Goal: Task Accomplishment & Management: Complete application form

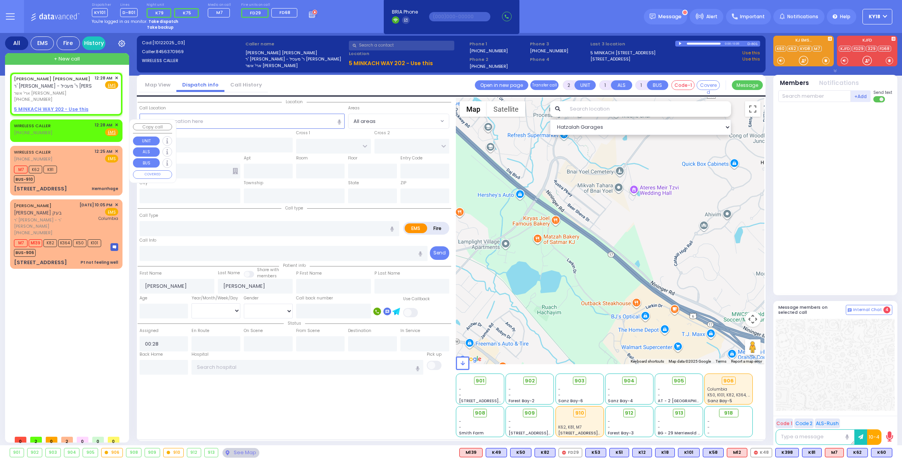
select select
click at [69, 99] on div "[PHONE_NUMBER]" at bounding box center [53, 99] width 78 height 7
select select
radio input "true"
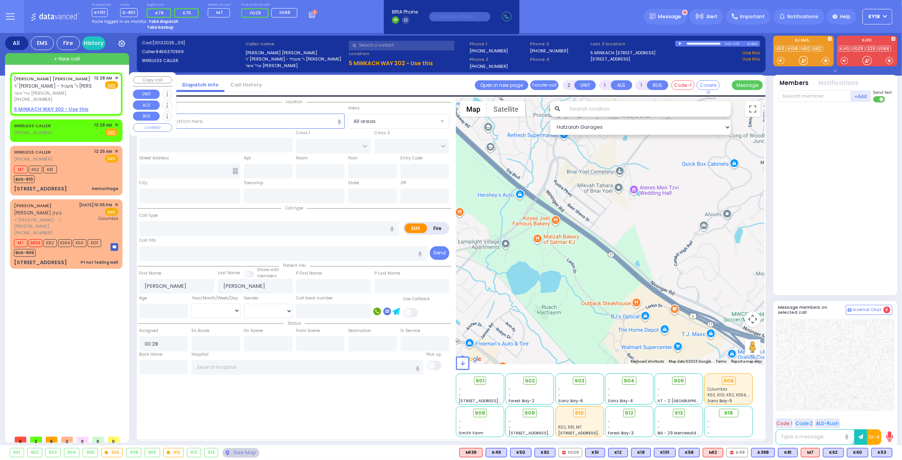
select select
select select "Hatzalah Garages"
click at [74, 161] on div "WIRELESS CALLER (845) 662-3353 12:25 AM ✕ EMS" at bounding box center [66, 155] width 104 height 14
select select
type input "Hemorrhage"
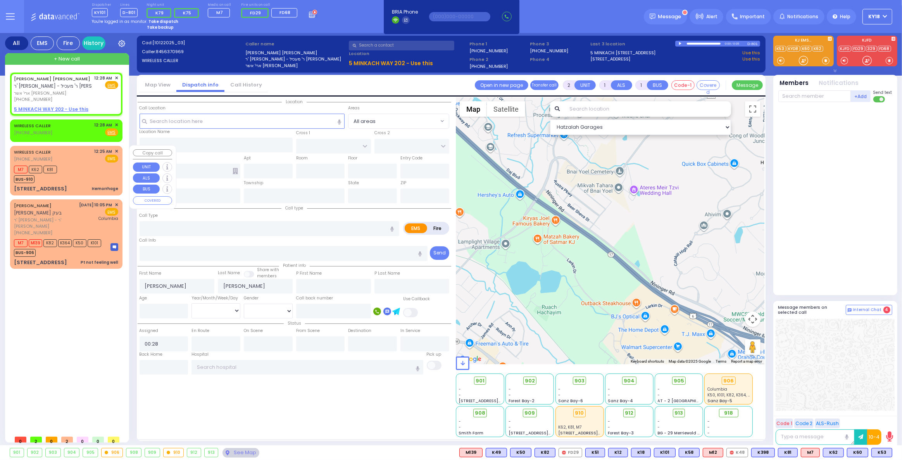
radio input "true"
select select
type input "00:25"
type input "00:27"
select select "Hatzalah Garages"
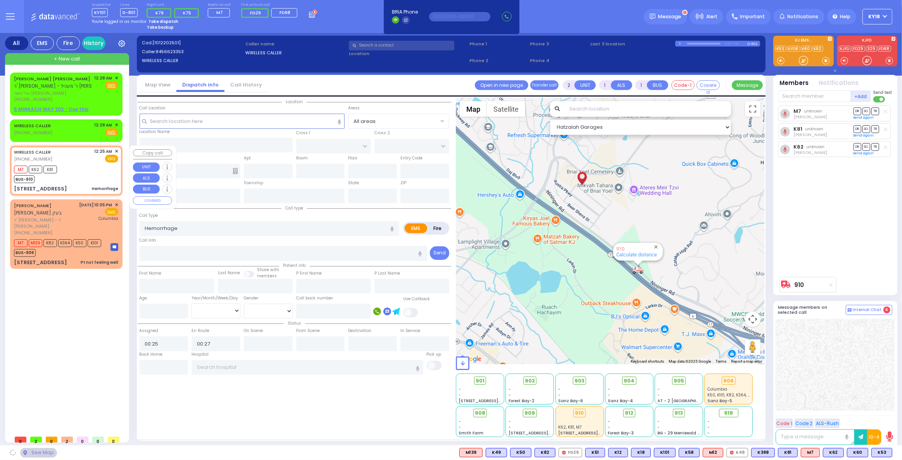
type input "[PERSON_NAME][GEOGRAPHIC_DATA]"
type input "PILNUA RD"
type input "[STREET_ADDRESS]"
type input "102"
type input "Monroe"
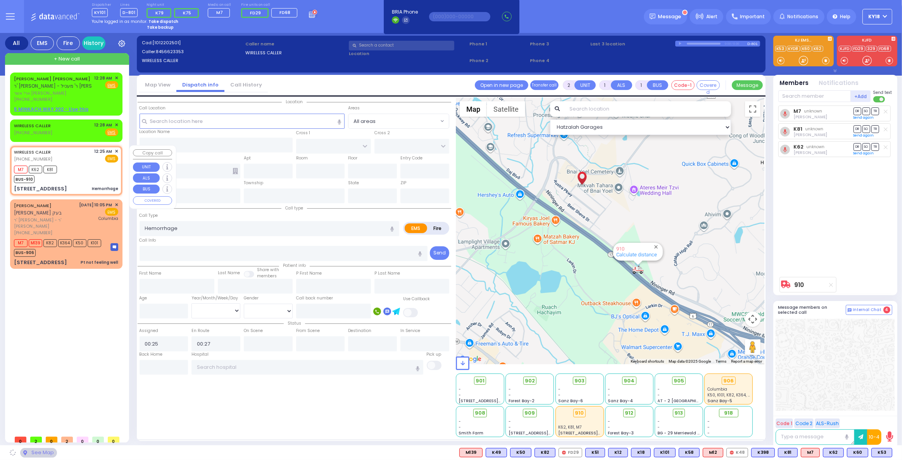
type input "[US_STATE]"
type input "10950"
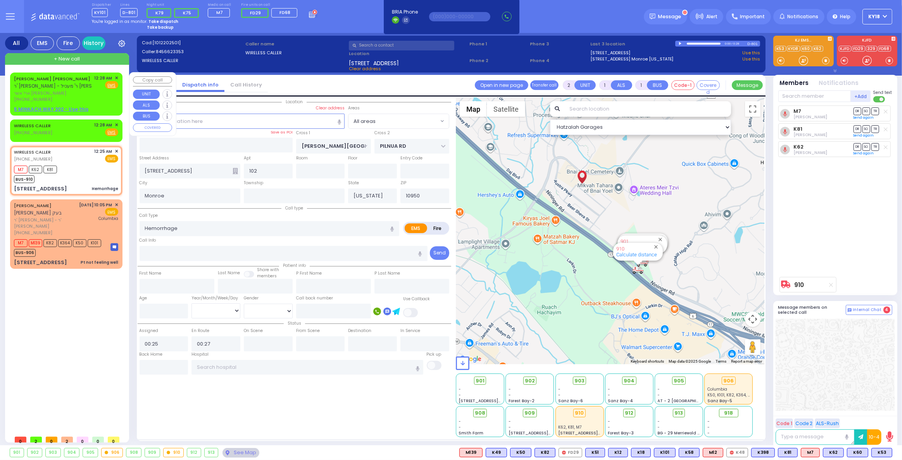
click at [91, 100] on div "[PHONE_NUMBER]" at bounding box center [53, 99] width 78 height 7
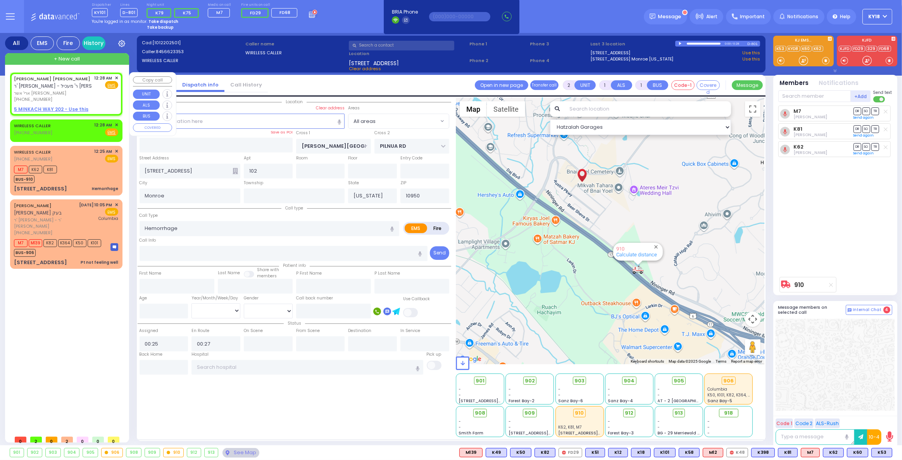
select select
radio input "true"
type input "ARYE USHER J."
type input "DASKAL"
select select
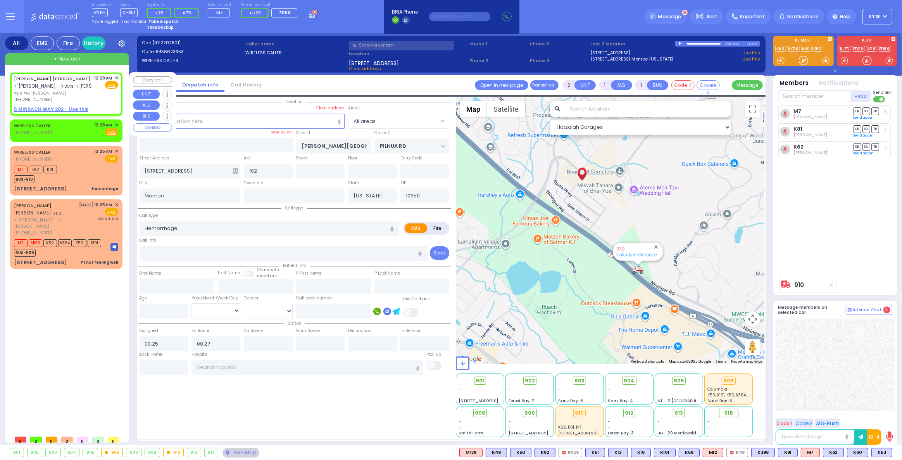
type input "00:28"
select select "Hatzalah Garages"
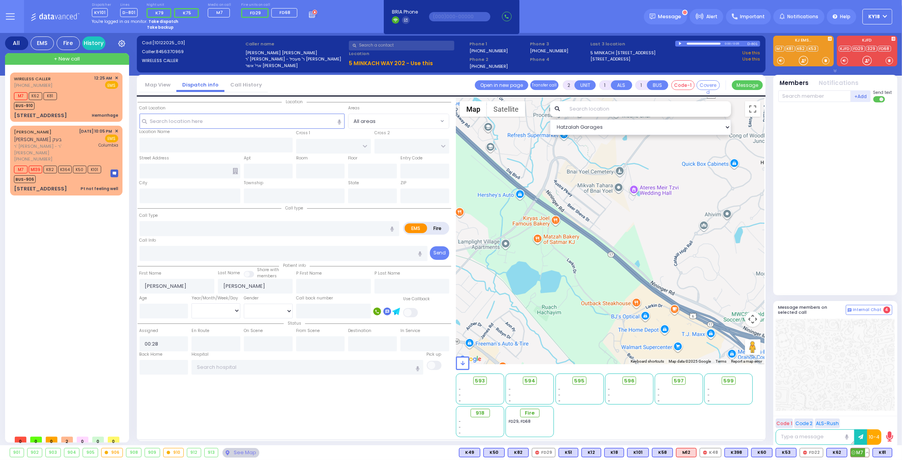
click at [868, 451] on button at bounding box center [867, 452] width 4 height 9
click at [860, 419] on icon at bounding box center [861, 418] width 8 height 8
click at [863, 418] on icon at bounding box center [861, 418] width 8 height 8
click at [815, 330] on div at bounding box center [834, 365] width 119 height 92
click at [71, 102] on div "M7 K62 K81 BUS-910" at bounding box center [66, 99] width 104 height 19
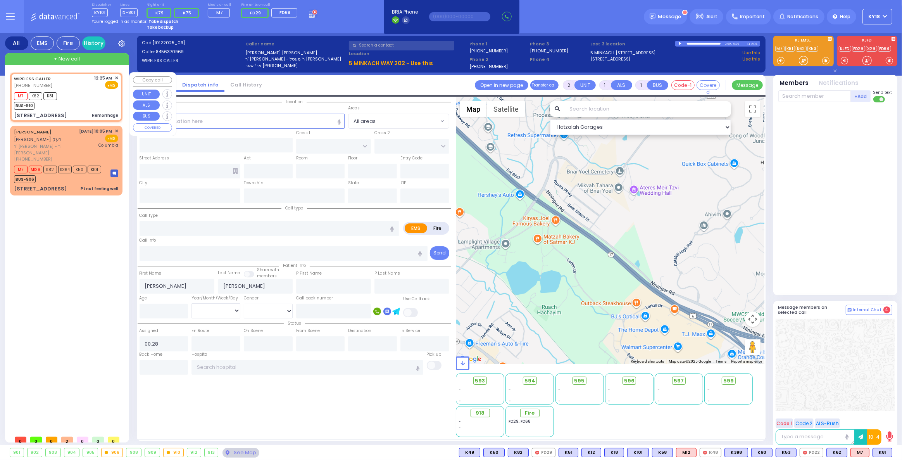
select select
type input "Hemorrhage"
radio input "true"
select select
type input "00:25"
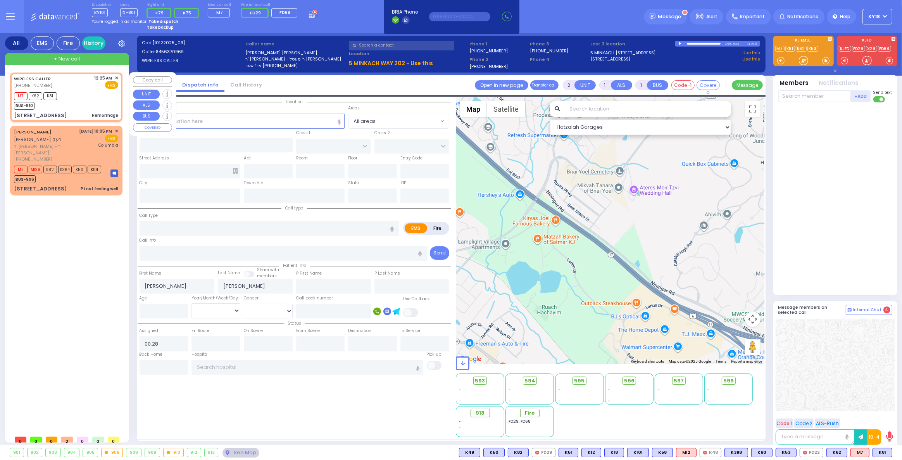
type input "00:27"
type input "[PERSON_NAME][GEOGRAPHIC_DATA]"
type input "PILNUA RD"
type input "[STREET_ADDRESS]"
type input "102"
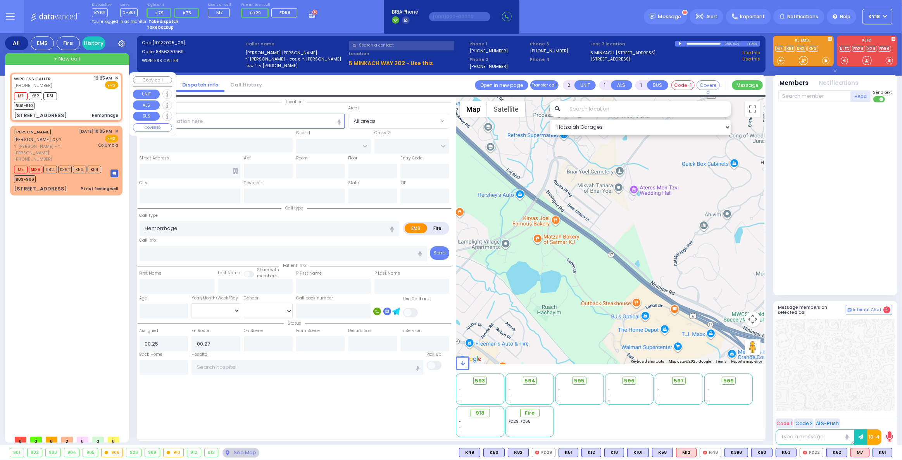
type input "Monroe"
type input "[US_STATE]"
type input "10950"
select select "Hatzalah Garages"
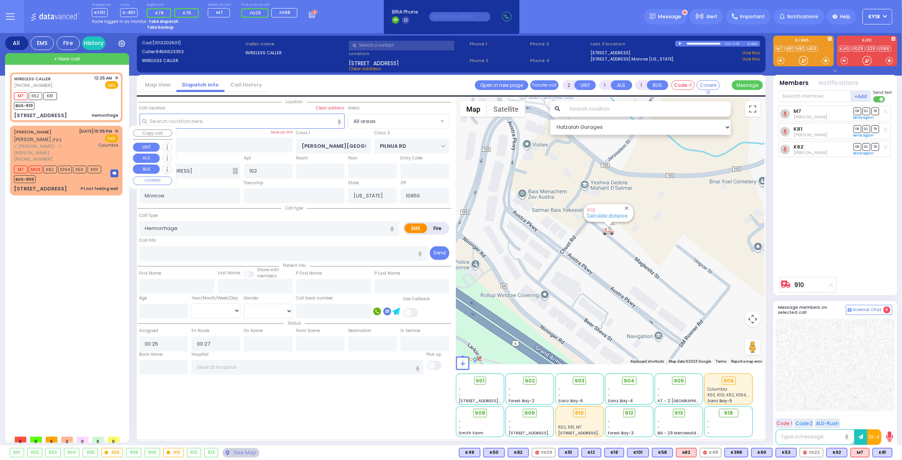
click at [79, 159] on div "10/11/2025 10:05 PM ✕ EMS Columbia" at bounding box center [98, 145] width 39 height 34
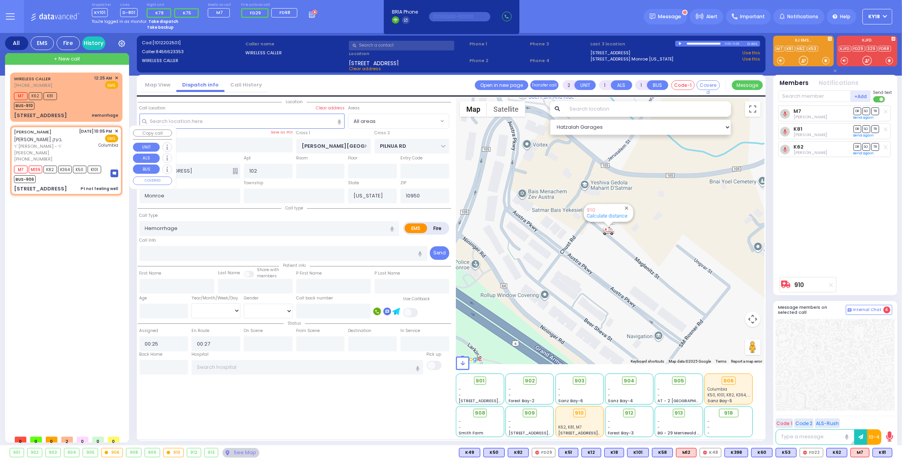
type input "6"
select select
type input "Pt not feeling well"
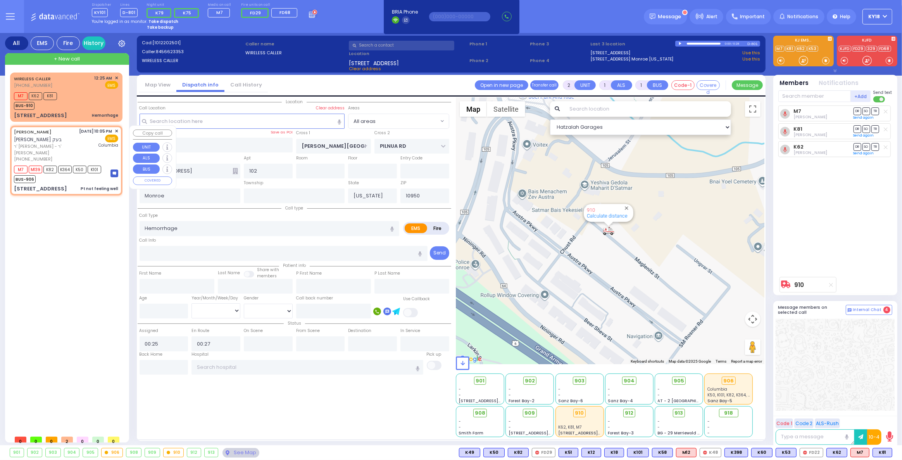
radio input "true"
type input "MOSHE MENASHE"
type input "BECK"
type input "Moshe"
type input "Beck"
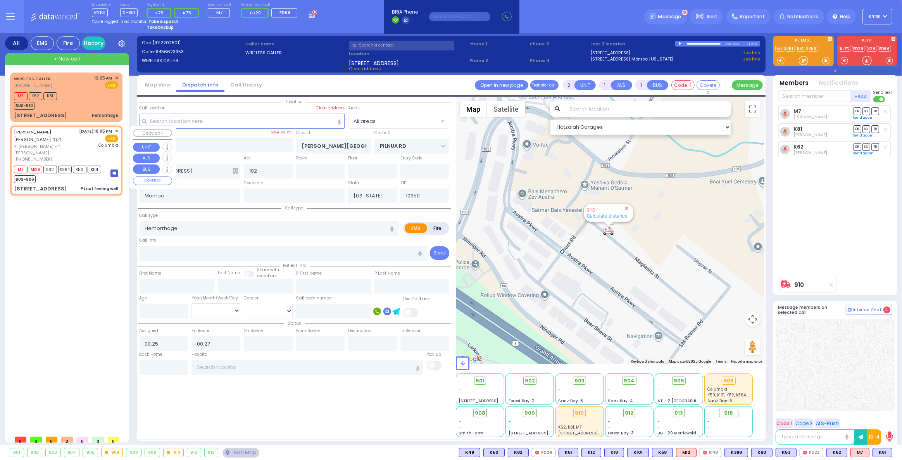
type input "43"
select select "Year"
select select "[DEMOGRAPHIC_DATA]"
type input "22:05"
type input "22:07"
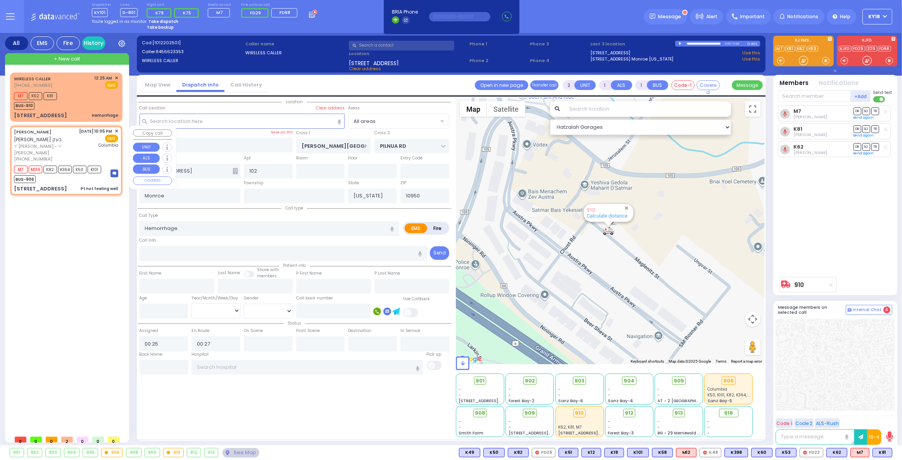
type input "New York Presbyterian Hospital- Columbia Campus"
select select "Hatzalah Garages"
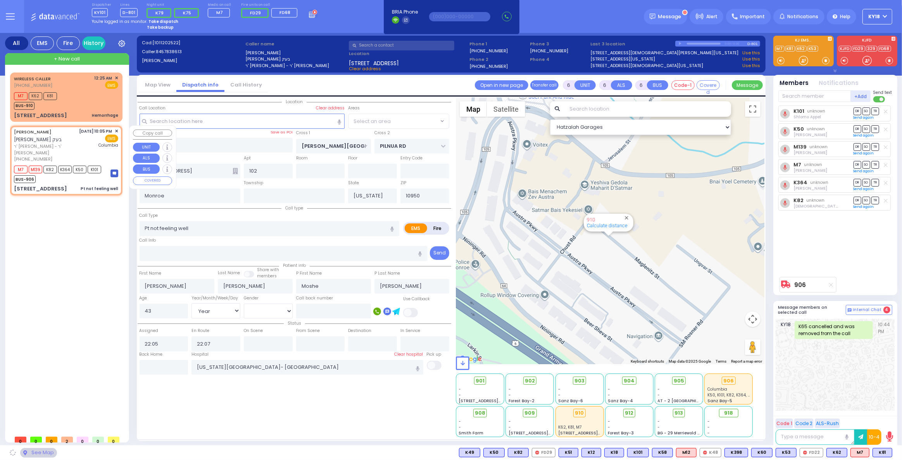
type input "GORLITZ COURT"
type input "SCHUNNEMUNK RD"
type input "75 FOREST RD"
type input "112"
type input "Kiryas Joel"
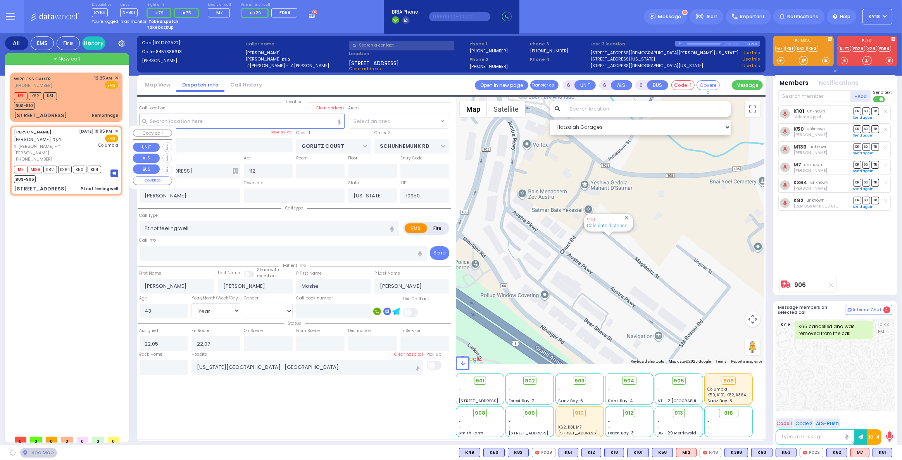
select select "PALM TREE"
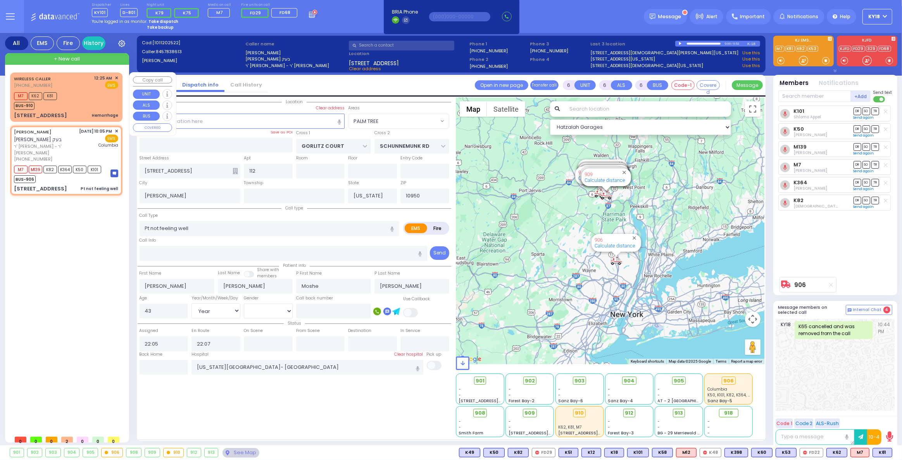
click at [83, 107] on div "M7 K62 K81 BUS-910" at bounding box center [66, 99] width 104 height 19
type input "2"
type input "1"
select select
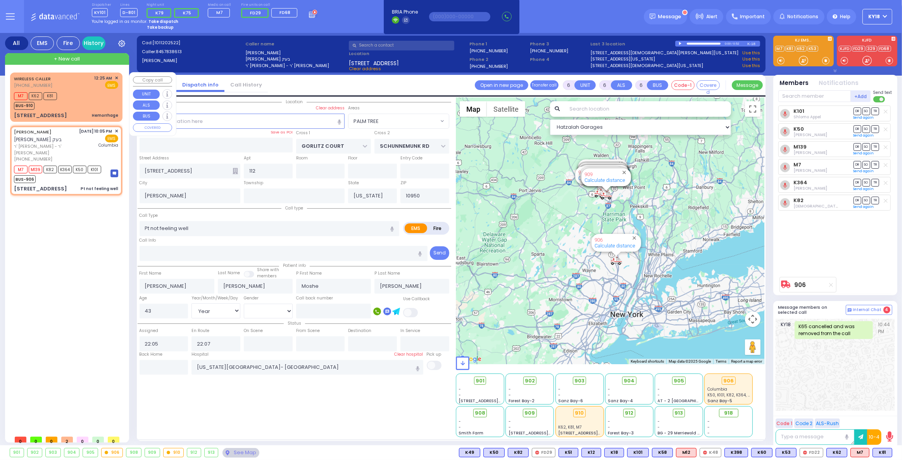
type input "Hemorrhage"
radio input "true"
select select
type input "00:25"
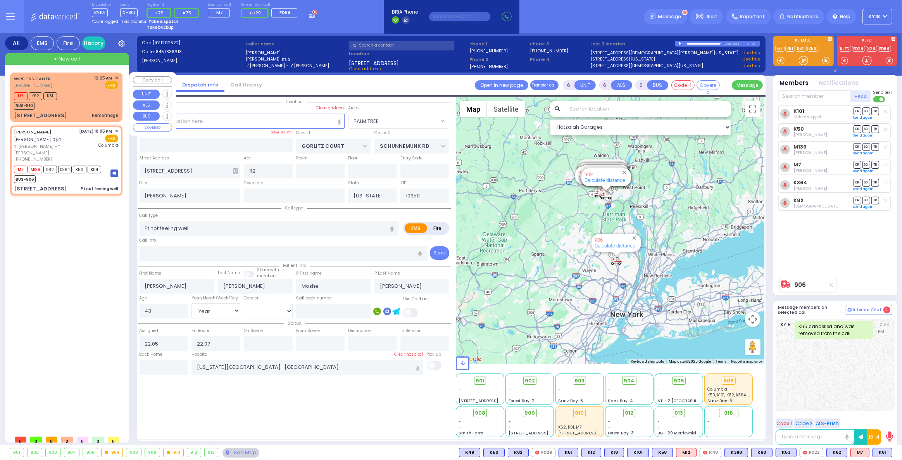
type input "00:27"
select select "Hatzalah Garages"
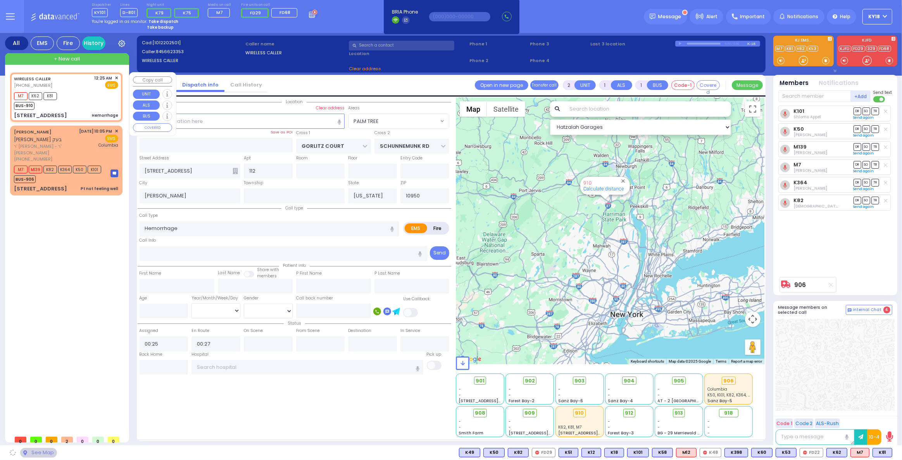
type input "[PERSON_NAME][GEOGRAPHIC_DATA]"
type input "PILNUA RD"
type input "[STREET_ADDRESS]"
type input "102"
type input "Monroe"
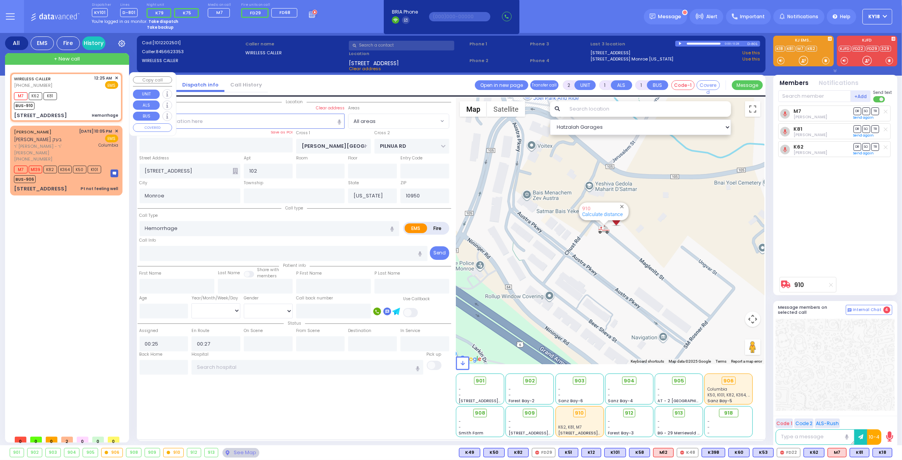
click at [95, 111] on div "WIRELESS CALLER (845) 662-3353 12:25 AM ✕ EMS M7 K62" at bounding box center [66, 97] width 109 height 47
select select
radio input "true"
select select
select select "Hatzalah Garages"
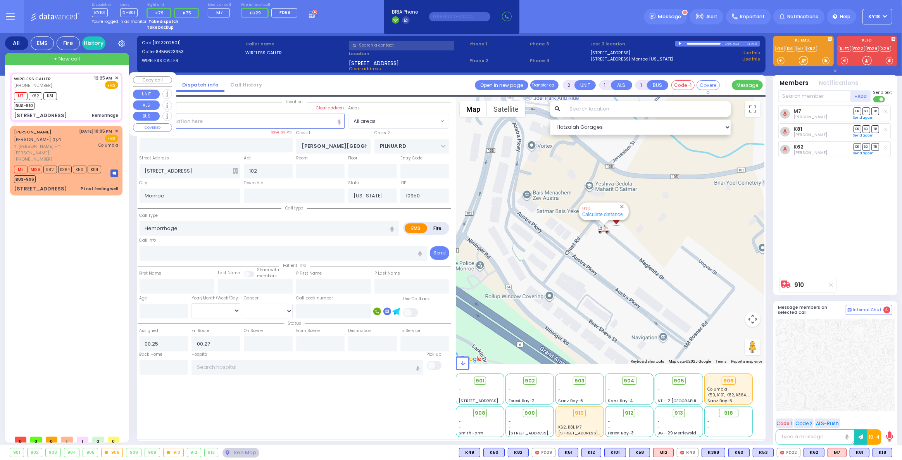
select select
radio input "true"
select select
type input "00:28"
select select "Hatzalah Garages"
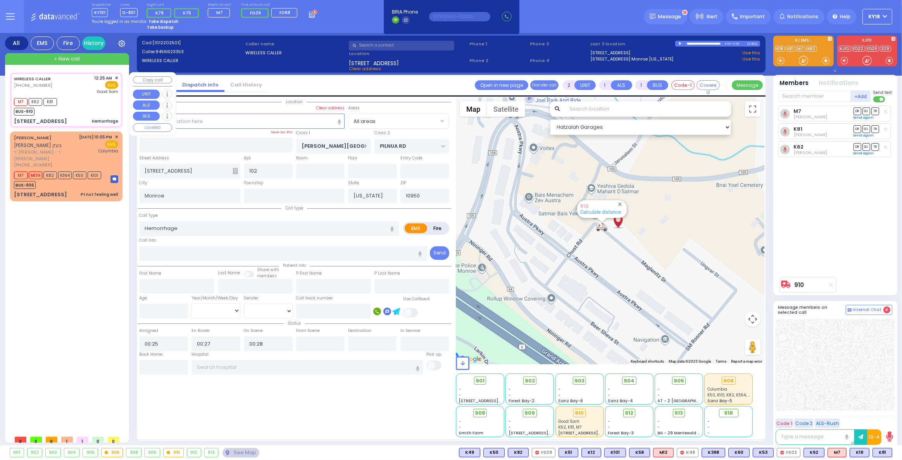
select select
radio input "true"
select select
type input "Good Samaritan Hospital"
select select "Hatzalah Garages"
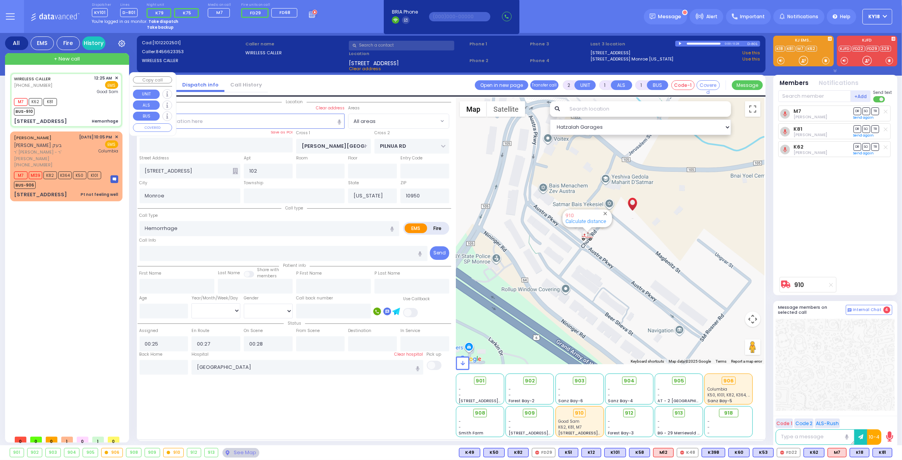
select select
radio input "true"
select select
type input "00:39"
select select "Hatzalah Garages"
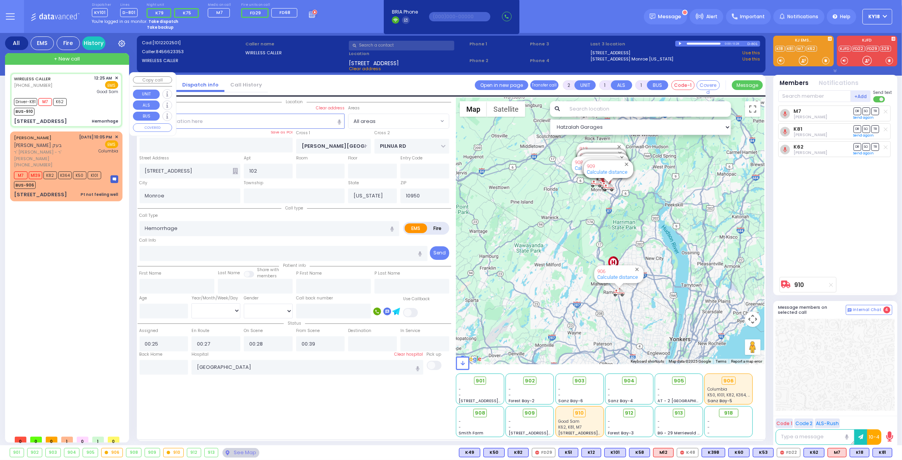
select select
radio input "true"
select select
select select "Hatzalah Garages"
select select
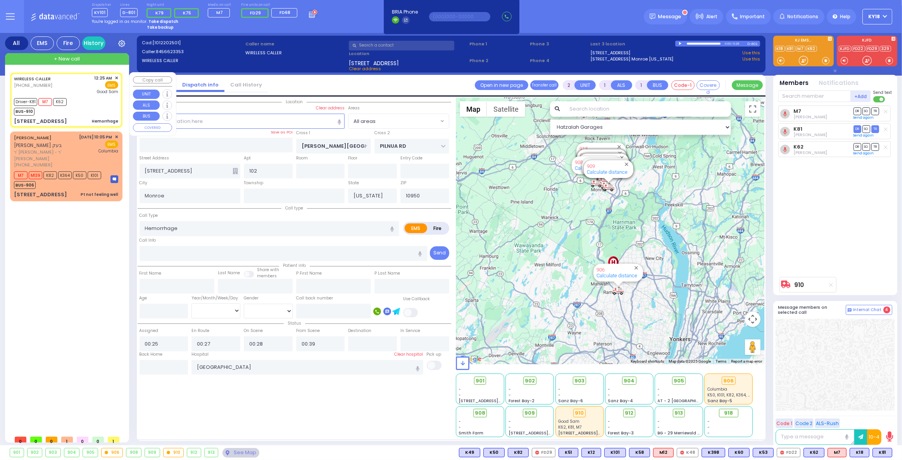
radio input "true"
select select
select select "Hatzalah Garages"
select select
radio input "true"
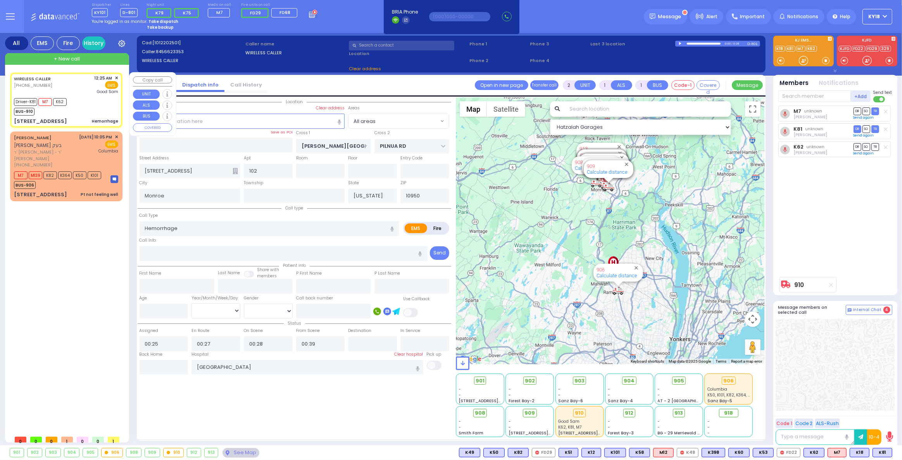
select select
select select "Hatzalah Garages"
select select
radio input "true"
select select
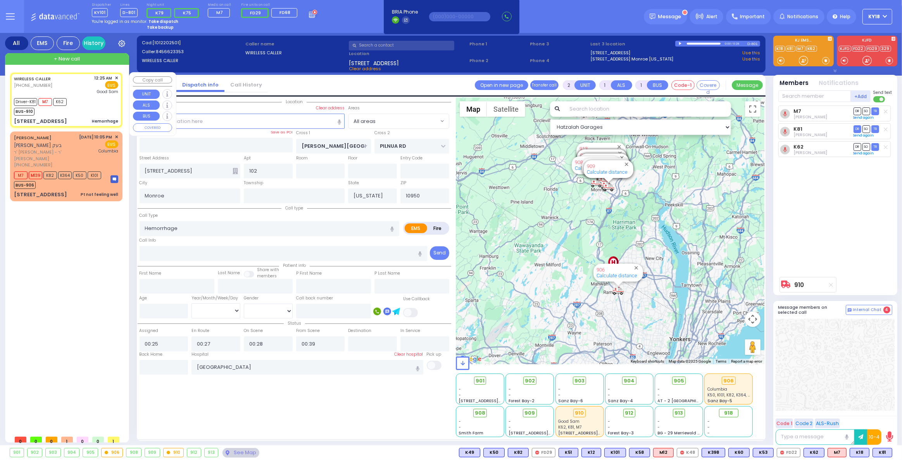
select select "Hatzalah Garages"
type input "6"
select select
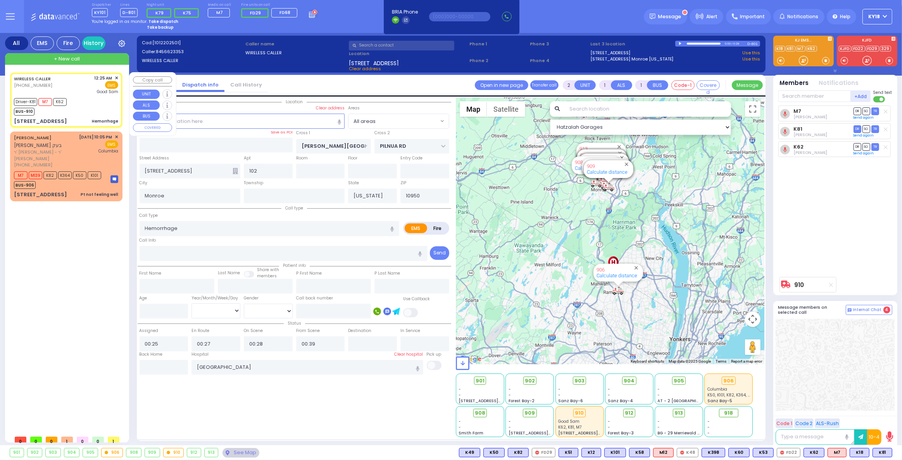
radio input "true"
type input "Unknown"
select select "Year"
select select "Hatzalah Garages"
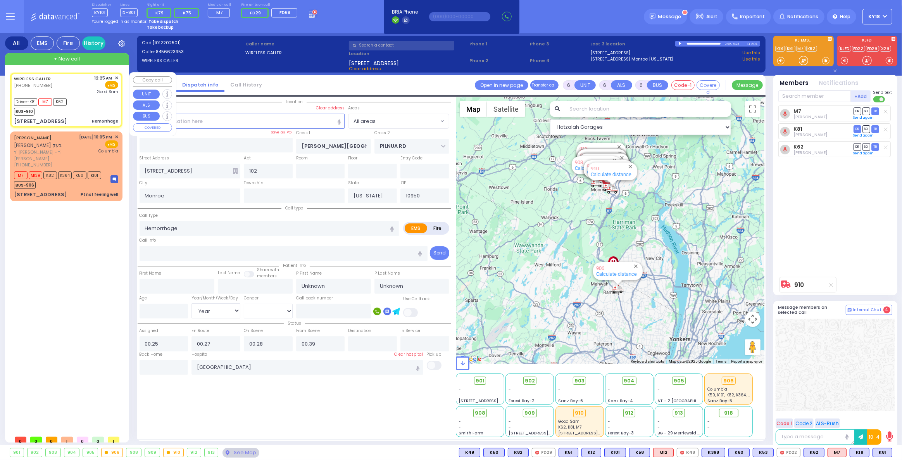
select select
radio input "true"
type input "[PERSON_NAME]"
type input "24"
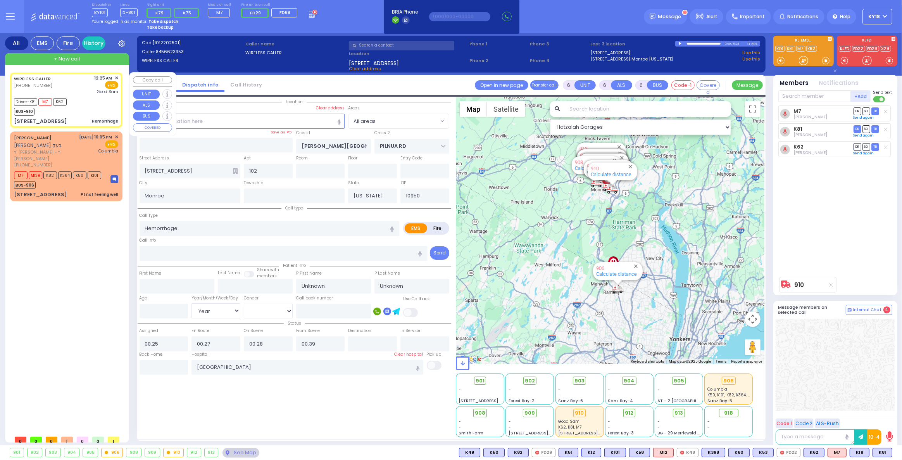
select select "Year"
select select "[DEMOGRAPHIC_DATA]"
select select "Hatzalah Garages"
select select
radio input "true"
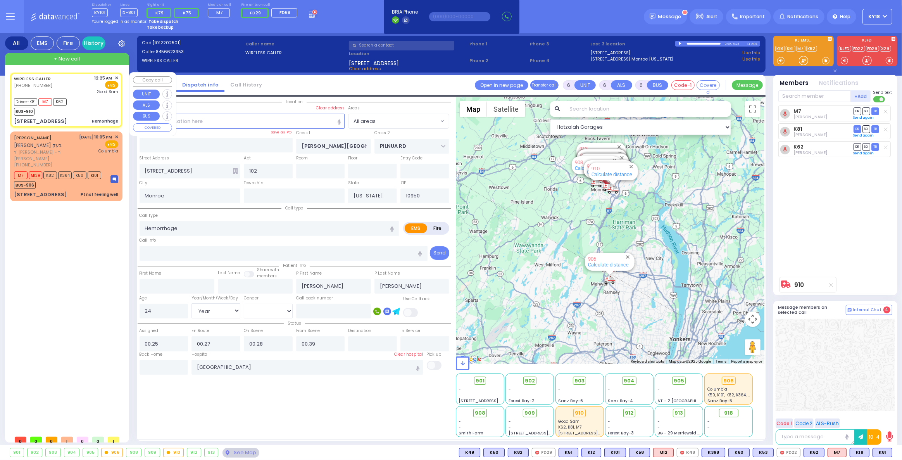
select select "Year"
select select "[DEMOGRAPHIC_DATA]"
select select "Hatzalah Garages"
select select
radio input "true"
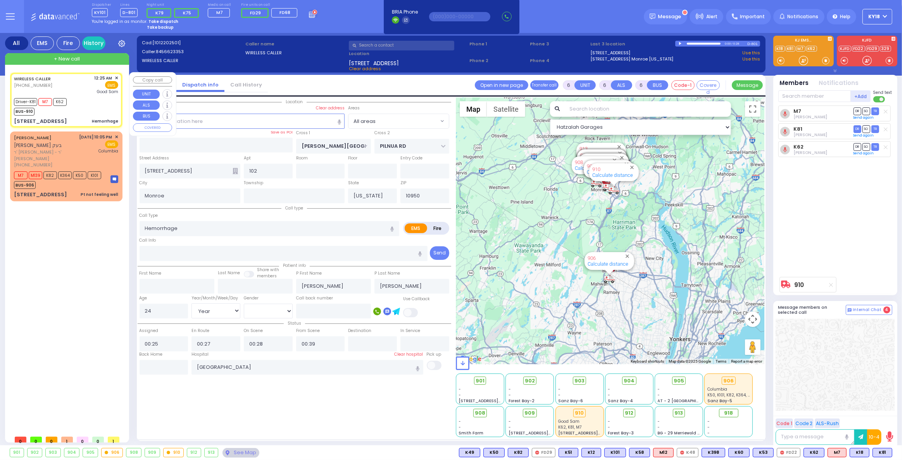
select select "Year"
select select "[DEMOGRAPHIC_DATA]"
select select "Hatzalah Garages"
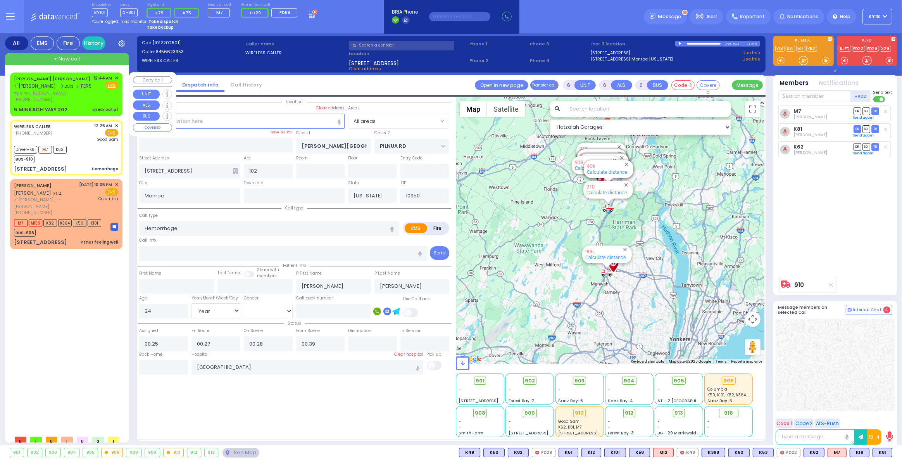
select select
radio input "true"
select select "Year"
select select "[DEMOGRAPHIC_DATA]"
select select "Hatzalah Garages"
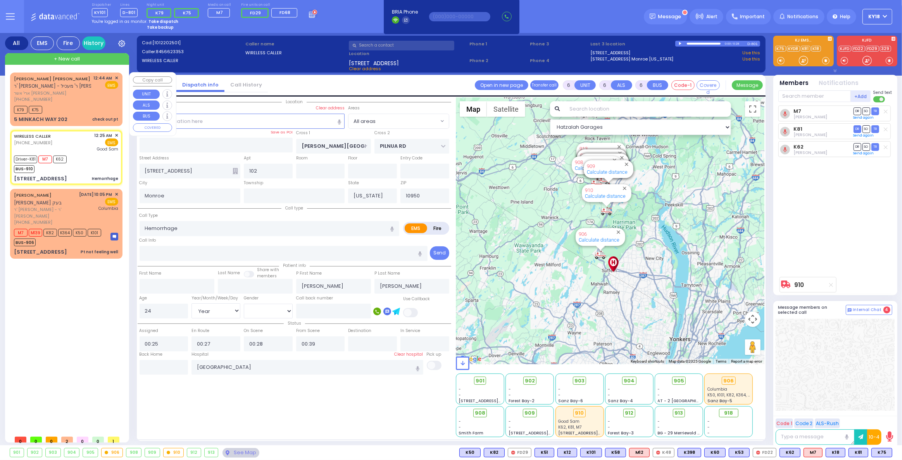
select select
radio input "true"
select select "Year"
select select "[DEMOGRAPHIC_DATA]"
select select "Hatzalah Garages"
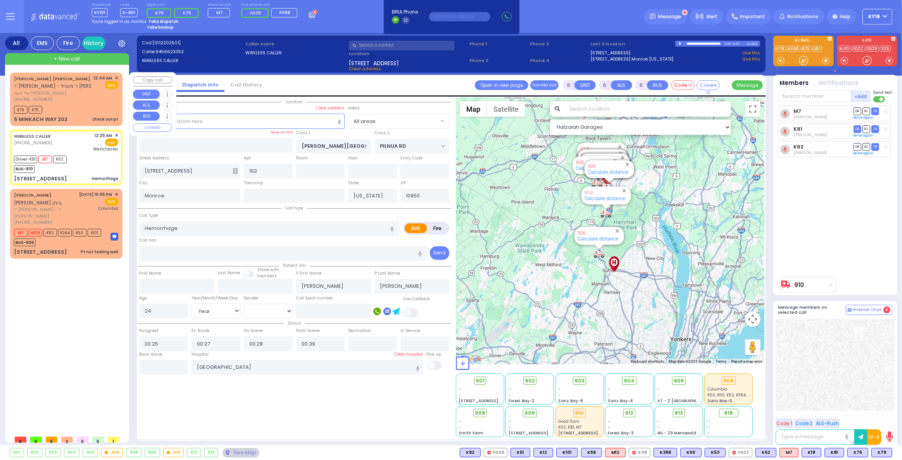
select select
radio input "true"
select select "Year"
select select "[DEMOGRAPHIC_DATA]"
type input "[GEOGRAPHIC_DATA]-[PERSON_NAME][GEOGRAPHIC_DATA]"
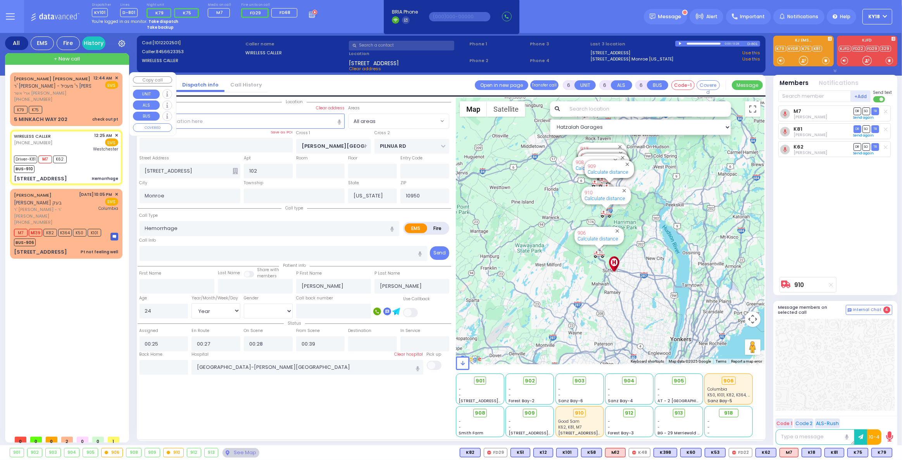
select select "Hatzalah Garages"
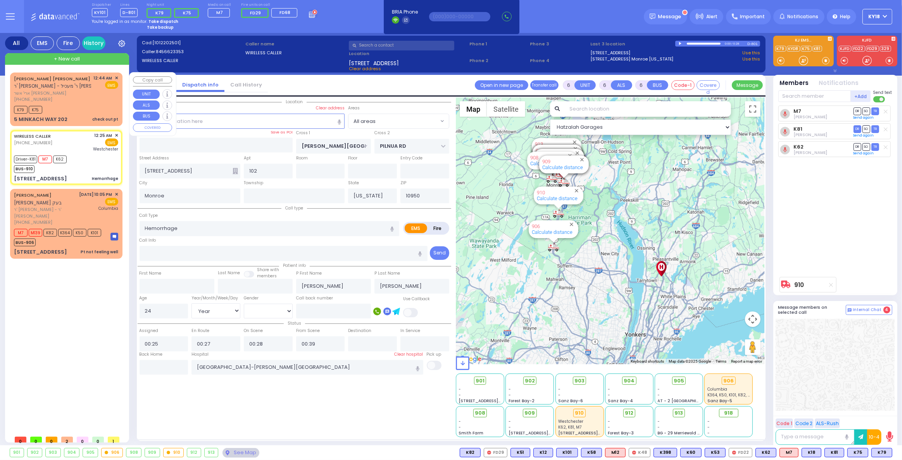
select select
radio input "true"
select select "Year"
select select "[DEMOGRAPHIC_DATA]"
select select "Hatzalah Garages"
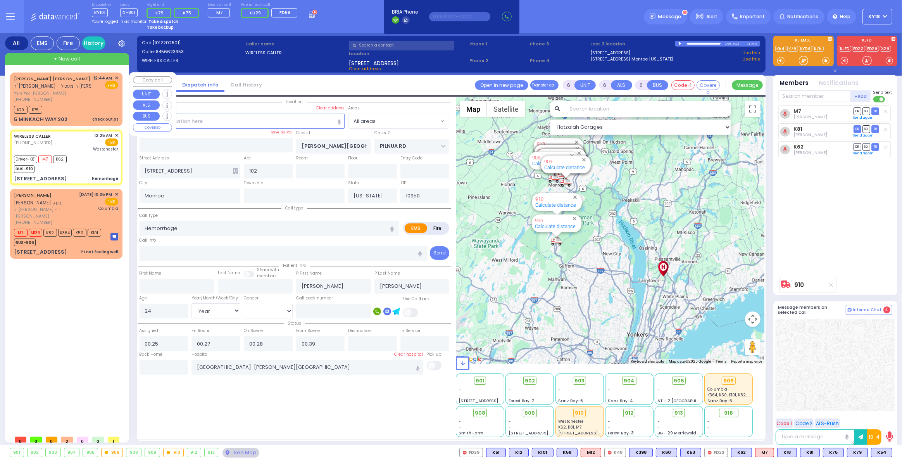
select select
radio input "true"
select select "Year"
select select "[DEMOGRAPHIC_DATA]"
select select "Hatzalah Garages"
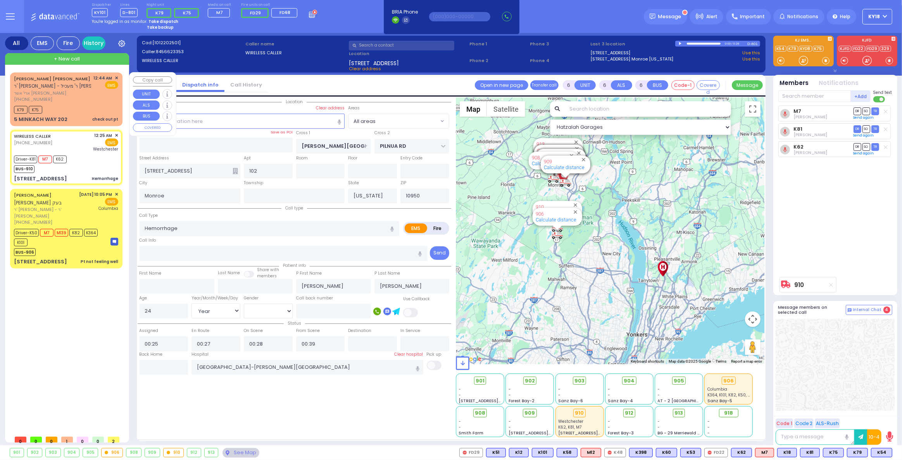
select select
radio input "true"
select select "Year"
select select "[DEMOGRAPHIC_DATA]"
select select "Hatzalah Garages"
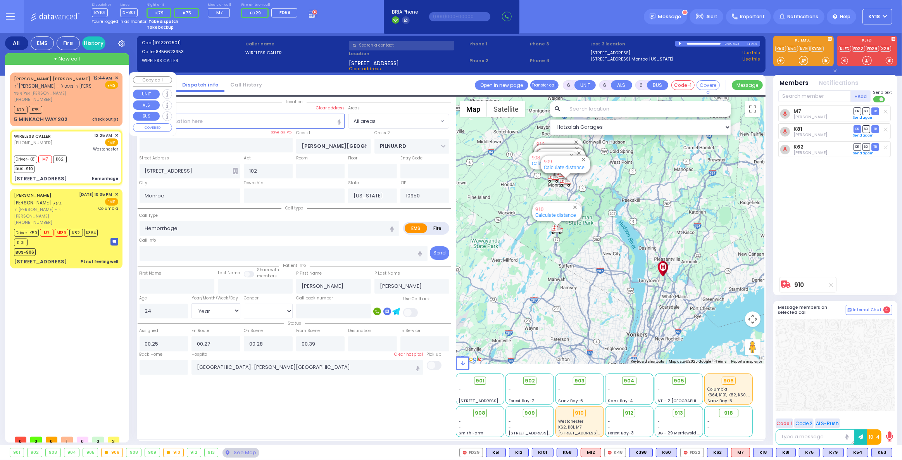
select select
radio input "true"
select select "Year"
select select "[DEMOGRAPHIC_DATA]"
select select "Hatzalah Garages"
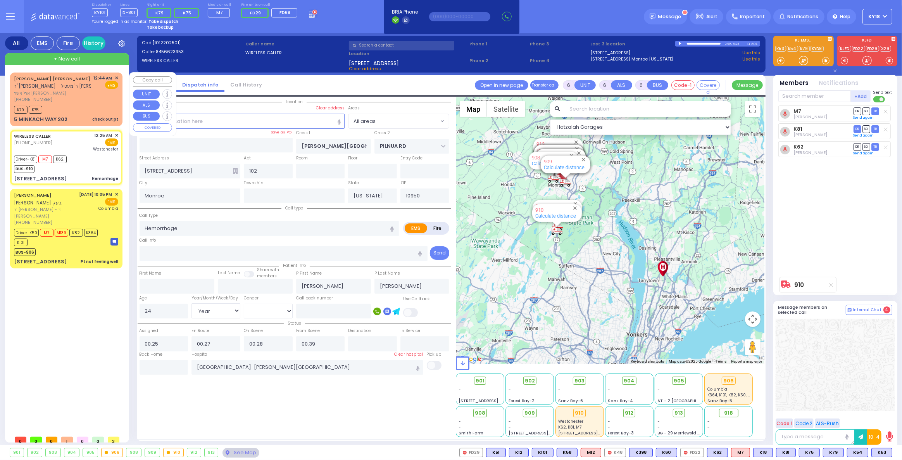
select select
radio input "true"
select select "Year"
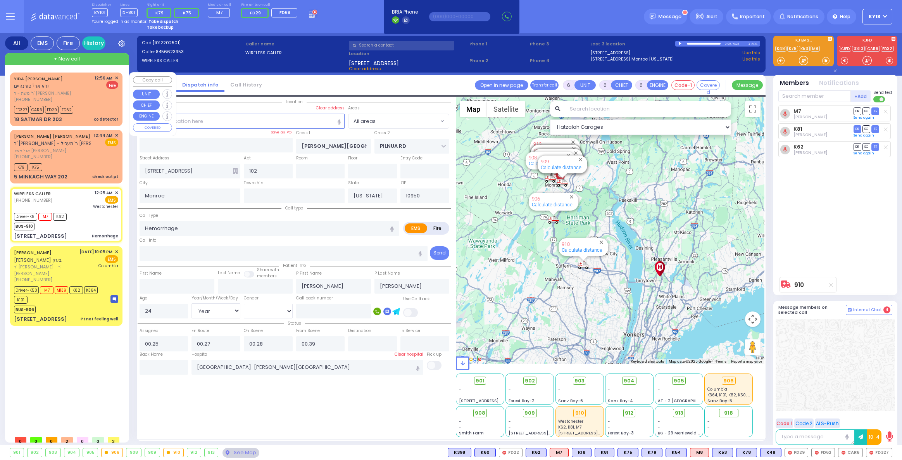
select select "Year"
select select "[DEMOGRAPHIC_DATA]"
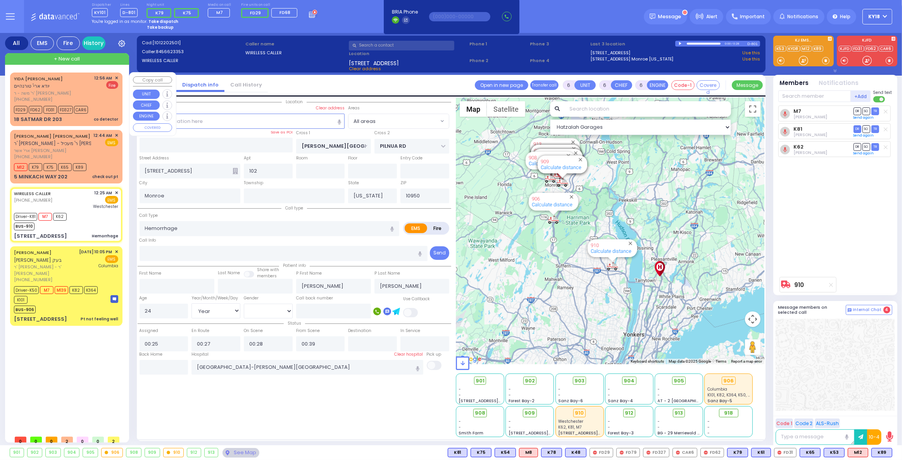
select select
radio input "true"
select select "Year"
select select "[DEMOGRAPHIC_DATA]"
select select "Hatzalah Garages"
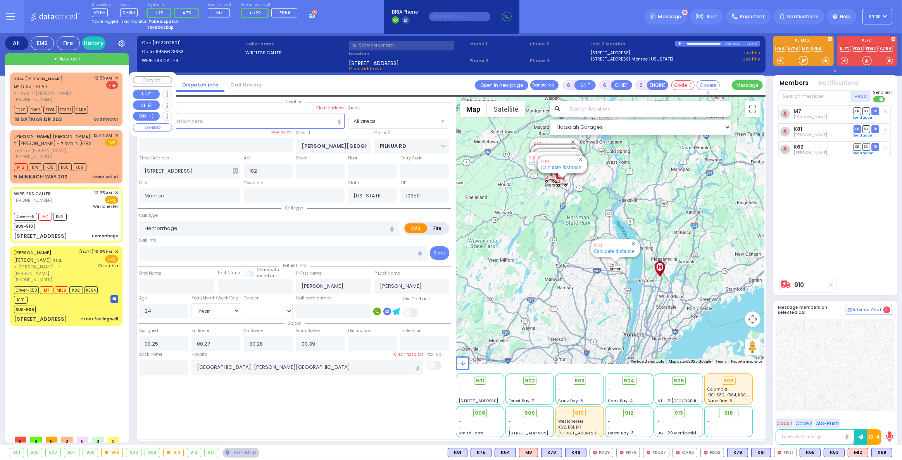
select select
radio input "true"
select select "Year"
select select "[DEMOGRAPHIC_DATA]"
select select "Hatzalah Garages"
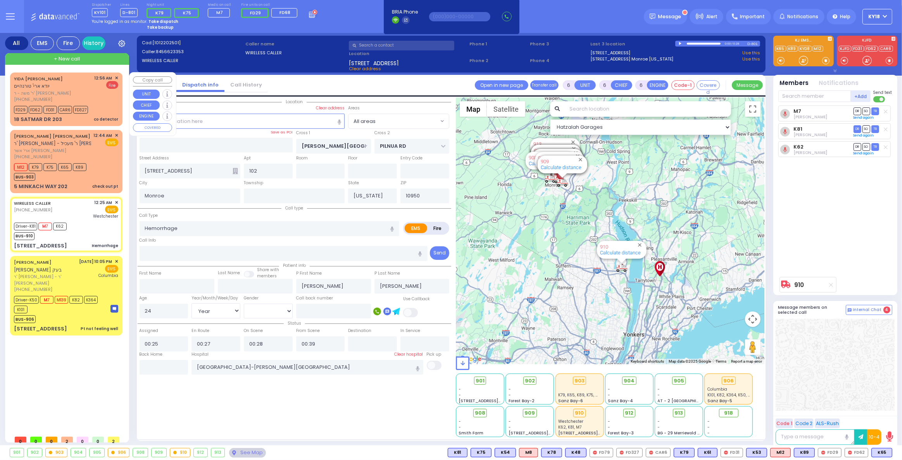
select select
radio input "true"
select select "Year"
select select "[DEMOGRAPHIC_DATA]"
select select "Hatzalah Garages"
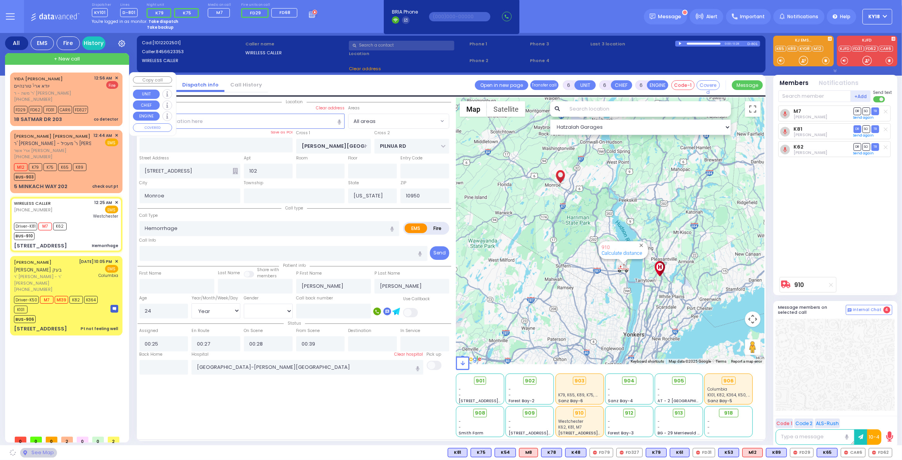
select select
radio input "true"
select select "Year"
select select "[DEMOGRAPHIC_DATA]"
select select "Hatzalah Garages"
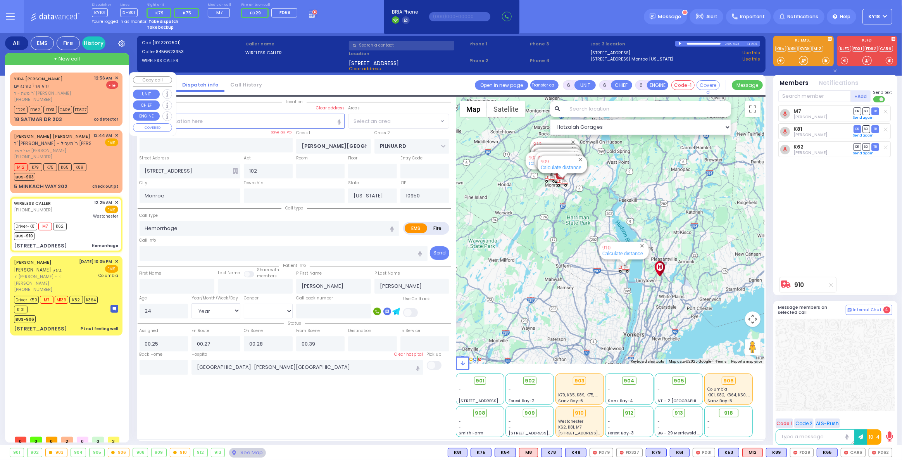
select select
radio input "true"
select select "Year"
select select "[DEMOGRAPHIC_DATA]"
select select "Hatzalah Garages"
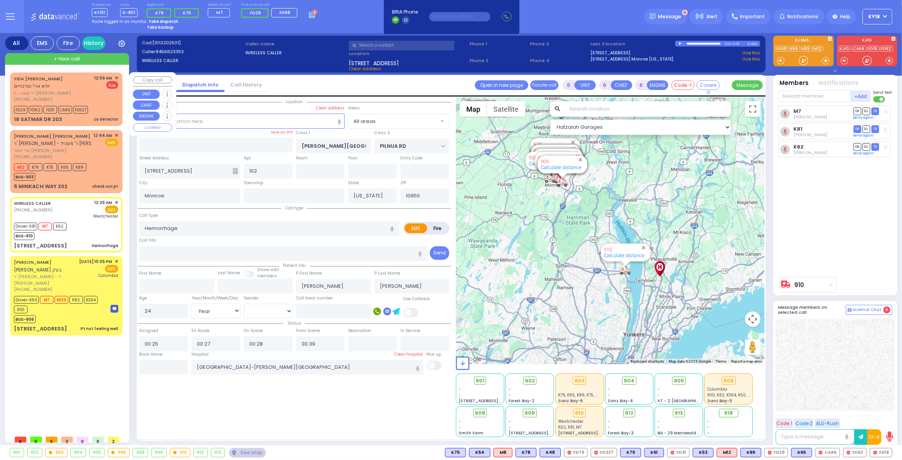
select select
radio input "true"
select select "Year"
select select "[DEMOGRAPHIC_DATA]"
select select "Hatzalah Garages"
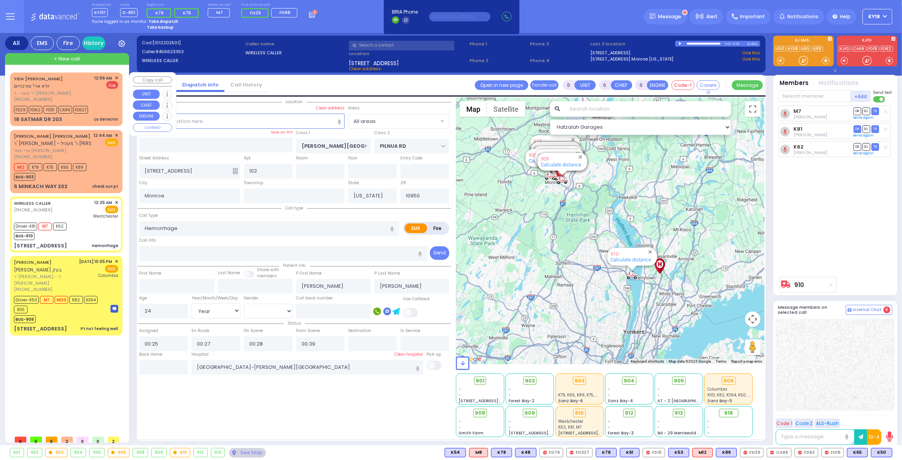
select select
radio input "true"
select select "Year"
select select "[DEMOGRAPHIC_DATA]"
select select "Hatzalah Garages"
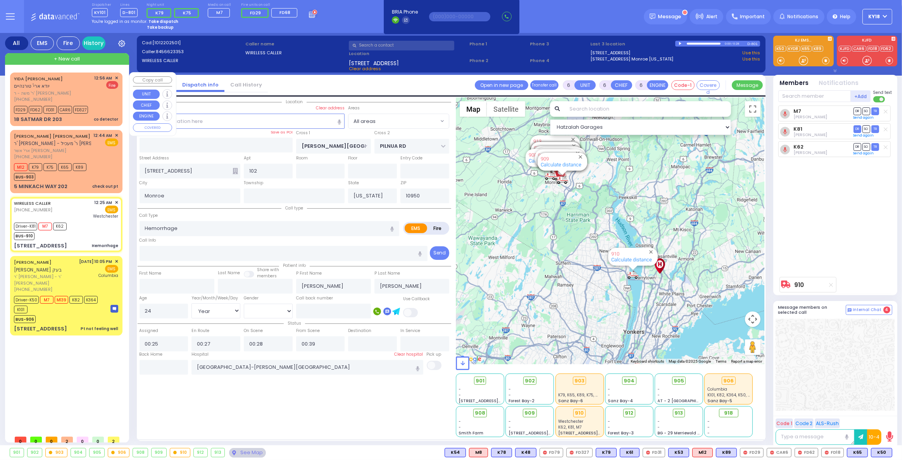
select select
radio input "true"
select select "Year"
select select "[DEMOGRAPHIC_DATA]"
select select "Hatzalah Garages"
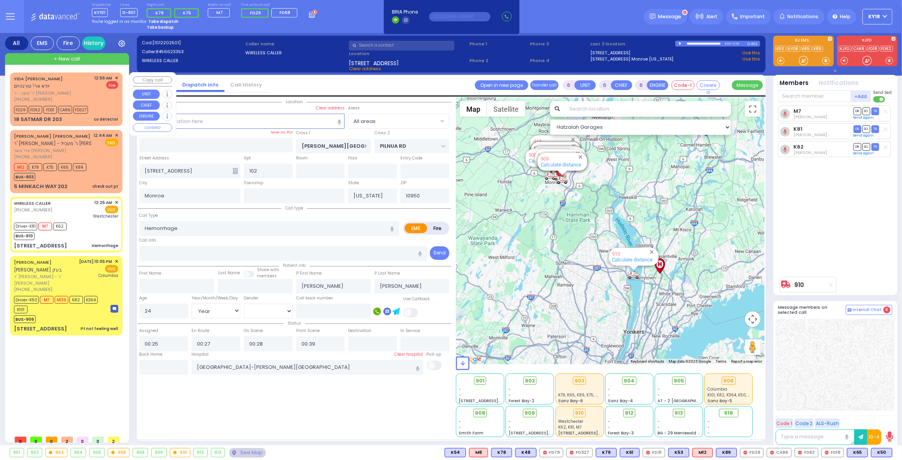
select select
radio input "true"
select select "Year"
select select "[DEMOGRAPHIC_DATA]"
select select "Hatzalah Garages"
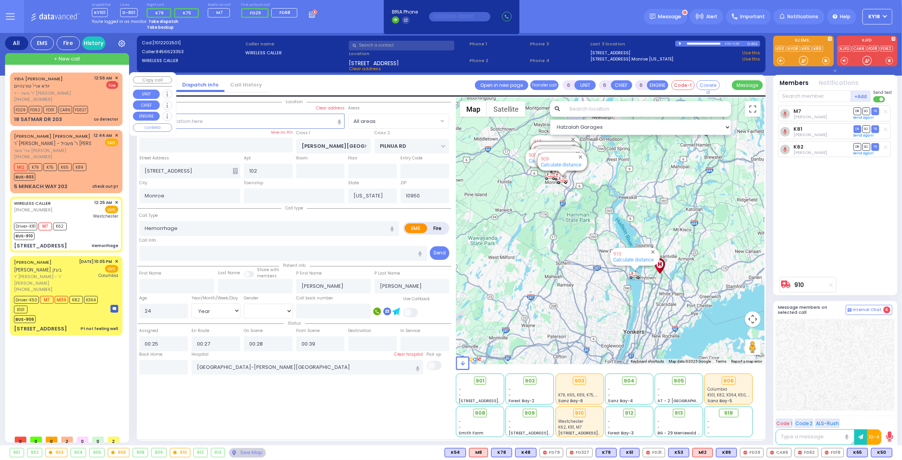
select select
radio input "true"
select select "Year"
select select "[DEMOGRAPHIC_DATA]"
select select "Hatzalah Garages"
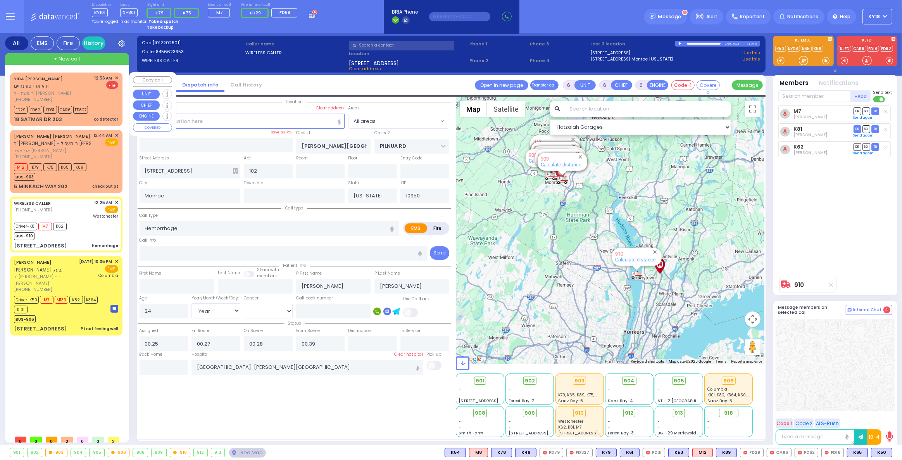
select select
radio input "true"
select select "Year"
select select "[DEMOGRAPHIC_DATA]"
select select "Hatzalah Garages"
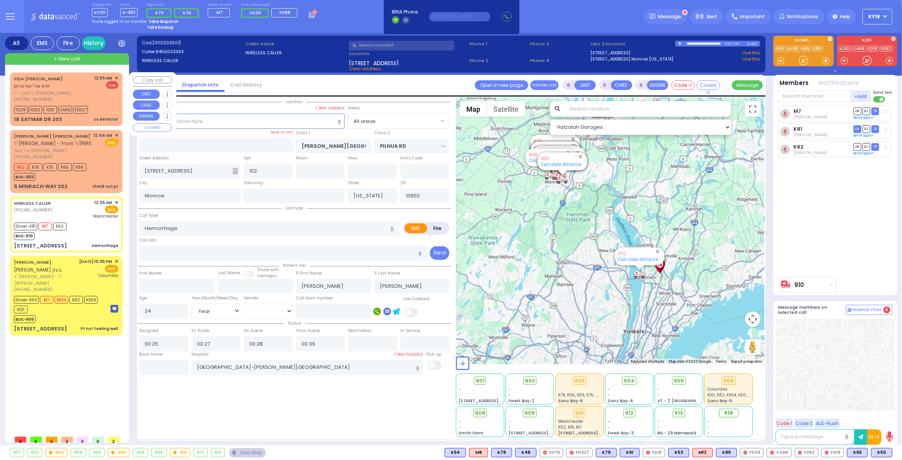
select select
radio input "true"
select select "Year"
select select "[DEMOGRAPHIC_DATA]"
select select "Hatzalah Garages"
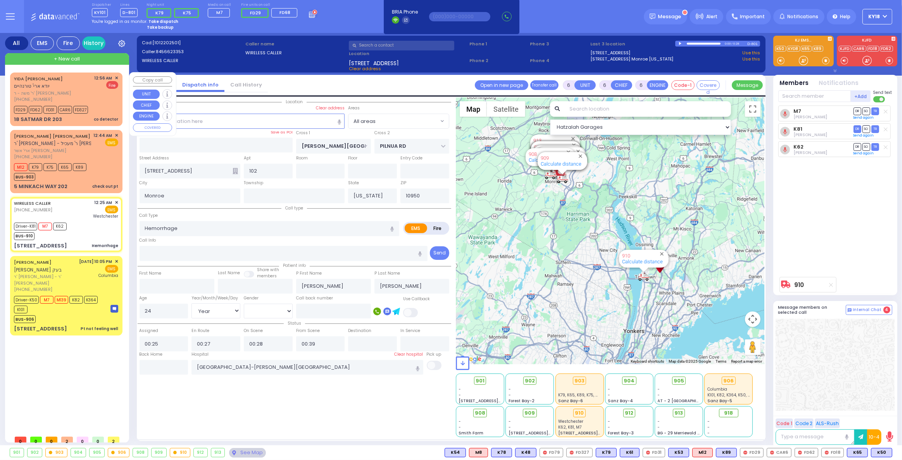
select select
radio input "true"
select select "Year"
select select "[DEMOGRAPHIC_DATA]"
select select "Hatzalah Garages"
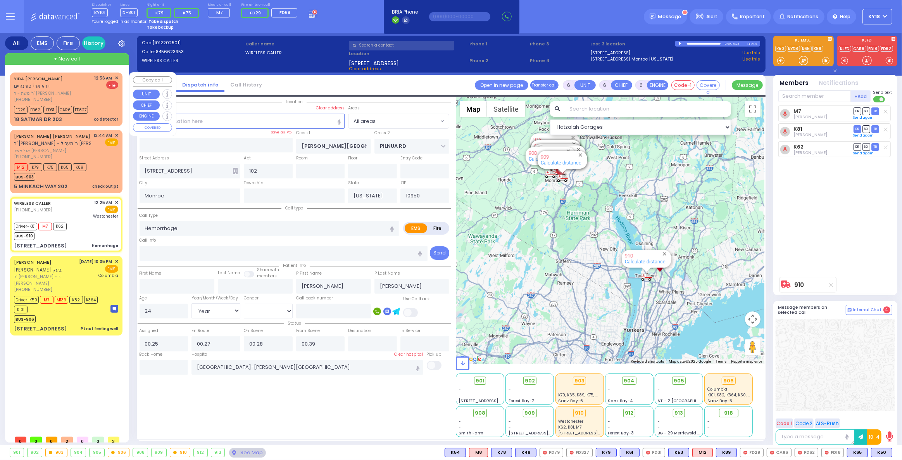
select select
radio input "true"
select select "Year"
select select "[DEMOGRAPHIC_DATA]"
select select "Hatzalah Garages"
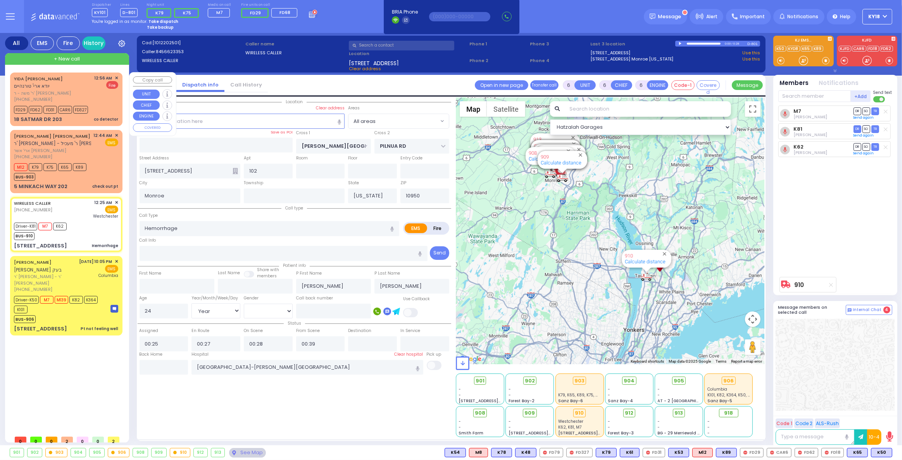
select select
radio input "true"
select select "Year"
select select "[DEMOGRAPHIC_DATA]"
select select "Hatzalah Garages"
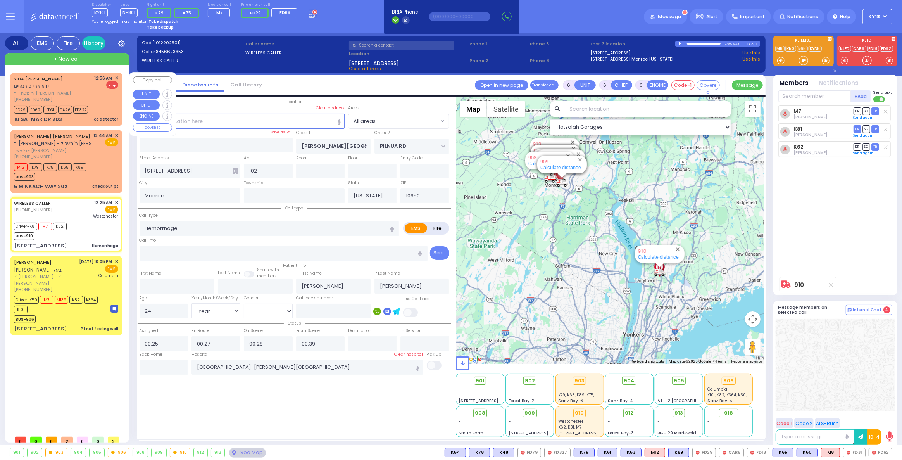
select select
radio input "true"
select select "Year"
select select "[DEMOGRAPHIC_DATA]"
select select "Hatzalah Garages"
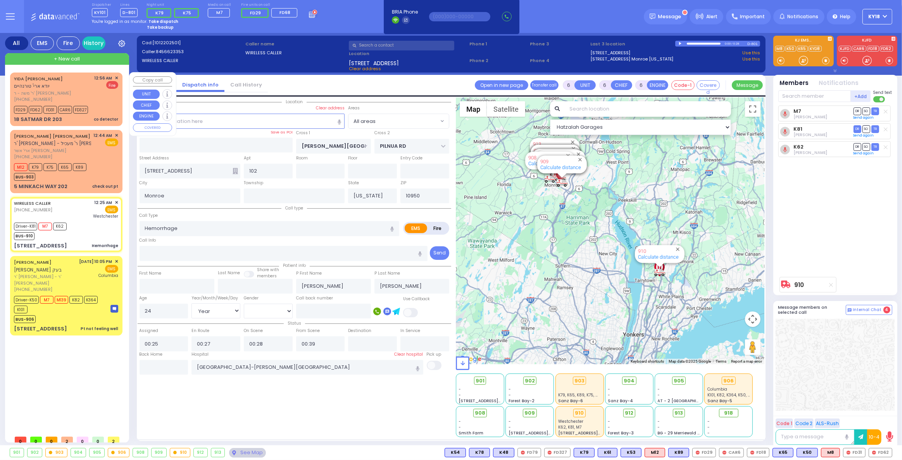
select select
radio input "true"
select select "Year"
select select "[DEMOGRAPHIC_DATA]"
select select "Hatzalah Garages"
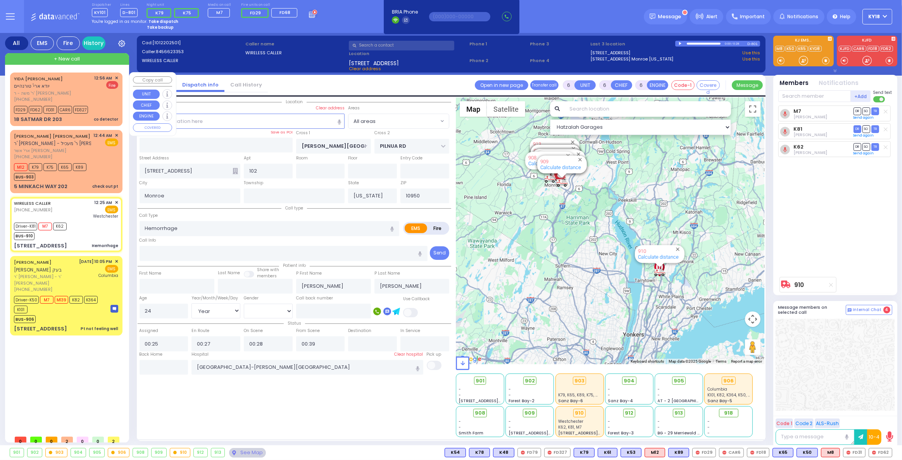
select select
radio input "true"
select select "Year"
select select "[DEMOGRAPHIC_DATA]"
select select "Hatzalah Garages"
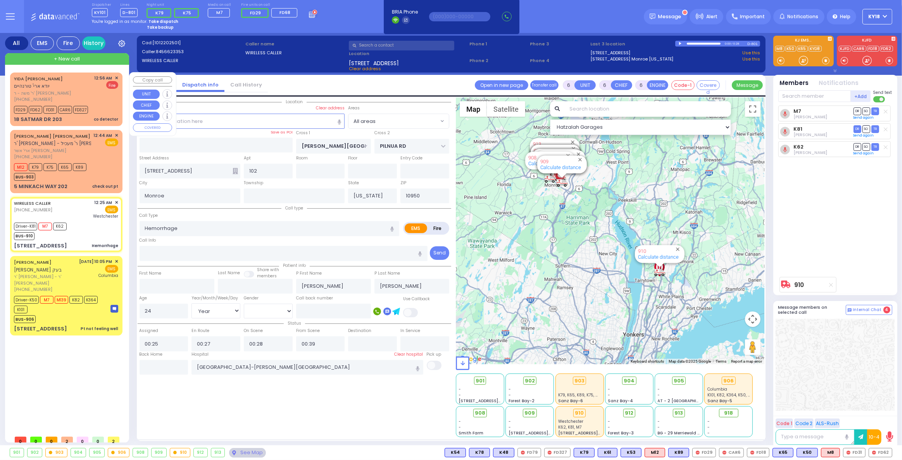
select select
radio input "true"
select select "Year"
select select "[DEMOGRAPHIC_DATA]"
select select "Hatzalah Garages"
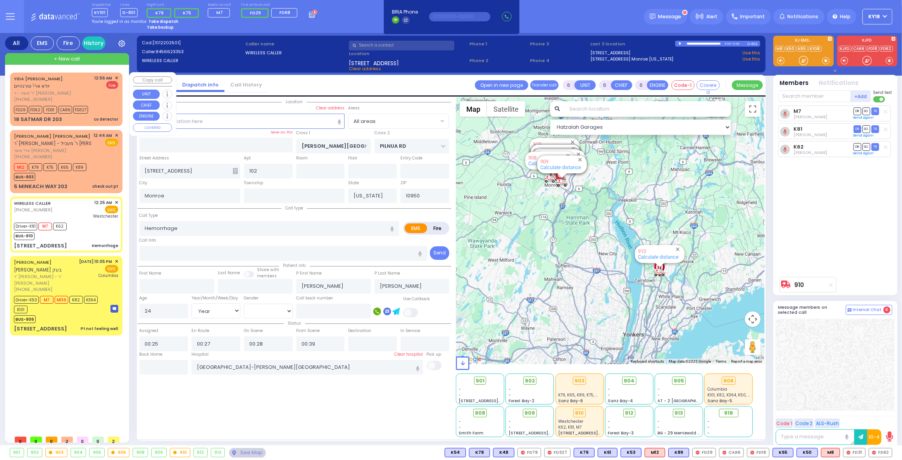
select select
radio input "true"
select select "Year"
select select "[DEMOGRAPHIC_DATA]"
select select "Hatzalah Garages"
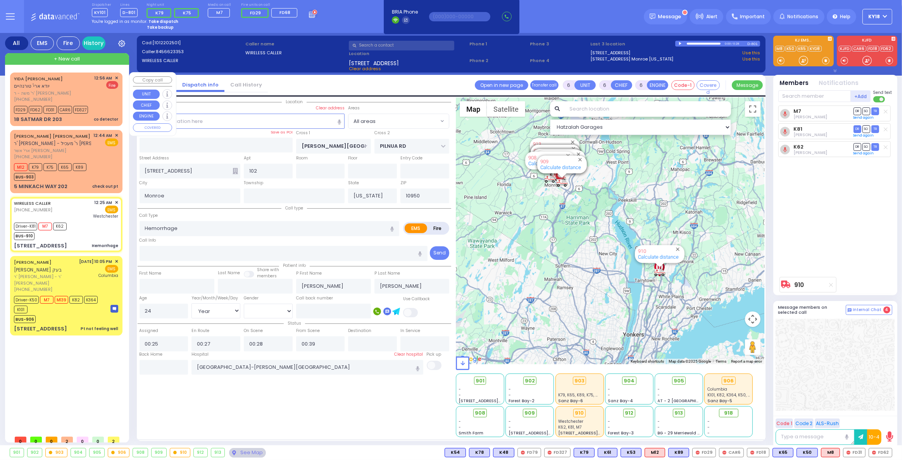
select select
radio input "true"
select select "Year"
select select "[DEMOGRAPHIC_DATA]"
type input "01:16"
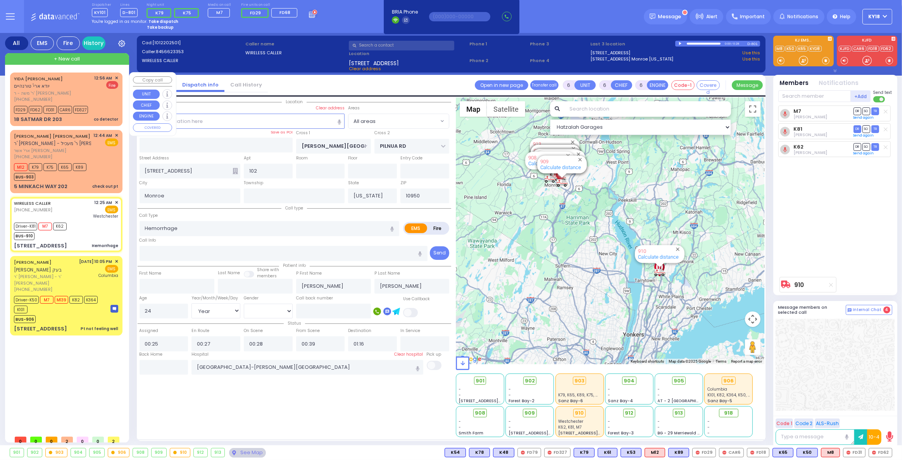
select select "Hatzalah Garages"
select select
radio input "true"
select select "Year"
select select "[DEMOGRAPHIC_DATA]"
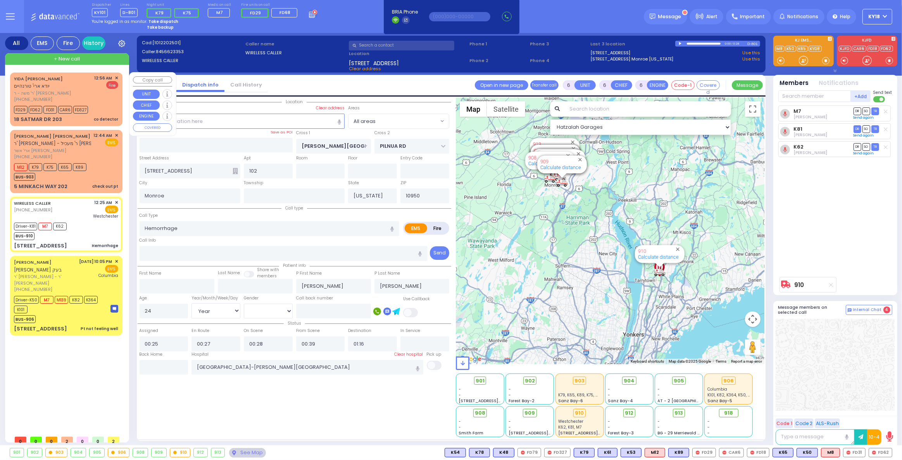
select select "Hatzalah Garages"
select select
radio input "true"
select select "Year"
select select "[DEMOGRAPHIC_DATA]"
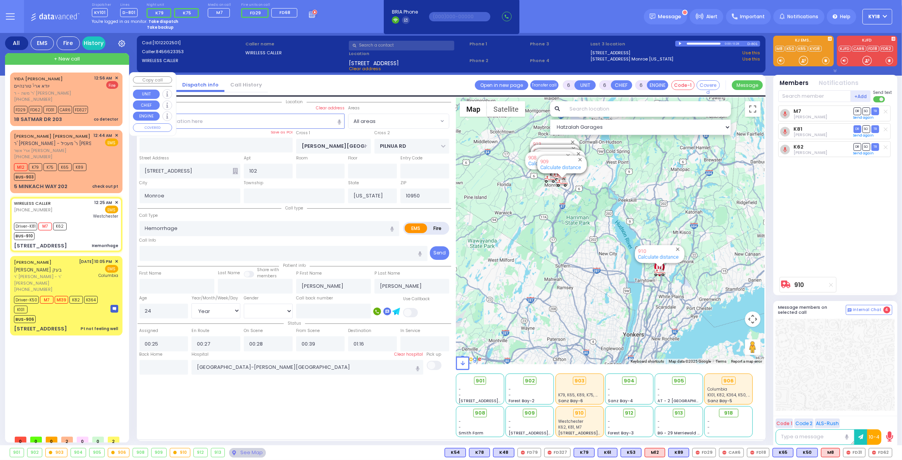
select select "Hatzalah Garages"
select select
radio input "true"
select select "Year"
select select "[DEMOGRAPHIC_DATA]"
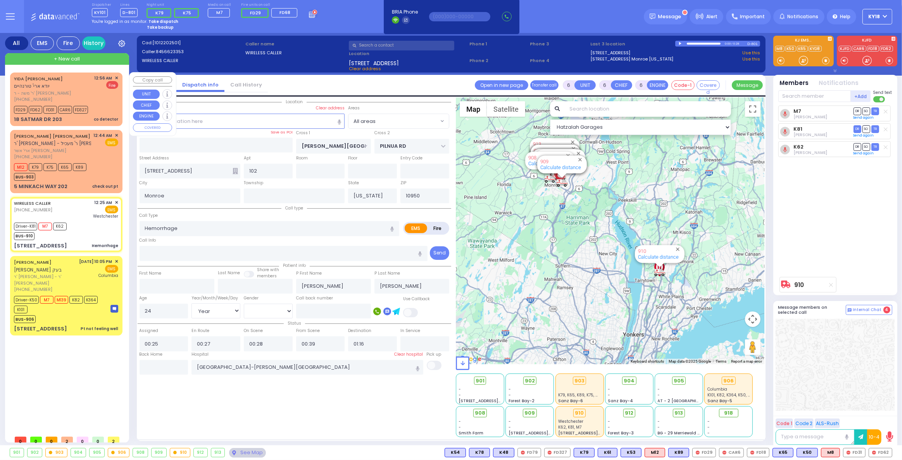
select select "Hatzalah Garages"
select select "Year"
select select "[DEMOGRAPHIC_DATA]"
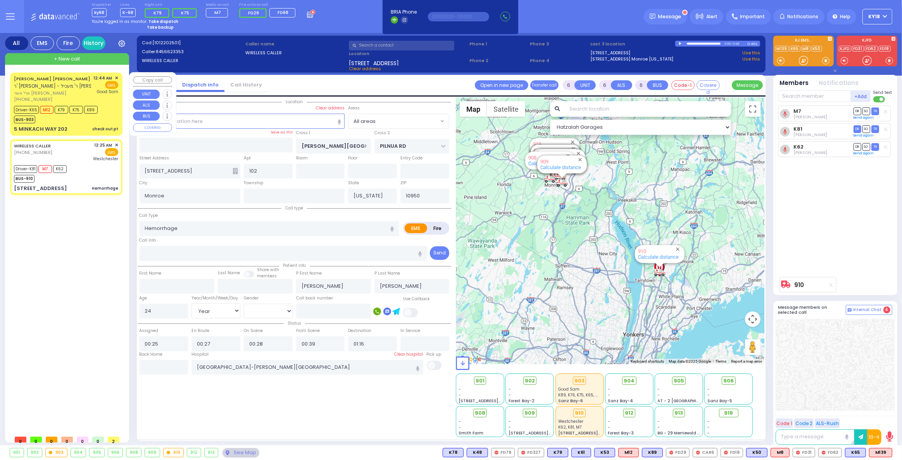
select select
radio input "true"
select select "Year"
select select "[DEMOGRAPHIC_DATA]"
select select "Hatzalah Garages"
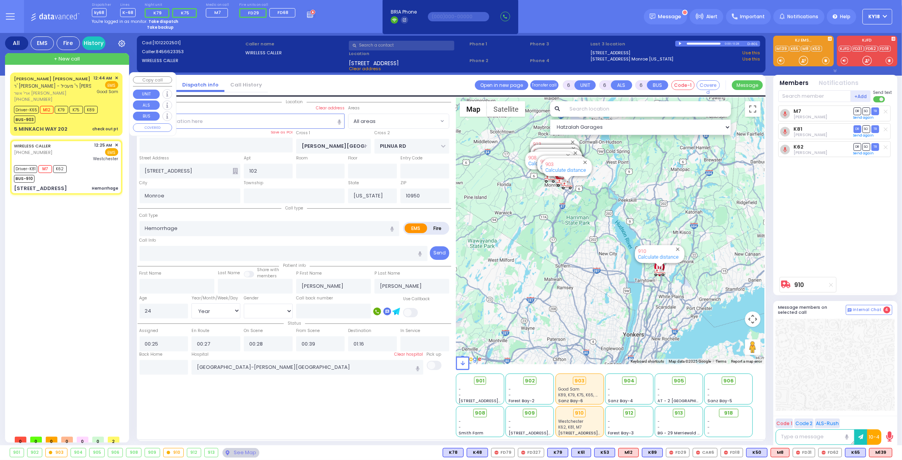
select select
radio input "true"
select select "Year"
select select "[DEMOGRAPHIC_DATA]"
select select "Hatzalah Garages"
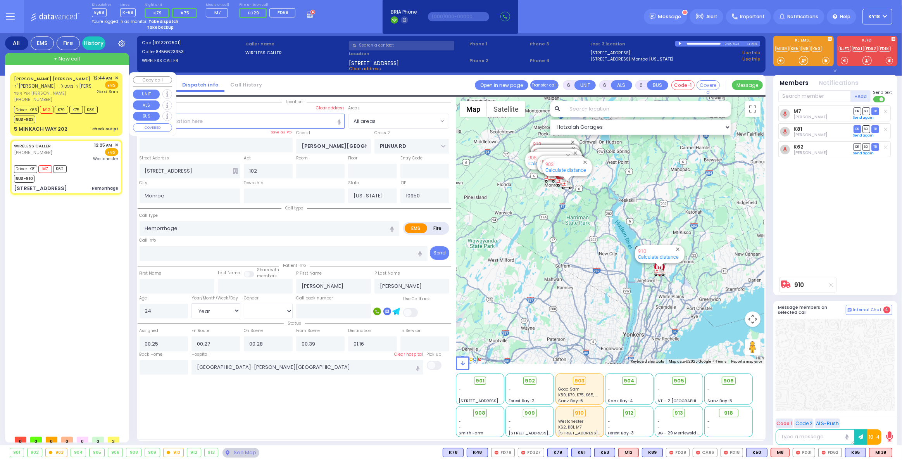
select select
radio input "true"
select select "Year"
select select "[DEMOGRAPHIC_DATA]"
select select "Hatzalah Garages"
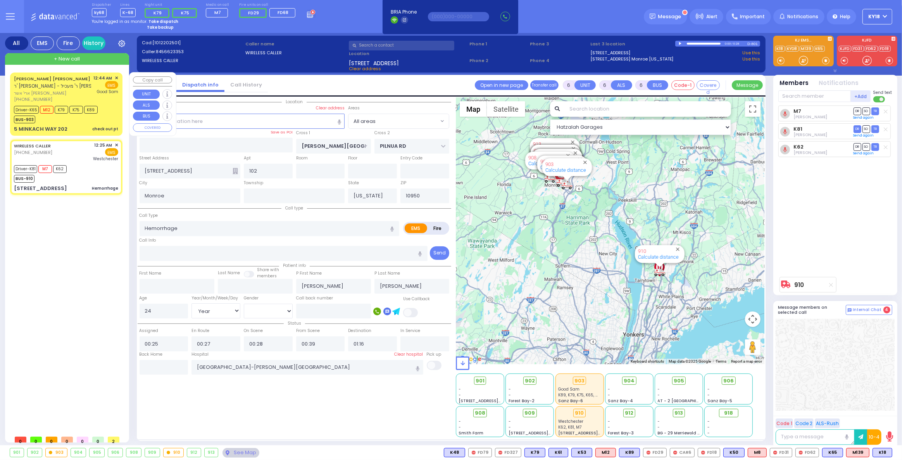
select select
radio input "true"
select select "Year"
select select "[DEMOGRAPHIC_DATA]"
select select "Hatzalah Garages"
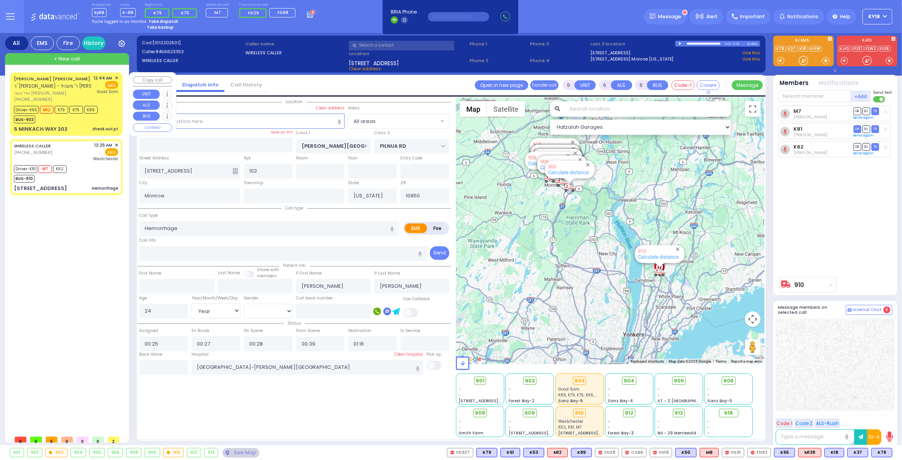
click at [75, 96] on div "[PHONE_NUMBER]" at bounding box center [52, 99] width 77 height 7
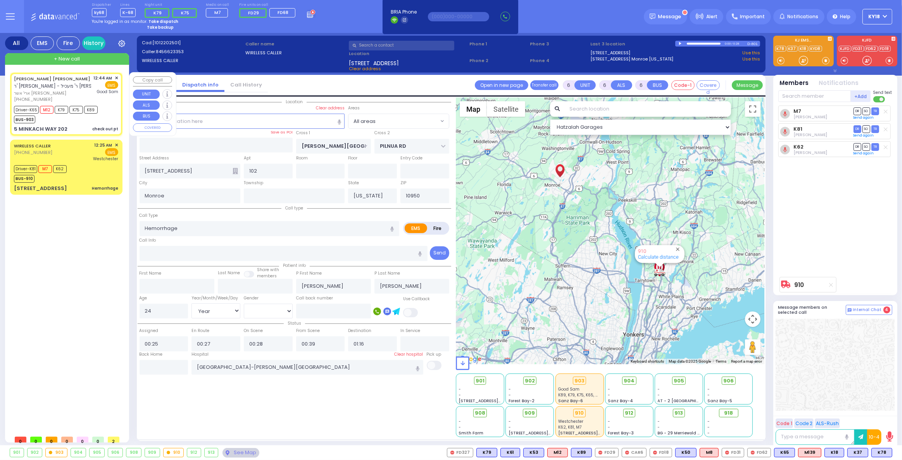
select select
type input "check out pt"
radio input "true"
type input "ARYE USHER J."
type input "DASKAL"
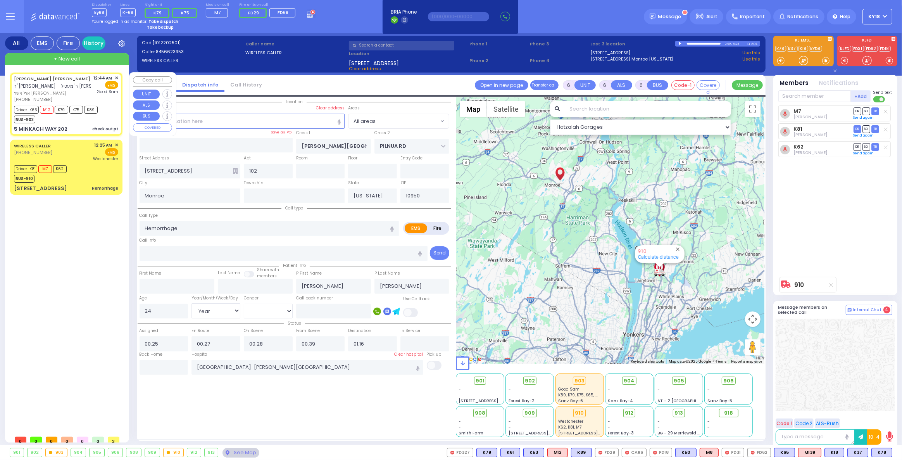
type input "Sury"
type input "Daskal"
select select "Year"
select select "[DEMOGRAPHIC_DATA]"
type input "00:44"
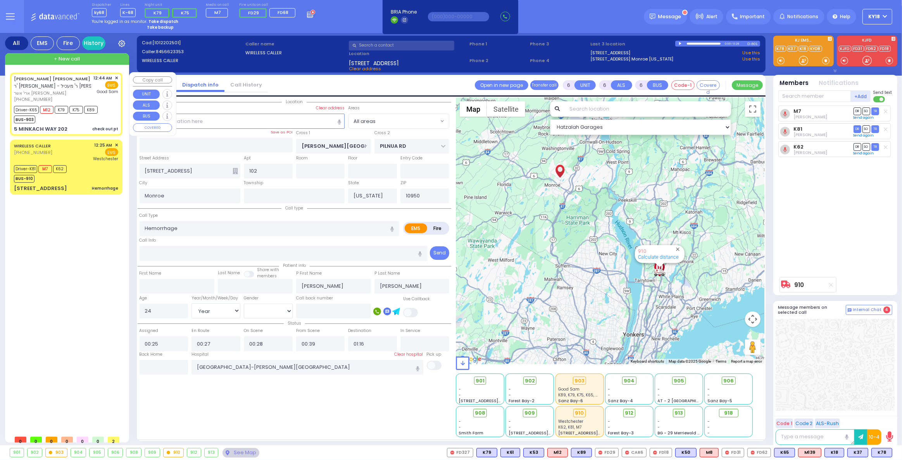
type input "00:46"
type input "00:50"
type input "01:15"
type input "01:40"
type input "01:50"
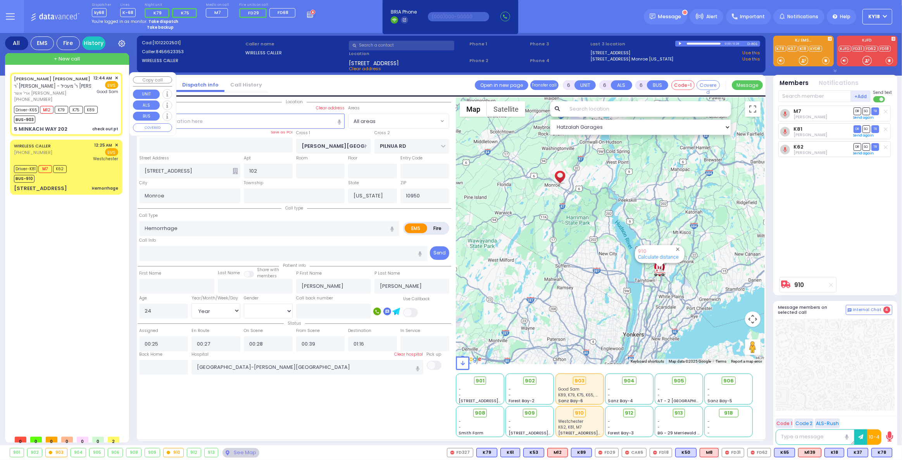
type input "Good Samaritan Hospital"
type input "AMSTERDAM WAY"
type input "BAKERTOWN RD"
type input "5 MINKACH WAY"
type input "202"
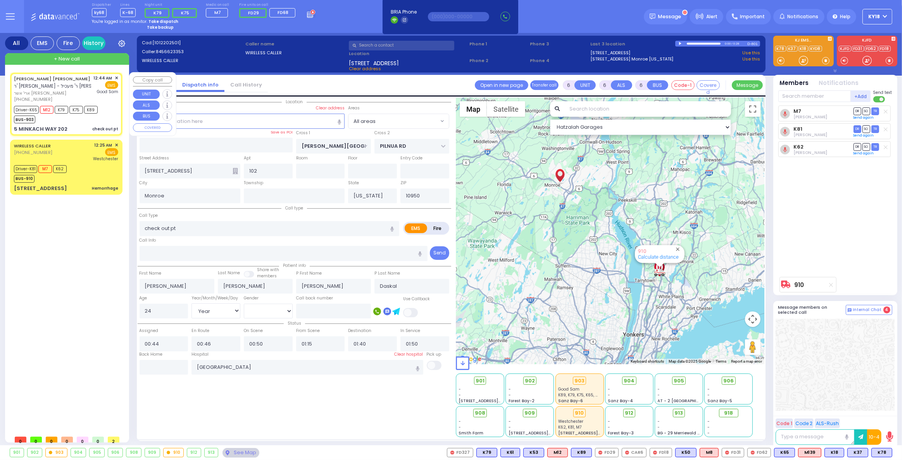
type input "Kiryas Joel"
select select "Hatzalah Garages"
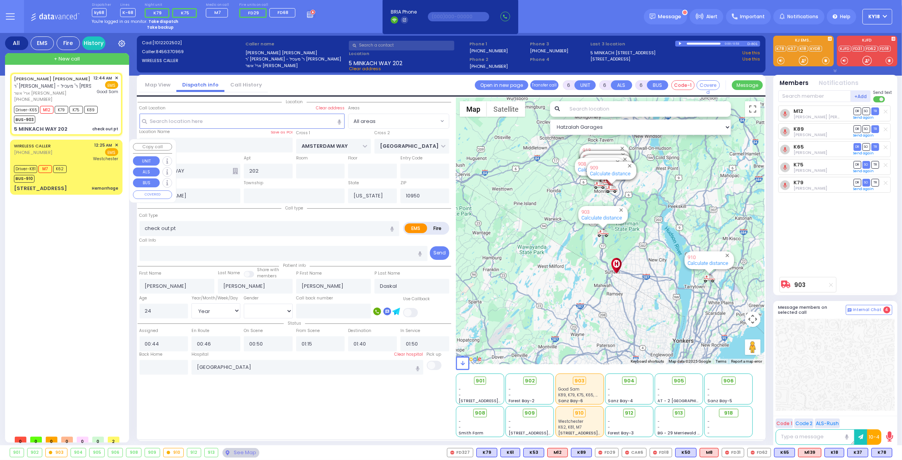
click at [90, 160] on div "WIRELESS CALLER (845) 662-3353 12:25 AM ✕ EMS Westchester" at bounding box center [66, 152] width 104 height 20
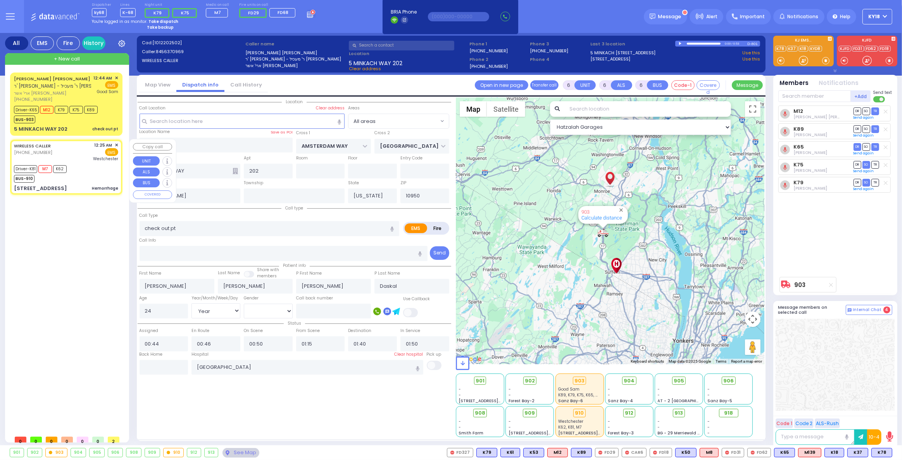
select select
type input "Hemorrhage"
radio input "true"
type input "[PERSON_NAME]"
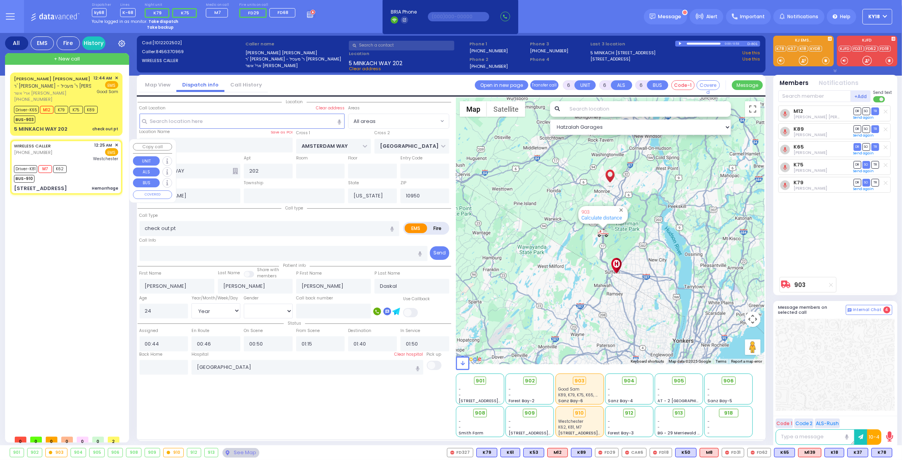
select select "Year"
select select "[DEMOGRAPHIC_DATA]"
type input "00:25"
type input "00:27"
type input "00:28"
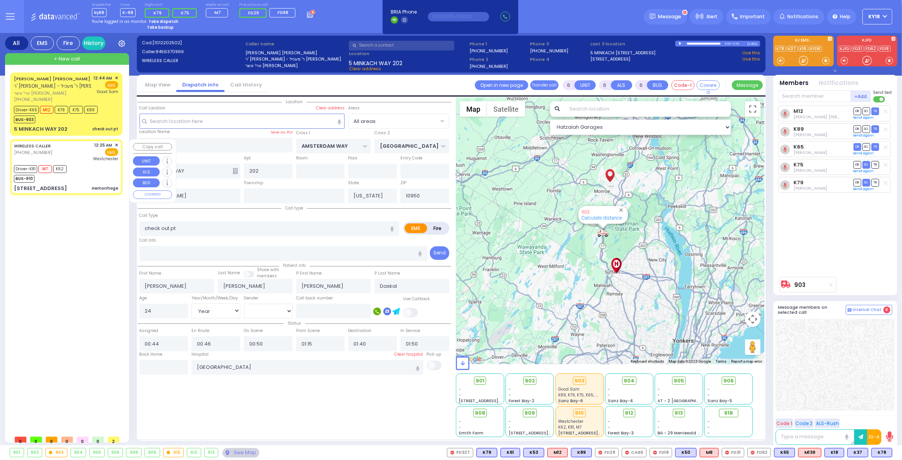
type input "00:39"
type input "01:16"
type input "[GEOGRAPHIC_DATA]-[PERSON_NAME][GEOGRAPHIC_DATA]"
select select "Hatzalah Garages"
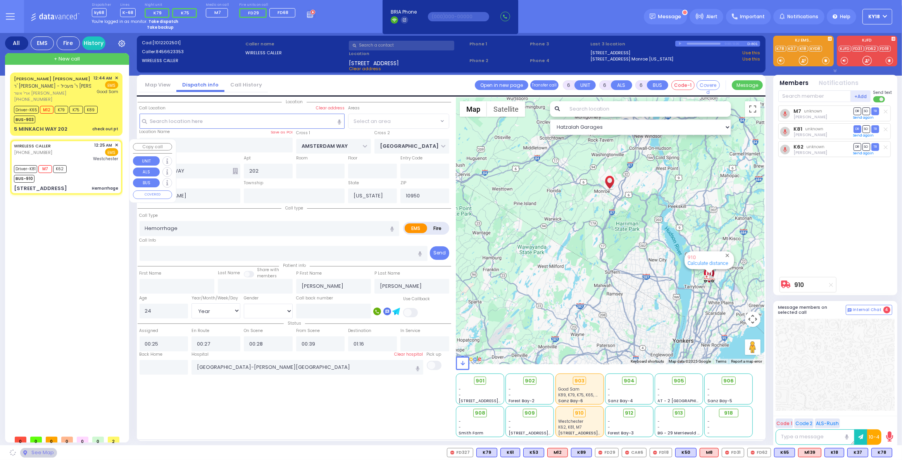
type input "[PERSON_NAME][GEOGRAPHIC_DATA]"
type input "PILNUA RD"
type input "[STREET_ADDRESS]"
type input "102"
type input "Monroe"
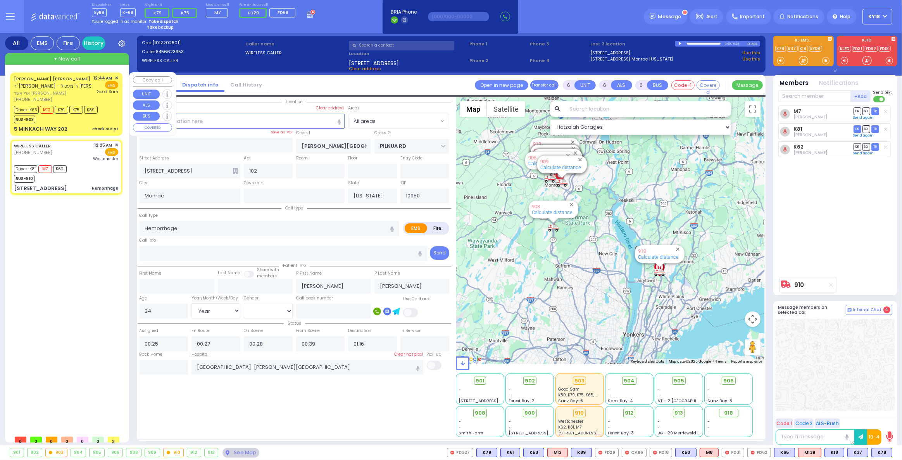
click at [76, 126] on div "5 MINKACH WAY 202 check out pt" at bounding box center [66, 129] width 104 height 8
select select
type input "check out pt"
radio input "true"
type input "ARYE USHER J."
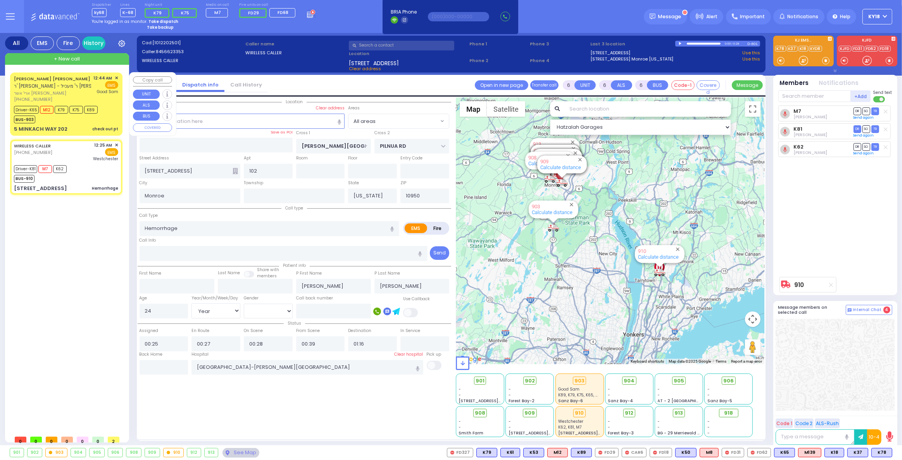
type input "DASKAL"
type input "Sury"
type input "Daskal"
select select "Year"
select select "[DEMOGRAPHIC_DATA]"
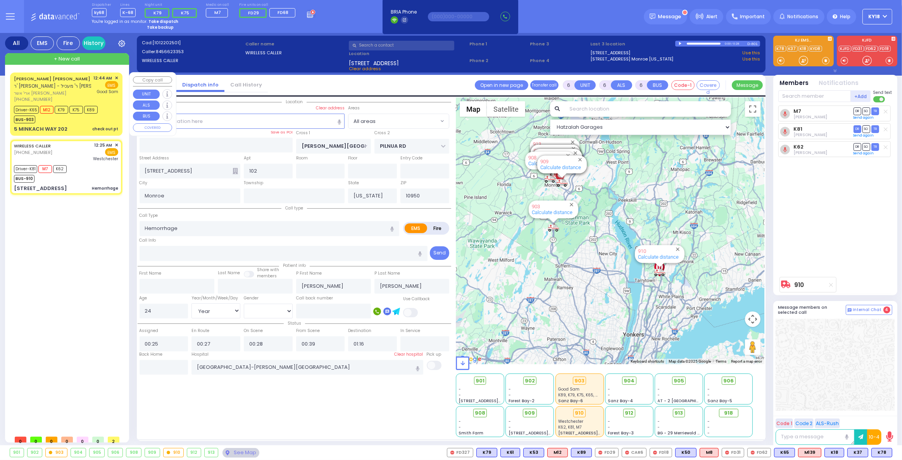
type input "00:44"
type input "00:46"
type input "00:48"
type input "01:19"
type input "01:40"
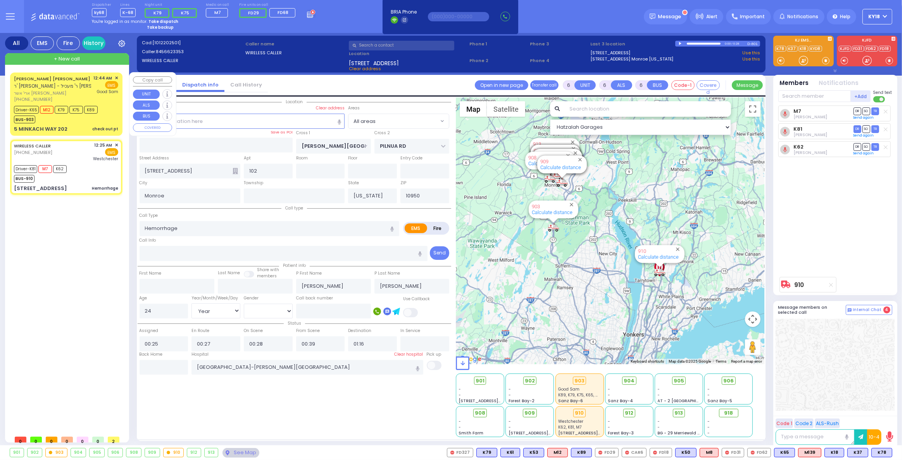
type input "01:50"
type input "Good Samaritan Hospital"
select select "Hatzalah Garages"
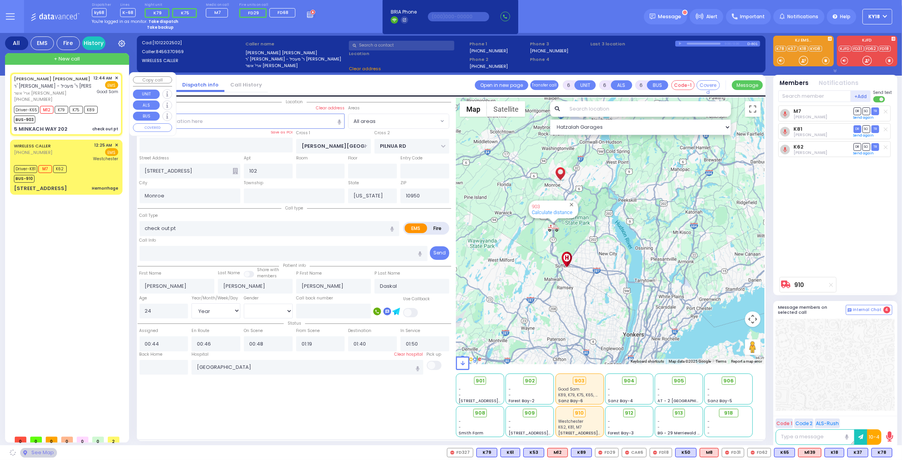
type input "AMSTERDAM WAY"
type input "BAKERTOWN RD"
type input "5 MINKACH WAY"
type input "202"
type input "Kiryas Joel"
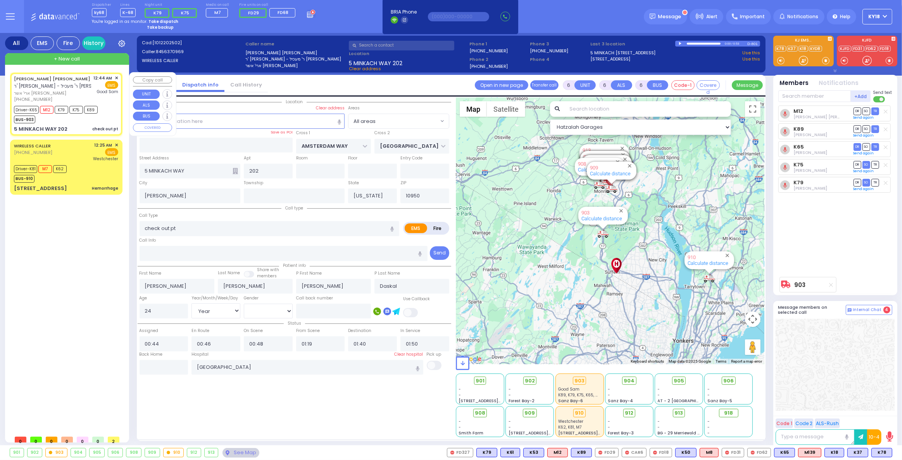
select select
radio input "true"
select select "Year"
select select "[DEMOGRAPHIC_DATA]"
select select "Hatzalah Garages"
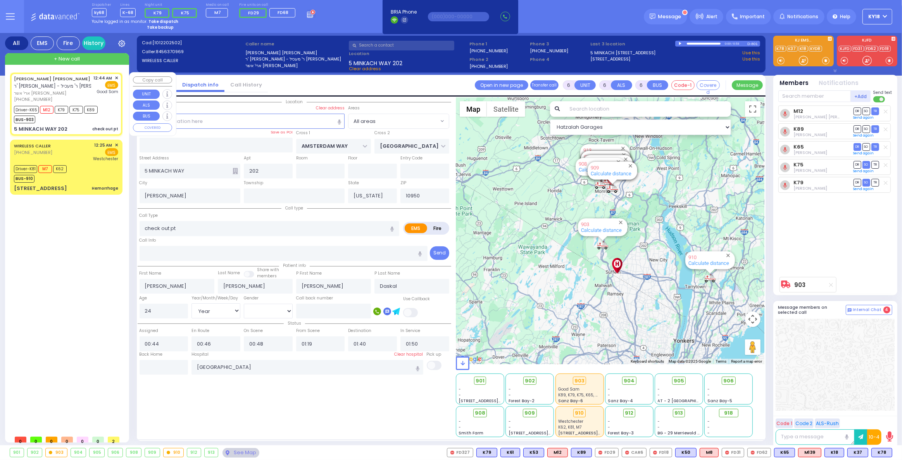
select select
radio input "true"
select select "Year"
select select "[DEMOGRAPHIC_DATA]"
select select "Hatzalah Garages"
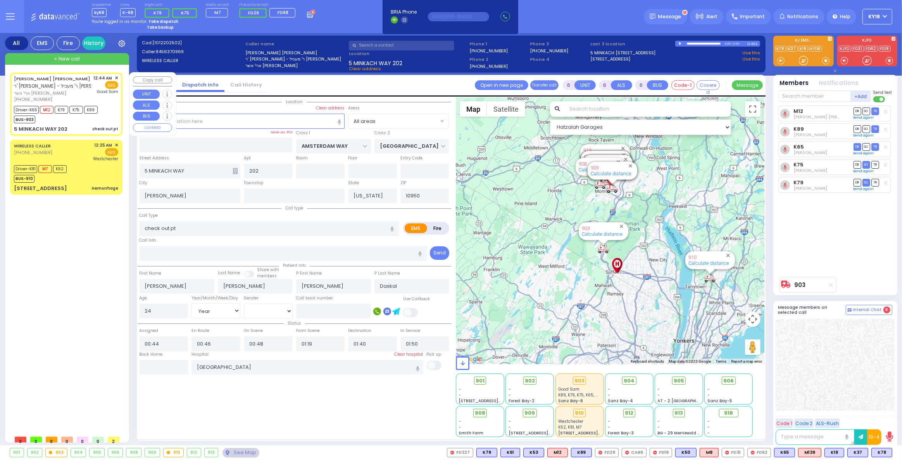
select select
radio input "true"
select select "Year"
select select "[DEMOGRAPHIC_DATA]"
type input "00:50"
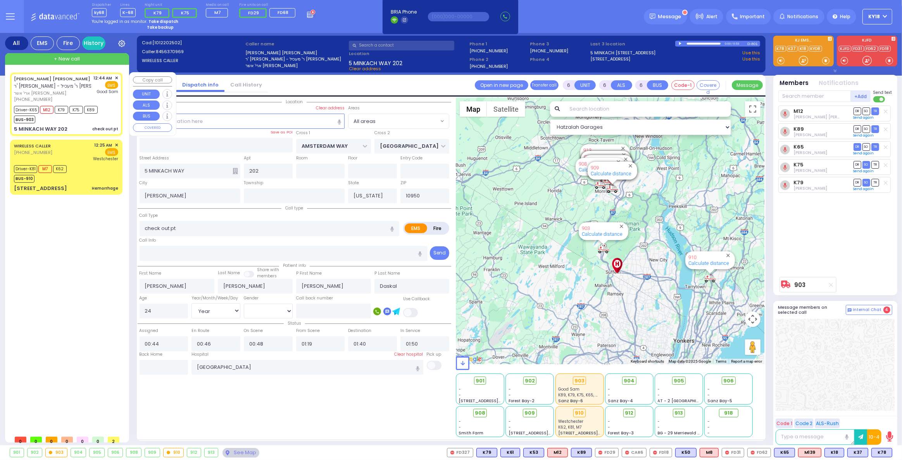
type input "01:15"
select select "Hatzalah Garages"
select select
radio input "true"
select select "Year"
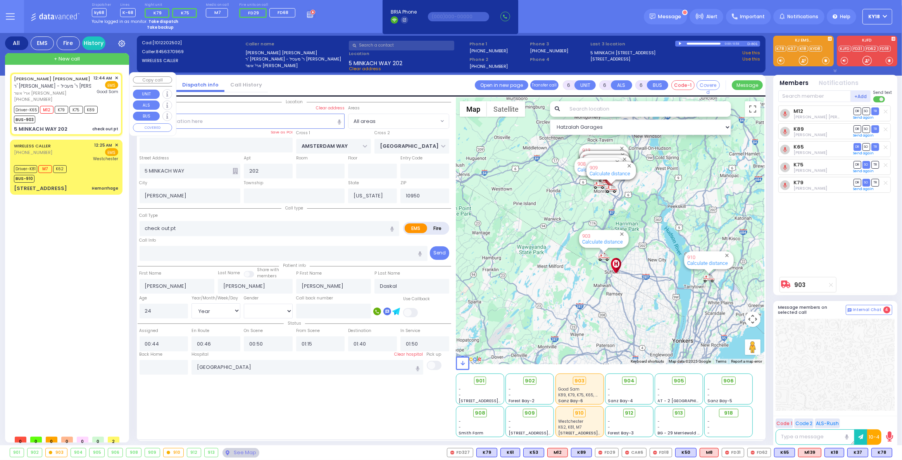
select select "[DEMOGRAPHIC_DATA]"
type input "00:48"
type input "01:19"
select select "Hatzalah Garages"
select select
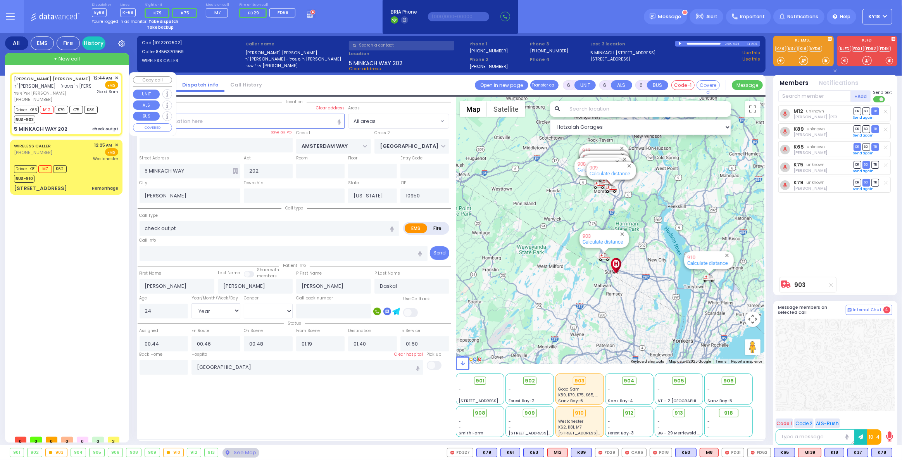
radio input "true"
select select "Year"
select select "[DEMOGRAPHIC_DATA]"
select select "Hatzalah Garages"
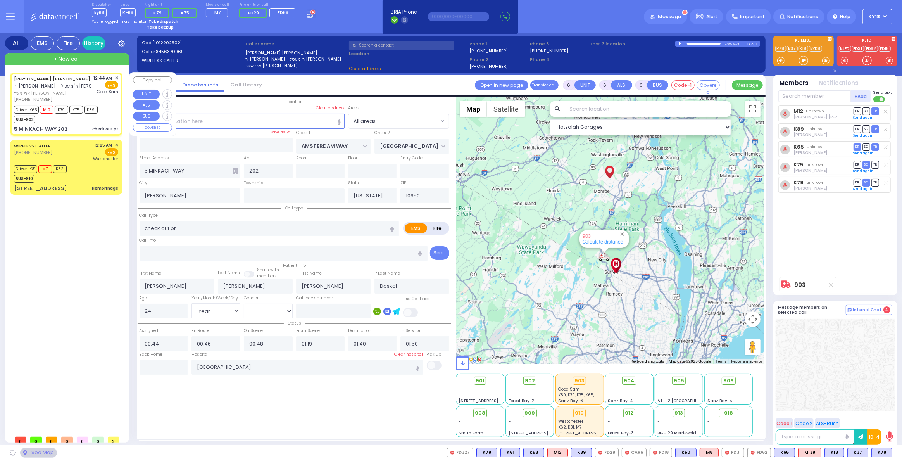
select select
radio input "true"
select select "Year"
select select "[DEMOGRAPHIC_DATA]"
select select "Hatzalah Garages"
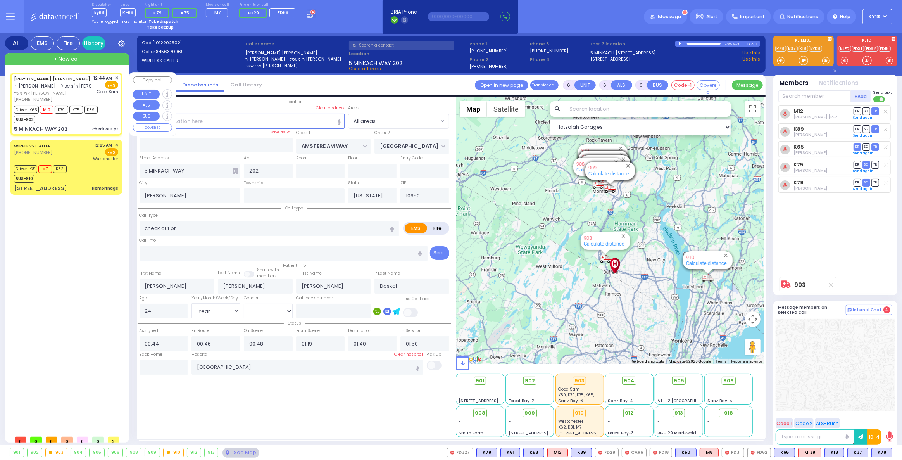
select select
radio input "true"
select select "Year"
select select "[DEMOGRAPHIC_DATA]"
select select "Hatzalah Garages"
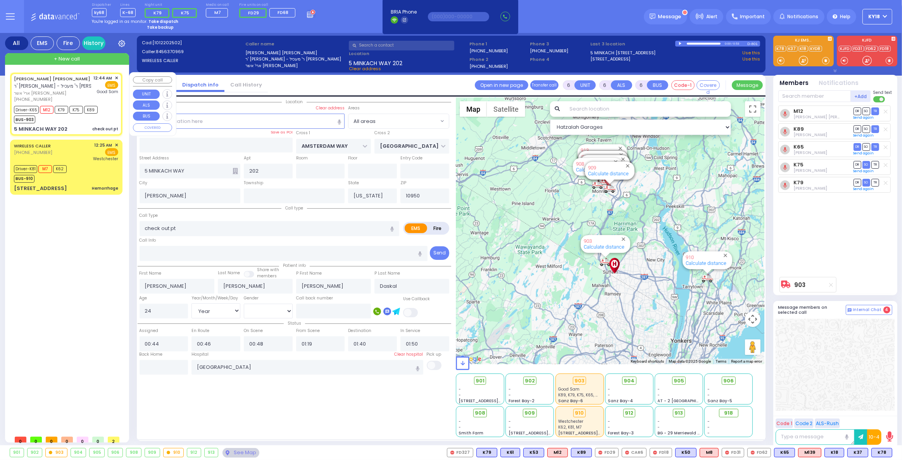
select select
radio input "true"
select select "Year"
select select "[DEMOGRAPHIC_DATA]"
select select "Hatzalah Garages"
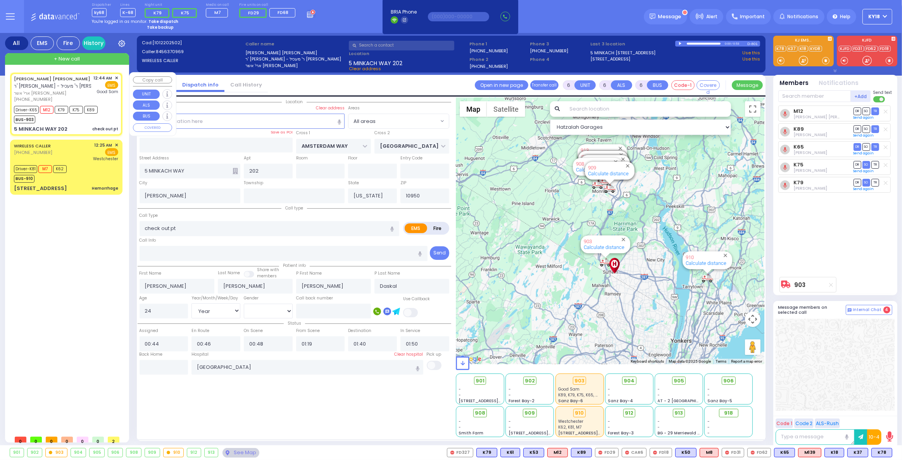
select select
radio input "true"
select select "Year"
select select "[DEMOGRAPHIC_DATA]"
select select "Hatzalah Garages"
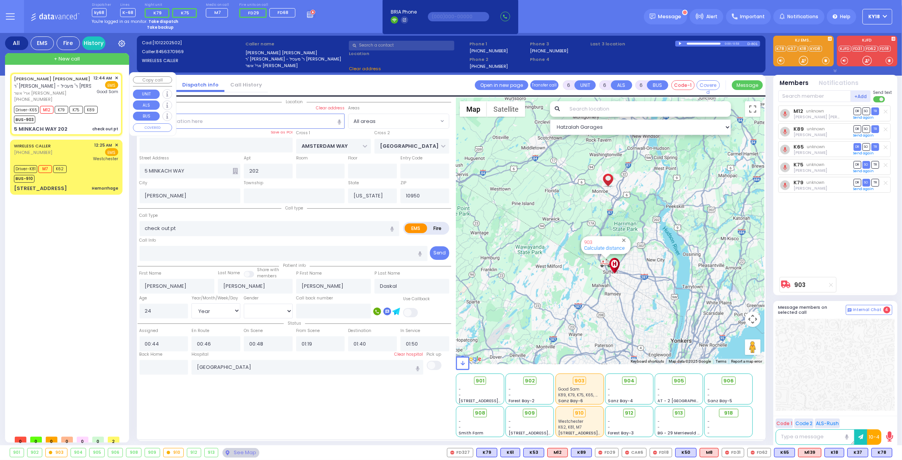
select select
radio input "true"
select select "Year"
select select "[DEMOGRAPHIC_DATA]"
select select "Hatzalah Garages"
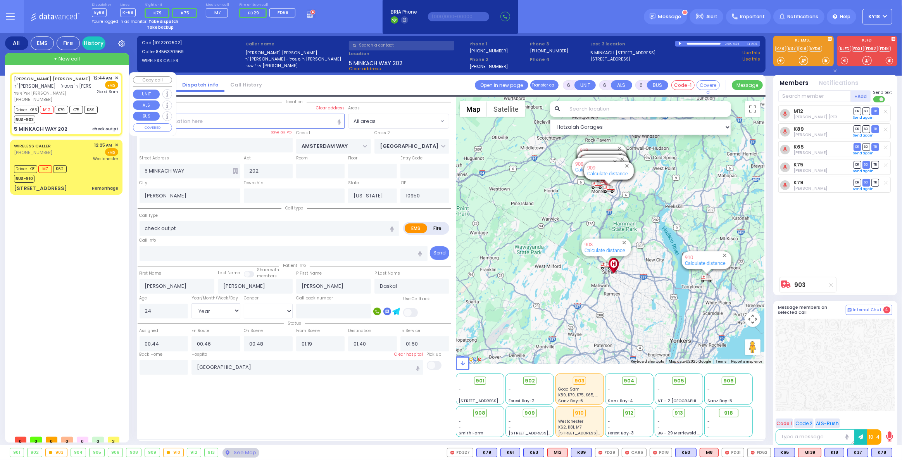
select select
radio input "true"
select select "Year"
select select "[DEMOGRAPHIC_DATA]"
type input "00:50"
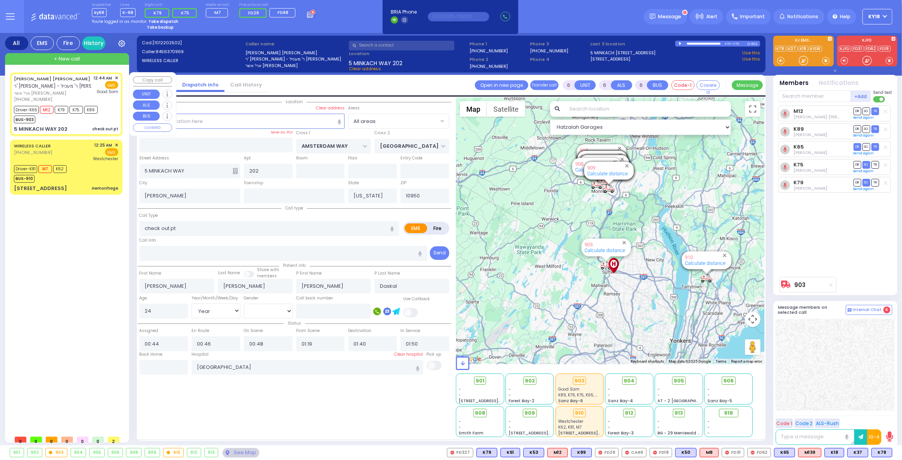
type input "01:15"
select select "Hatzalah Garages"
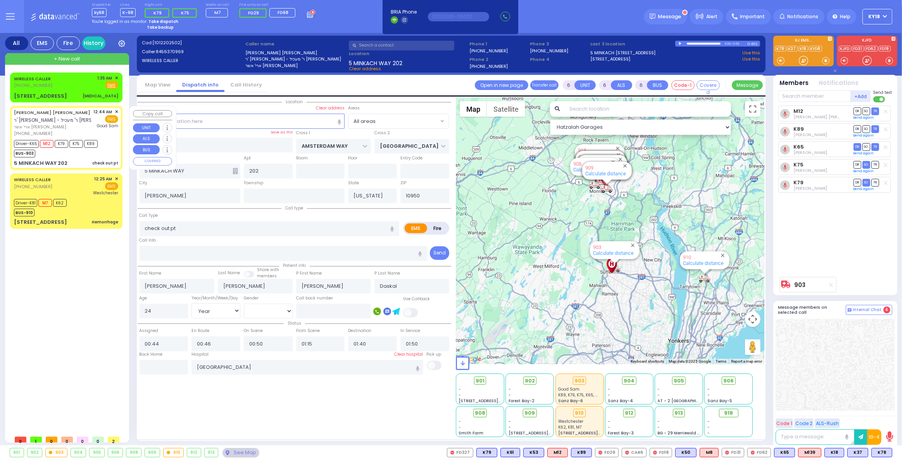
select select
radio input "true"
select select "Year"
select select "[DEMOGRAPHIC_DATA]"
type input "00:48"
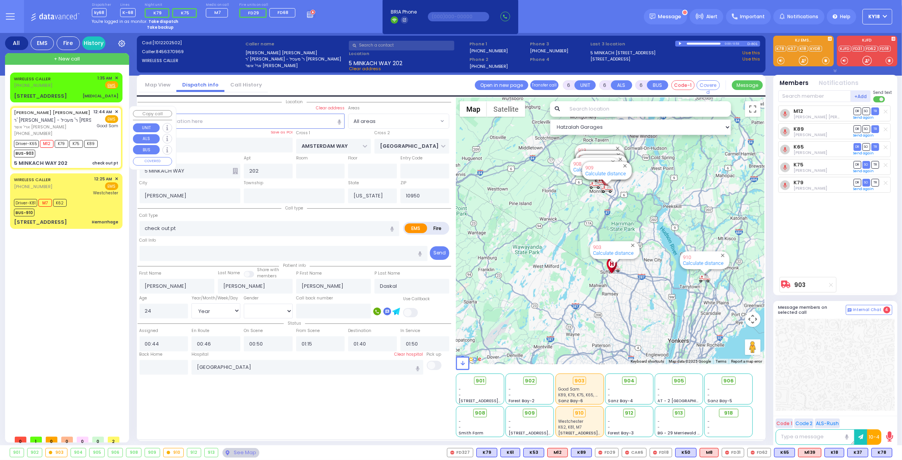
type input "01:19"
select select "Hatzalah Garages"
select select
radio input "true"
select select "Year"
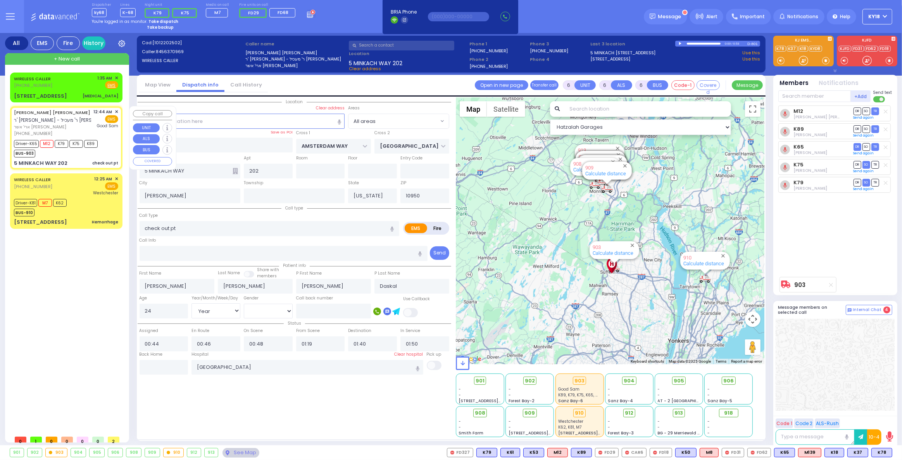
select select "[DEMOGRAPHIC_DATA]"
select select "Hatzalah Garages"
select select
radio input "true"
select select "Year"
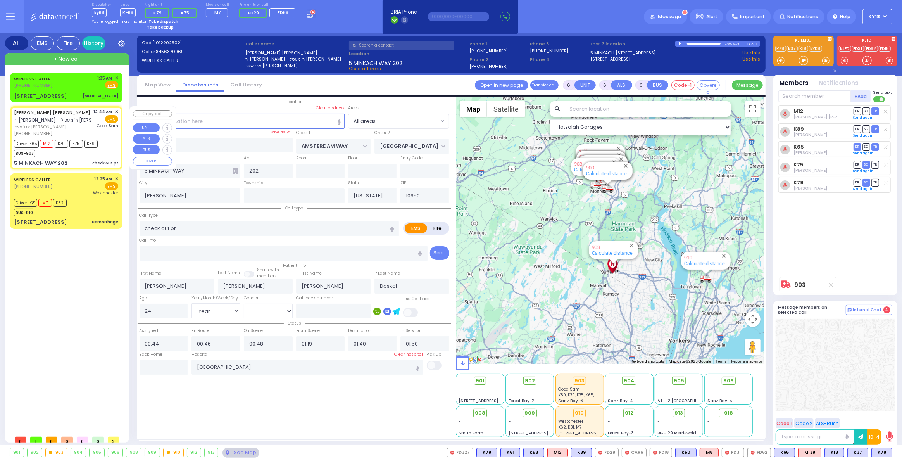
select select "[DEMOGRAPHIC_DATA]"
type input "00:50"
type input "01:15"
select select "Hatzalah Garages"
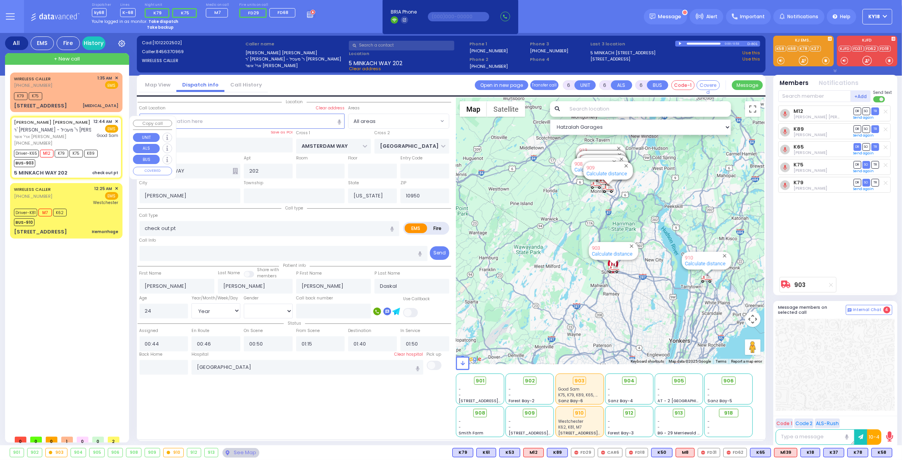
select select
radio input "true"
select select "Year"
select select "[DEMOGRAPHIC_DATA]"
type input "00:48"
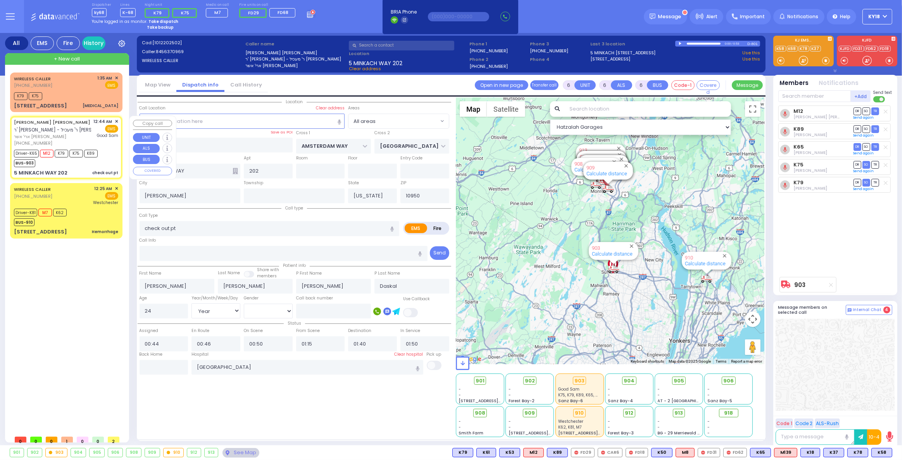
type input "01:19"
select select "Hatzalah Garages"
select select
radio input "true"
select select "Year"
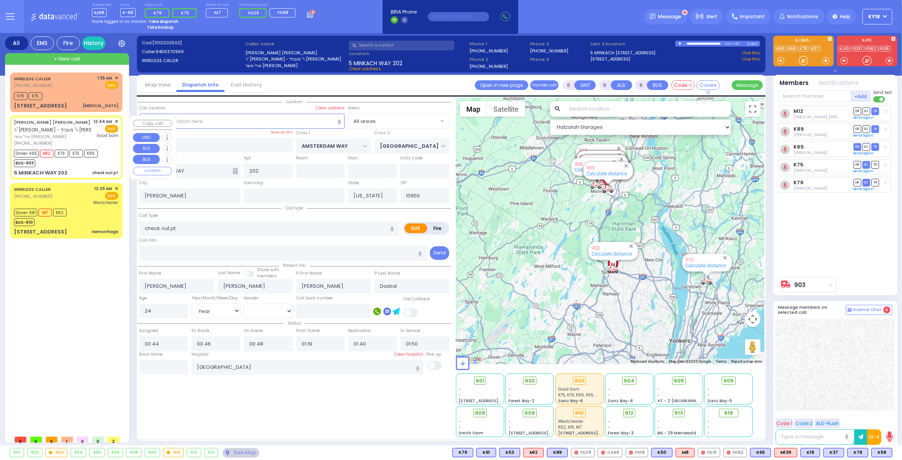
select select "[DEMOGRAPHIC_DATA]"
select select "Hatzalah Garages"
select select
radio input "true"
select select "Year"
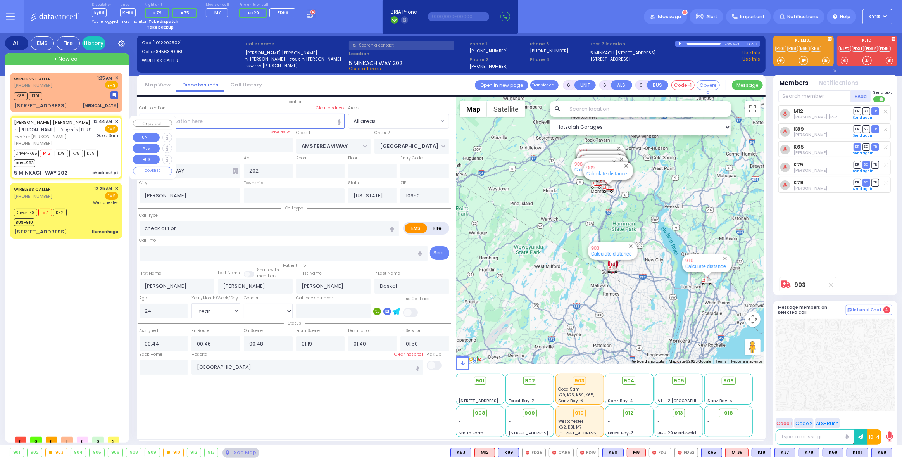
select select "[DEMOGRAPHIC_DATA]"
select select "Hatzalah Garages"
select select
radio input "true"
select select "Year"
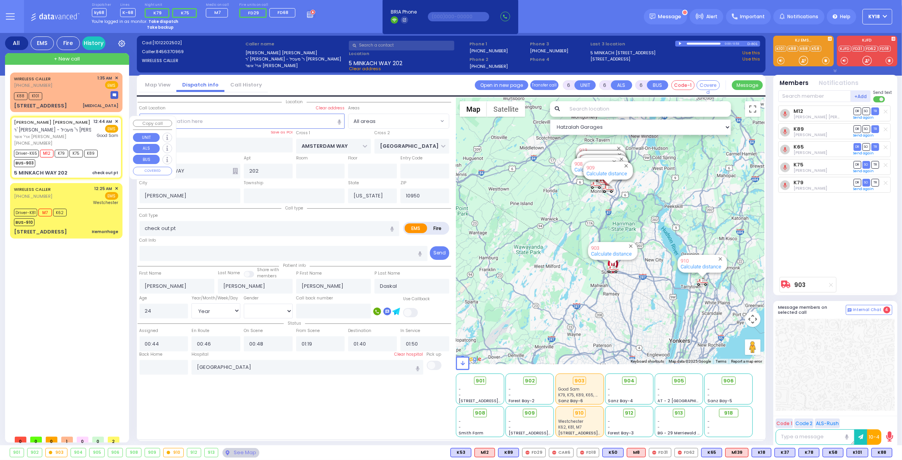
select select "[DEMOGRAPHIC_DATA]"
select select "Hatzalah Garages"
select select
radio input "true"
select select "Year"
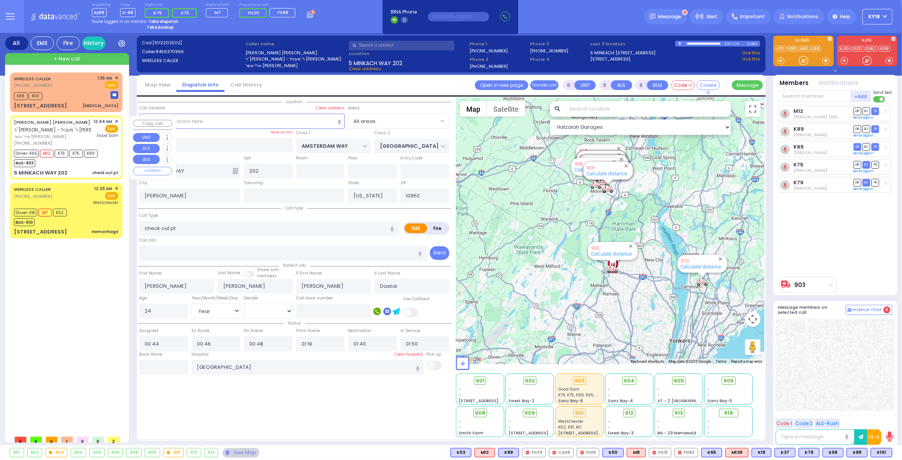
select select "[DEMOGRAPHIC_DATA]"
select select "Hatzalah Garages"
select select
radio input "true"
select select "Year"
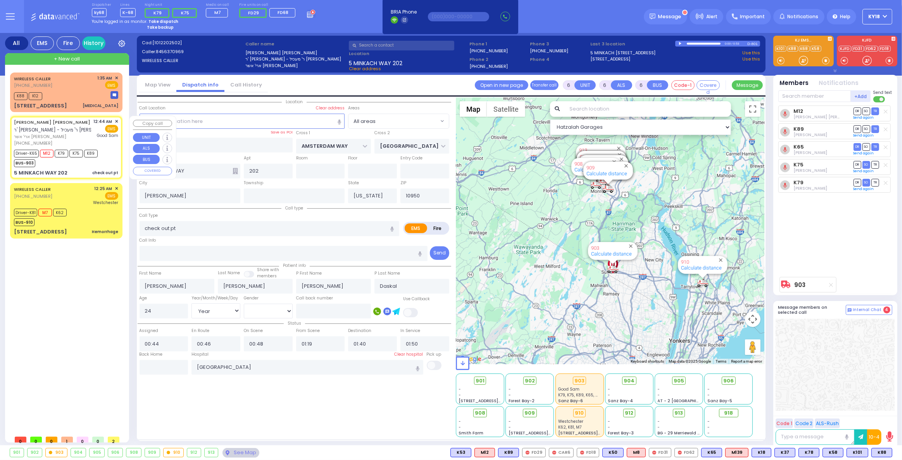
select select "[DEMOGRAPHIC_DATA]"
select select "Hatzalah Garages"
select select "Year"
select select "[DEMOGRAPHIC_DATA]"
select select
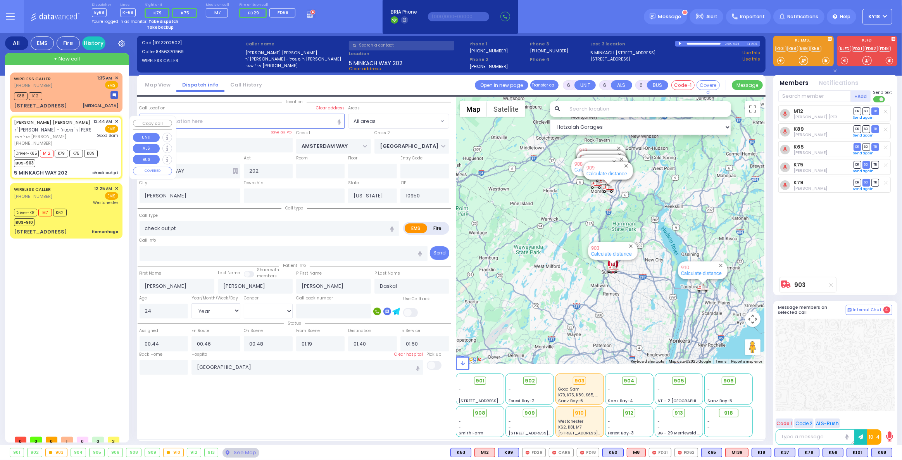
radio input "true"
type input "Falkovitz"
select select "Year"
select select "[DEMOGRAPHIC_DATA]"
select select "Hatzalah Garages"
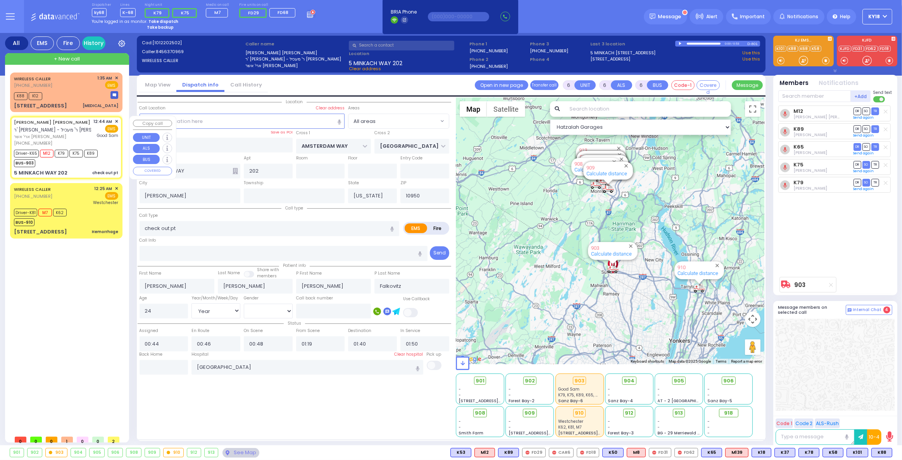
select select
radio input "true"
select select "Year"
select select "[DEMOGRAPHIC_DATA]"
select select "Hatzalah Garages"
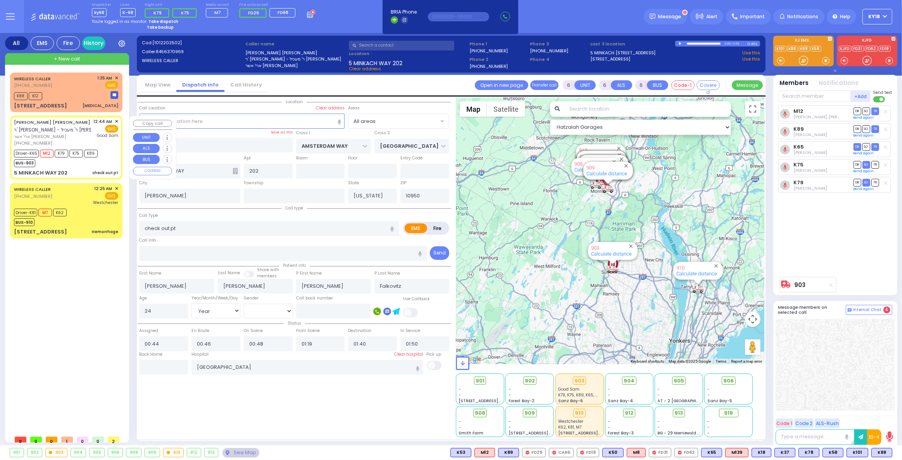
select select
radio input "true"
select select "Year"
select select "[DEMOGRAPHIC_DATA]"
type input "00:50"
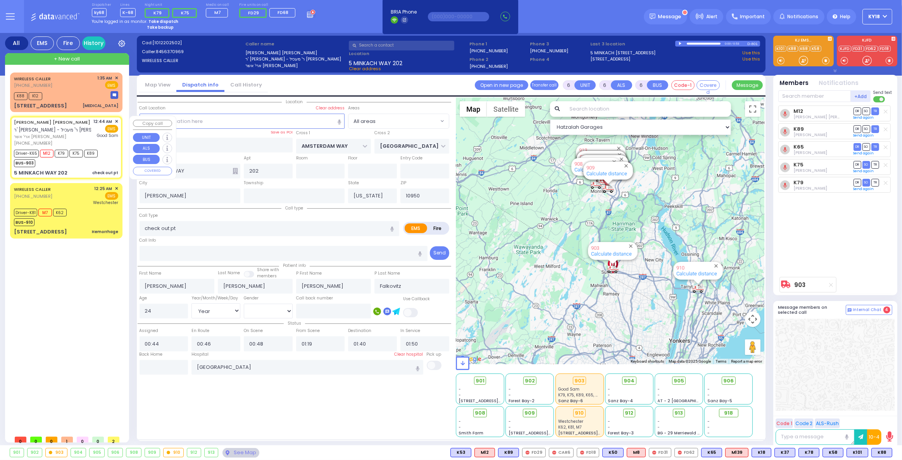
type input "01:15"
select select "Hatzalah Garages"
select select
radio input "true"
select select "Year"
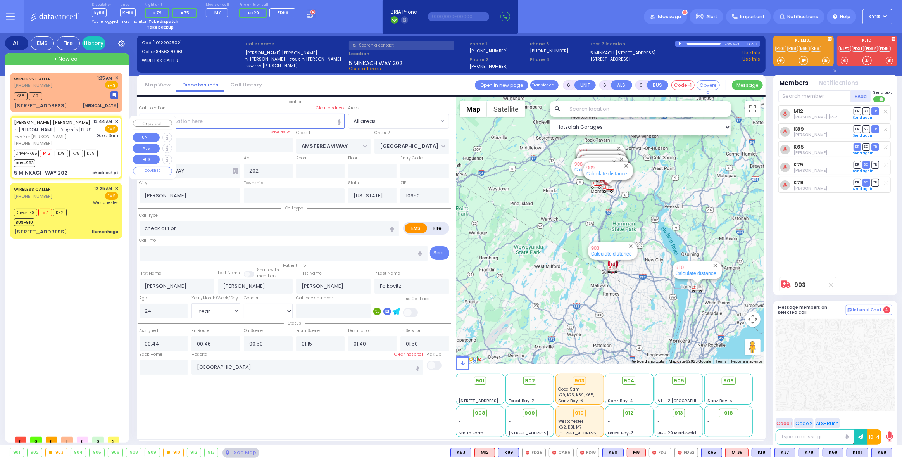
select select "[DEMOGRAPHIC_DATA]"
type input "00:48"
type input "01:19"
select select "Hatzalah Garages"
select select
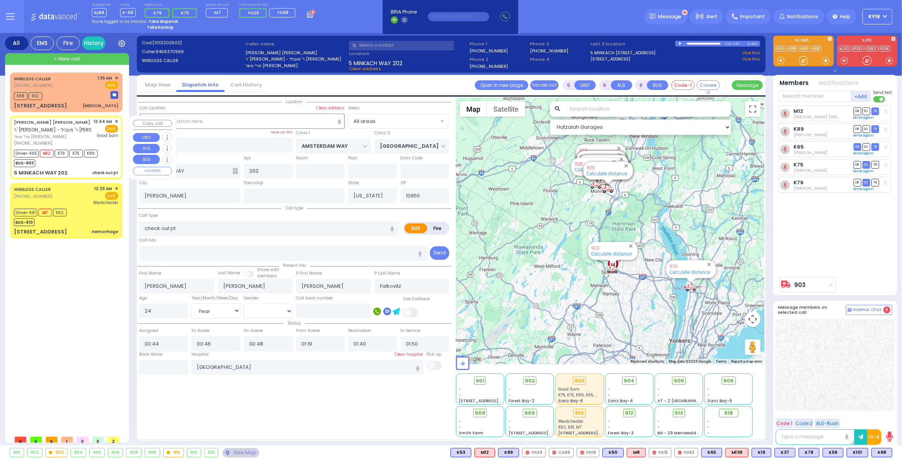
radio input "true"
select select "Year"
select select "[DEMOGRAPHIC_DATA]"
select select "Hatzalah Garages"
select select
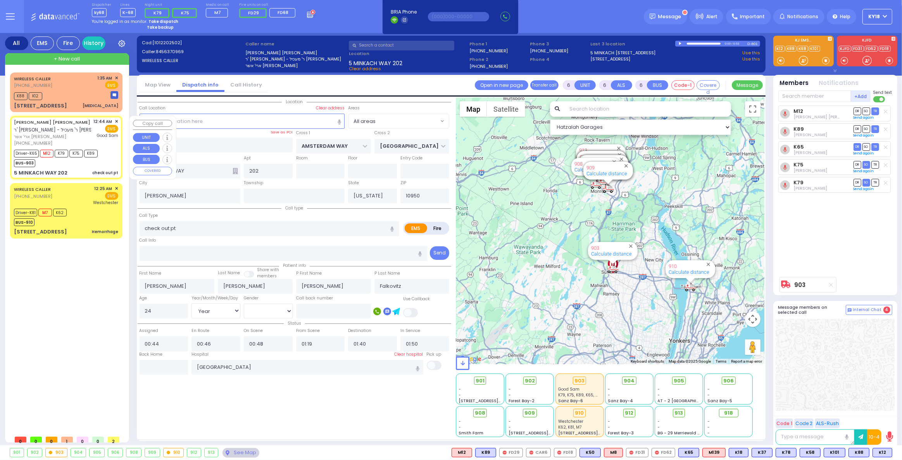
radio input "true"
select select "Year"
select select "[DEMOGRAPHIC_DATA]"
select select "Hatzalah Garages"
select select
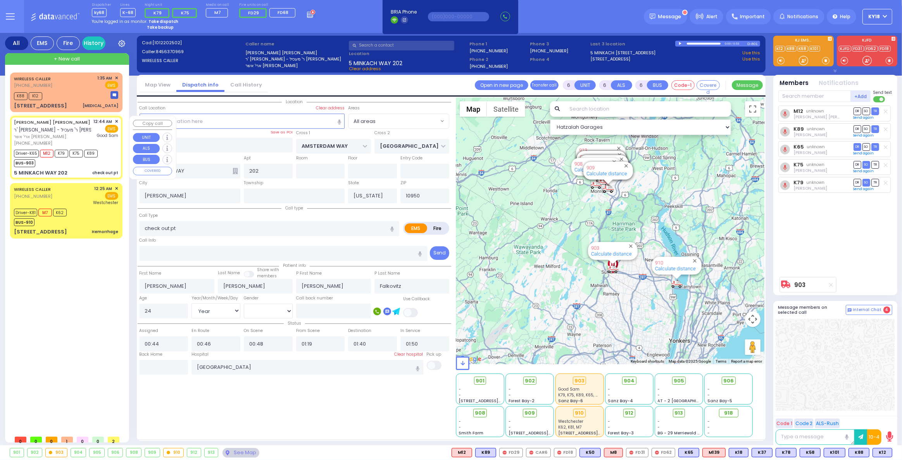
radio input "true"
select select "Year"
select select "[DEMOGRAPHIC_DATA]"
select select "Hatzalah Garages"
select select
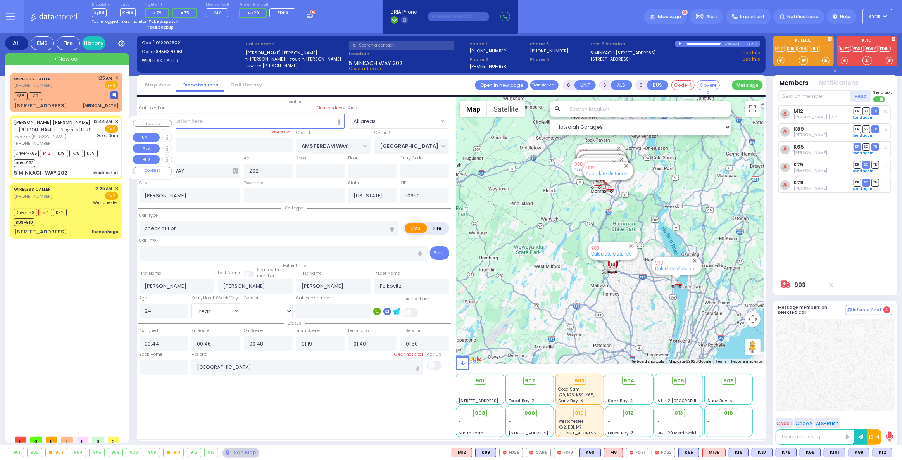
radio input "true"
select select "Year"
select select "[DEMOGRAPHIC_DATA]"
type input "00:50"
type input "01:15"
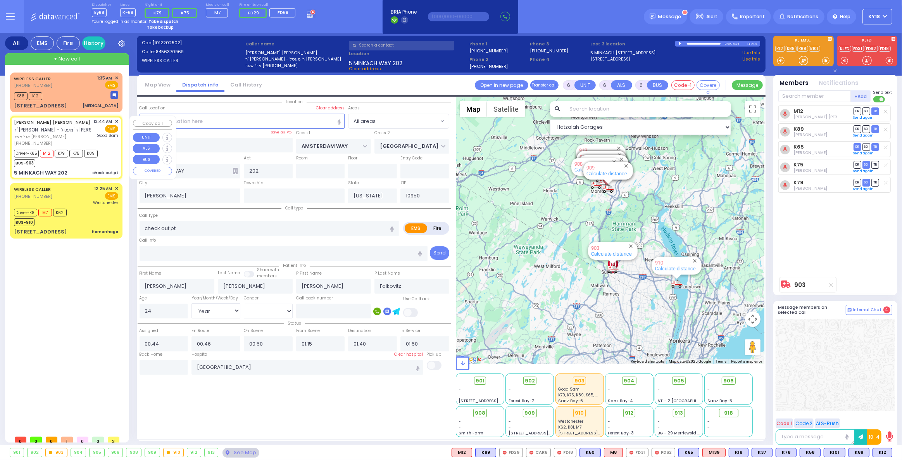
select select "Hatzalah Garages"
select select
radio input "true"
select select "Year"
select select "[DEMOGRAPHIC_DATA]"
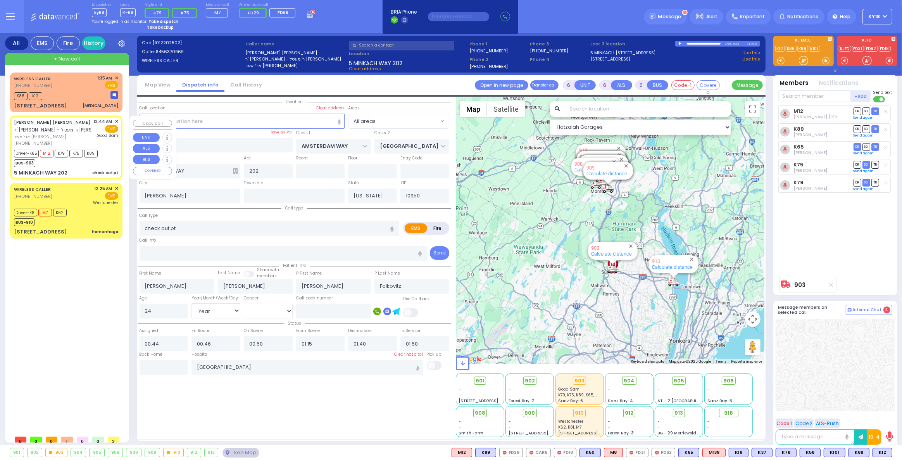
type input "00:48"
type input "01:19"
select select "Hatzalah Garages"
select select
radio input "true"
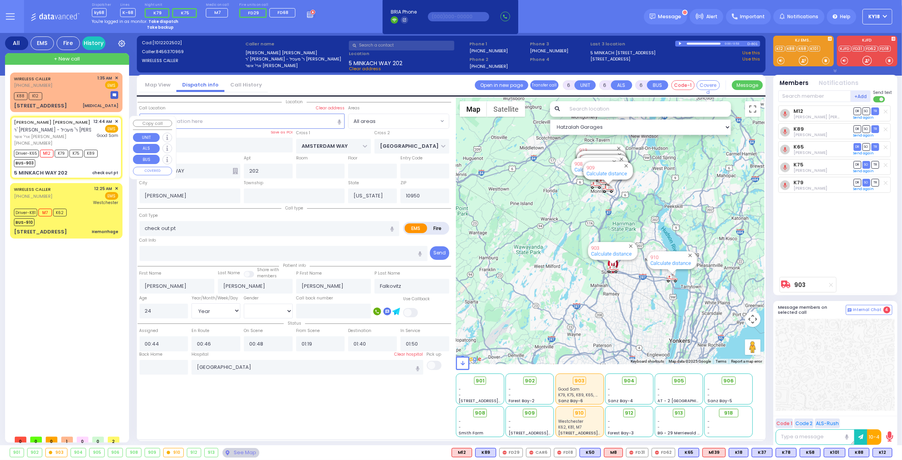
select select "Year"
select select "[DEMOGRAPHIC_DATA]"
type input "00:50"
type input "01:15"
select select "Hatzalah Garages"
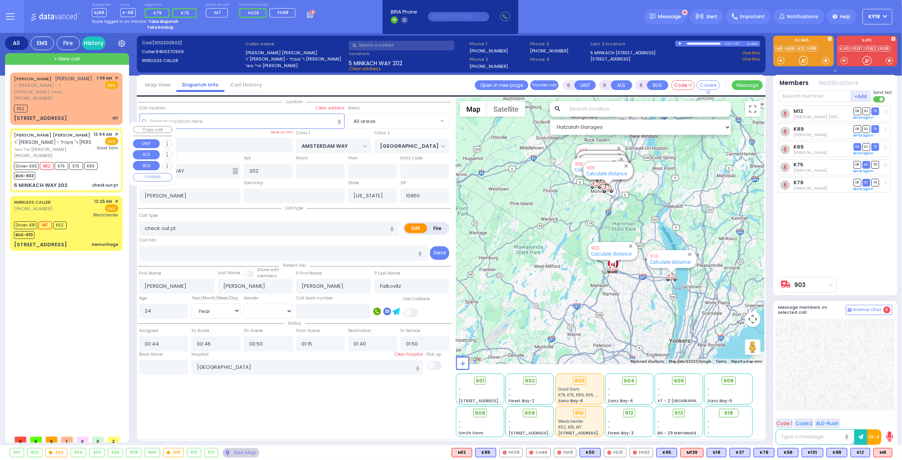
select select
radio input "true"
select select "Year"
select select "[DEMOGRAPHIC_DATA]"
type input "00:48"
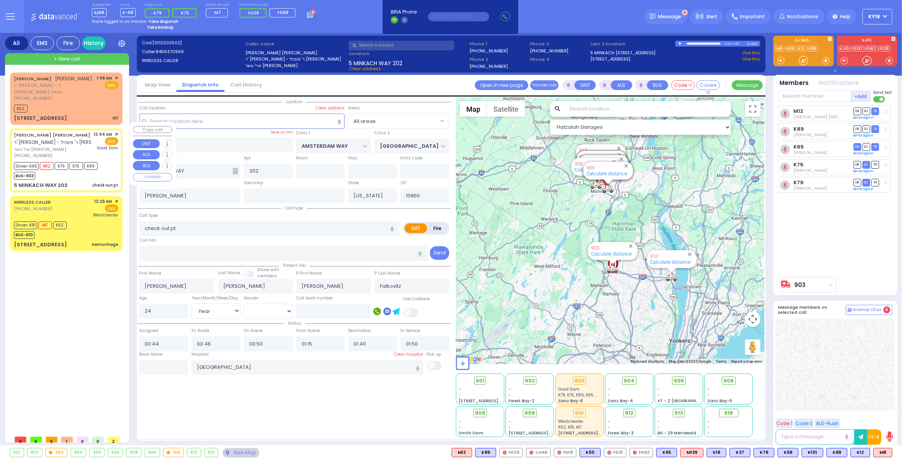
type input "01:19"
select select "Hatzalah Garages"
select select
radio input "true"
select select "Year"
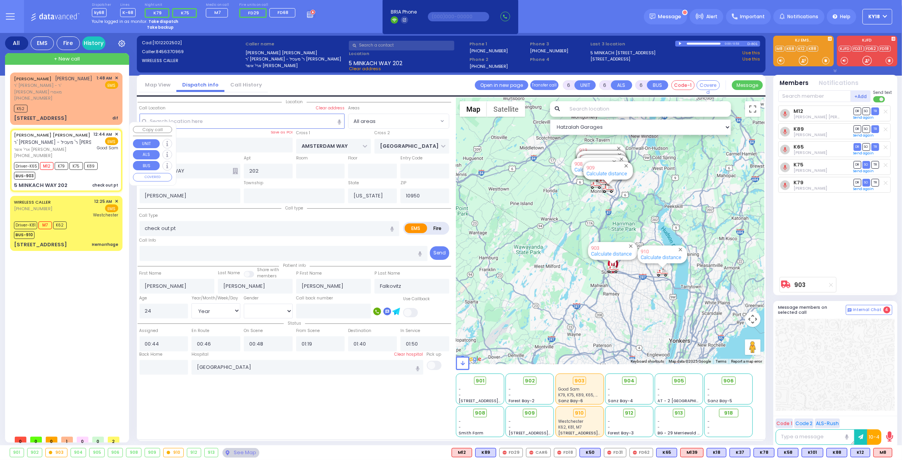
select select "[DEMOGRAPHIC_DATA]"
select select "Hatzalah Garages"
radio input "true"
select select "Year"
select select "[DEMOGRAPHIC_DATA]"
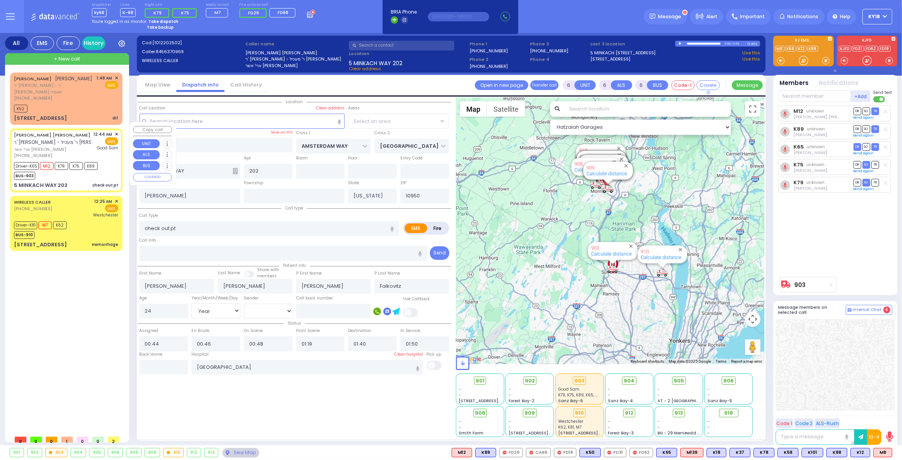
select select
select select "Hatzalah Garages"
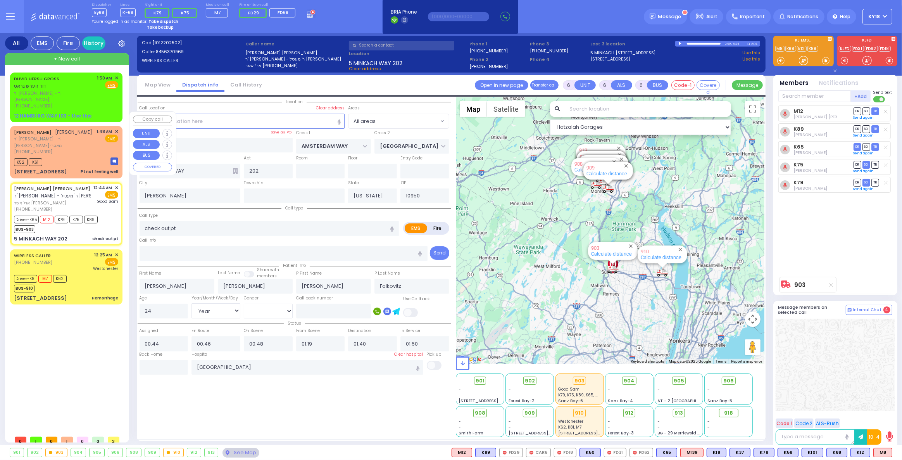
select select
radio input "true"
select select "Year"
select select "[DEMOGRAPHIC_DATA]"
select select "Hatzalah Garages"
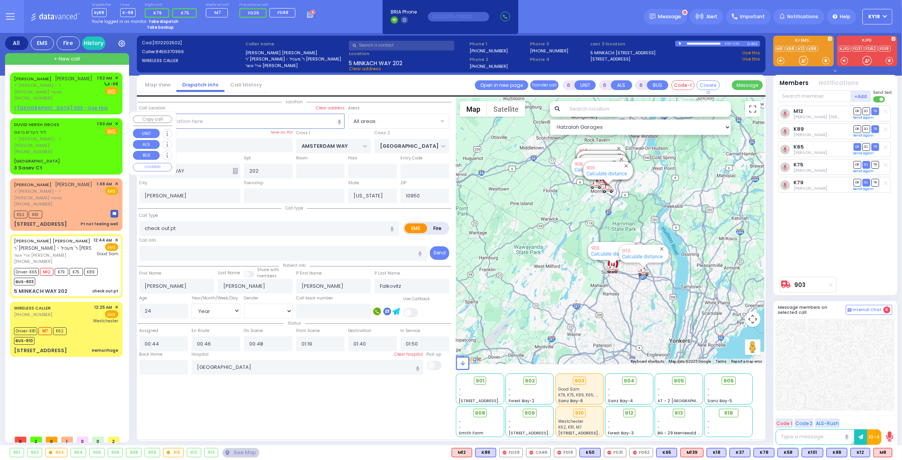
select select
radio input "true"
select select "Year"
select select "[DEMOGRAPHIC_DATA]"
select select "Hatzalah Garages"
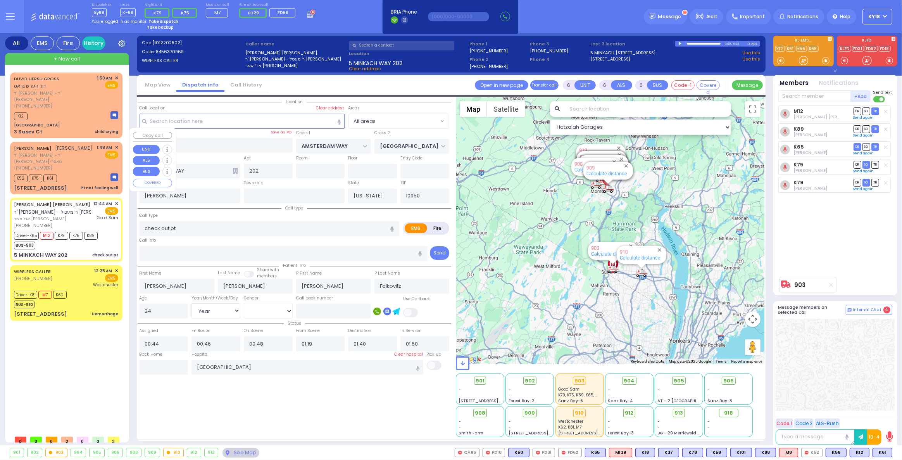
select select
radio input "true"
select select "Year"
select select "[DEMOGRAPHIC_DATA]"
select select "Hatzalah Garages"
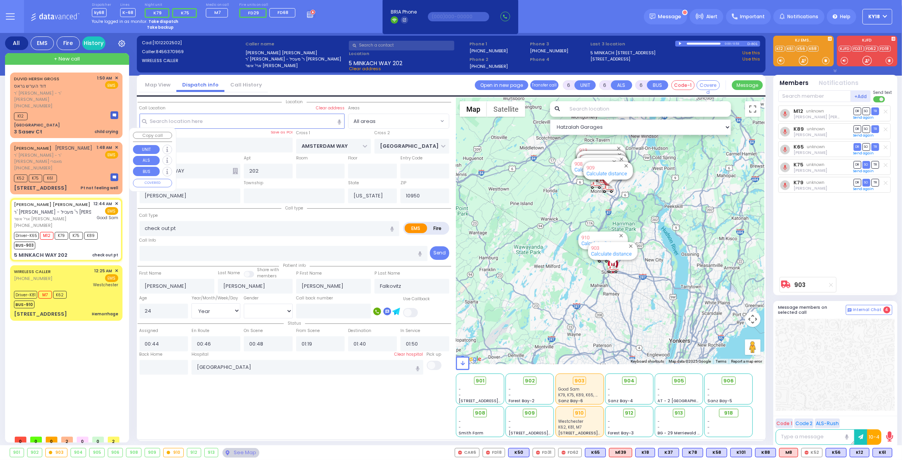
select select
radio input "true"
select select "Year"
select select "[DEMOGRAPHIC_DATA]"
select select "Hatzalah Garages"
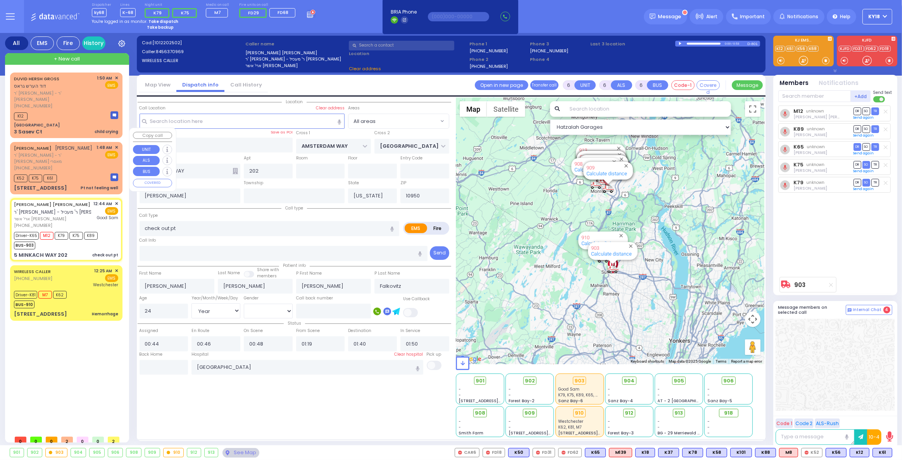
select select
radio input "true"
select select "Year"
select select "[DEMOGRAPHIC_DATA]"
select select "Hatzalah Garages"
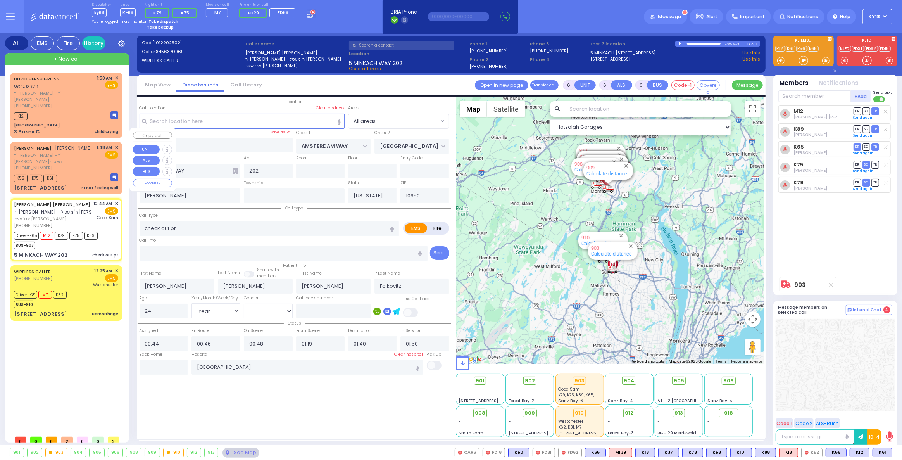
select select
radio input "true"
select select "Year"
select select "[DEMOGRAPHIC_DATA]"
select select "Hatzalah Garages"
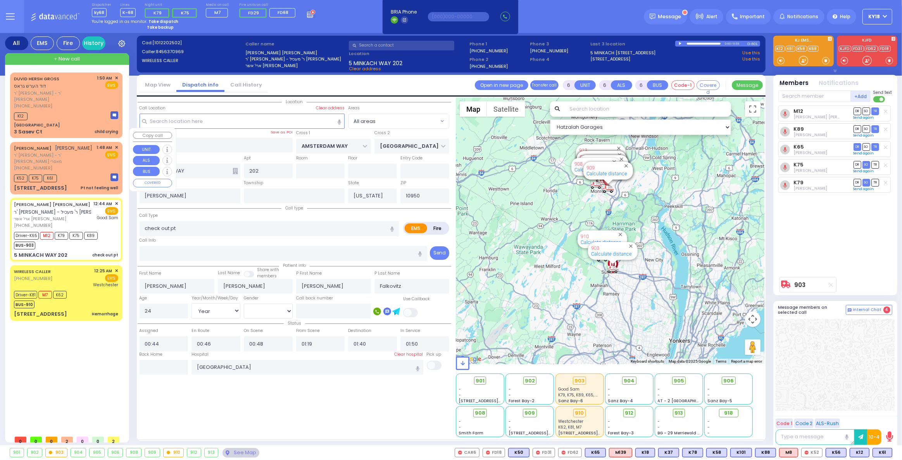
select select
radio input "true"
select select "Year"
select select "[DEMOGRAPHIC_DATA]"
select select "Hatzalah Garages"
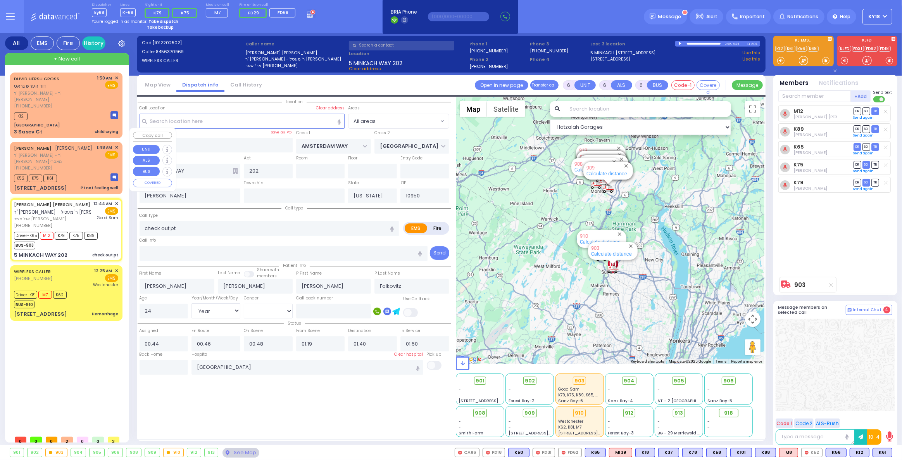
select select
radio input "true"
select select "Year"
select select "[DEMOGRAPHIC_DATA]"
select select "Hatzalah Garages"
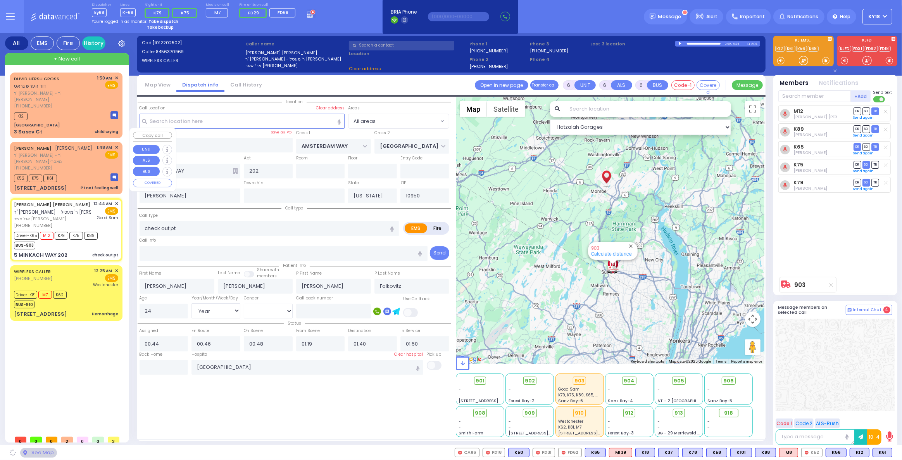
select select
radio input "true"
select select "Year"
select select "[DEMOGRAPHIC_DATA]"
type input "00:50"
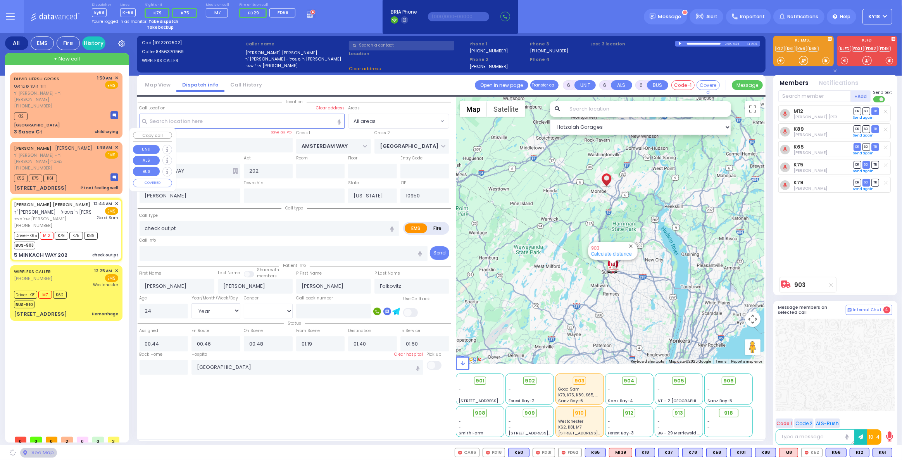
type input "01:15"
select select "Hatzalah Garages"
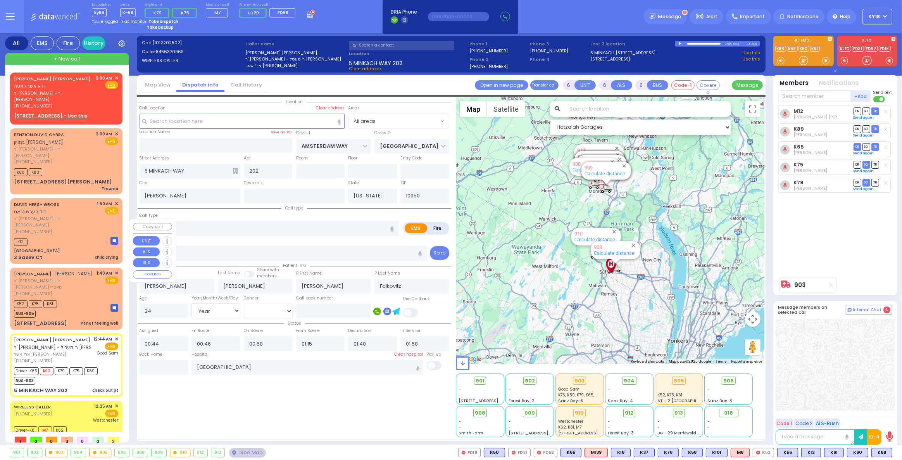
click at [91, 270] on div "ELIEZER ROTH אליעזר ראטה ר' שמעון - ר' מרדכי ניסים מאסרי (845) 492-8595 1:48 AM…" at bounding box center [66, 283] width 104 height 27
type input "1"
type input "0"
type input "1"
select select
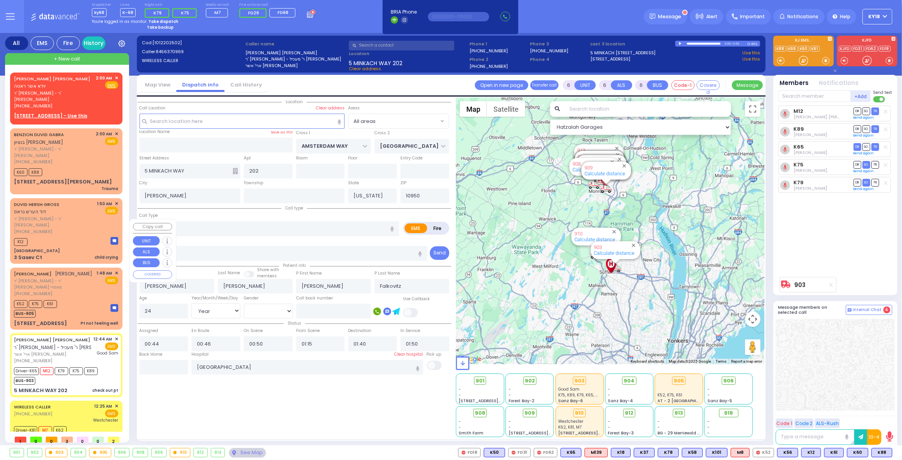
type input "Pt not feeling well"
radio input "true"
type input "[PERSON_NAME]"
select select
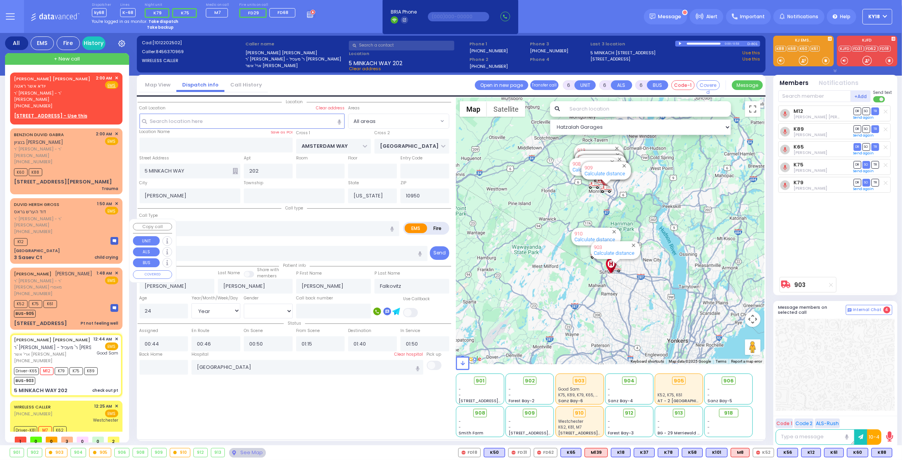
select select
type input "01:48"
type input "01:49"
select select "Hatzalah Garages"
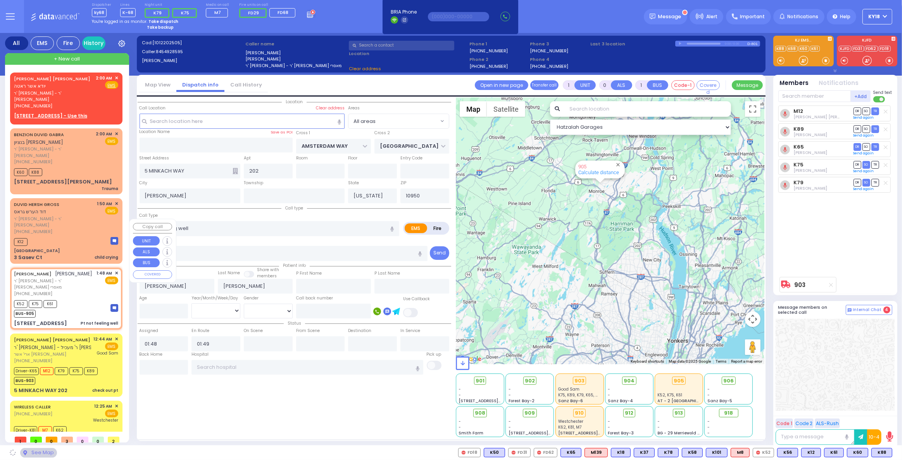
type input "[GEOGRAPHIC_DATA]"
type input "CHEVRON RD"
type input "[STREET_ADDRESS]"
type input "303"
type input "Monroe"
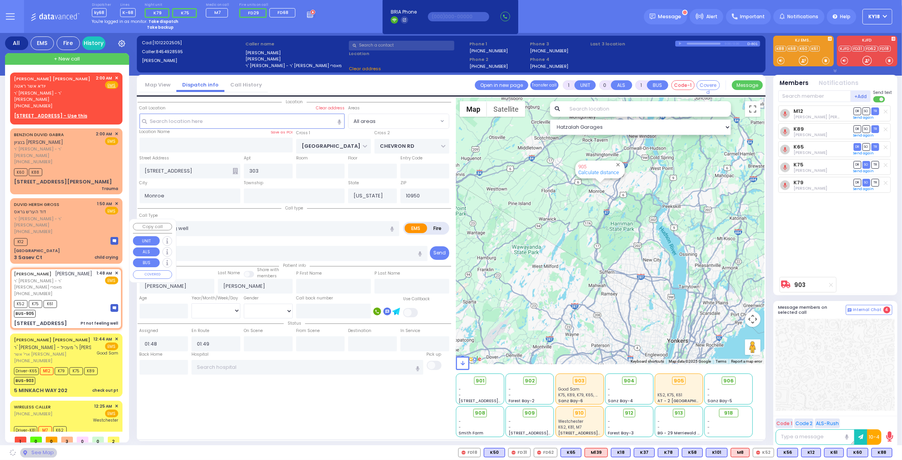
select select "SECTION 5"
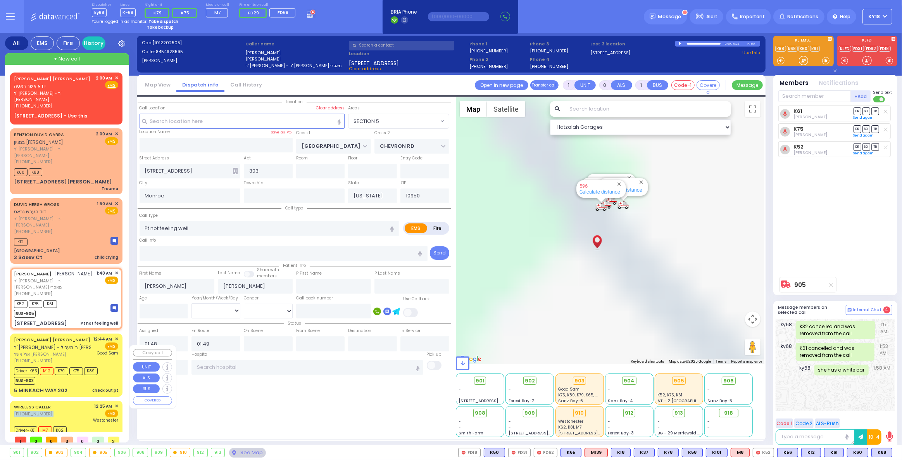
drag, startPoint x: 71, startPoint y: 348, endPoint x: 77, endPoint y: 343, distance: 7.2
click at [76, 400] on div "WIRELESS CALLER (845) 662-3353 12:25 AM ✕ M7" at bounding box center [66, 427] width 112 height 55
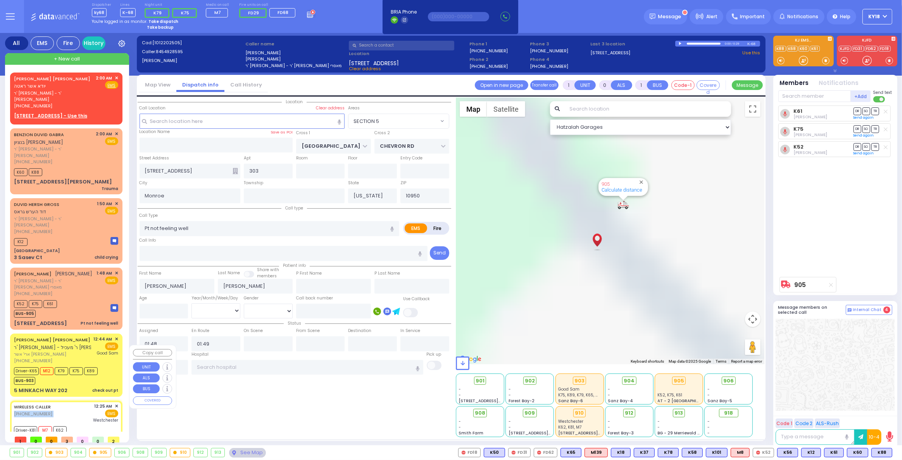
type input "6"
select select
type input "Hemorrhage"
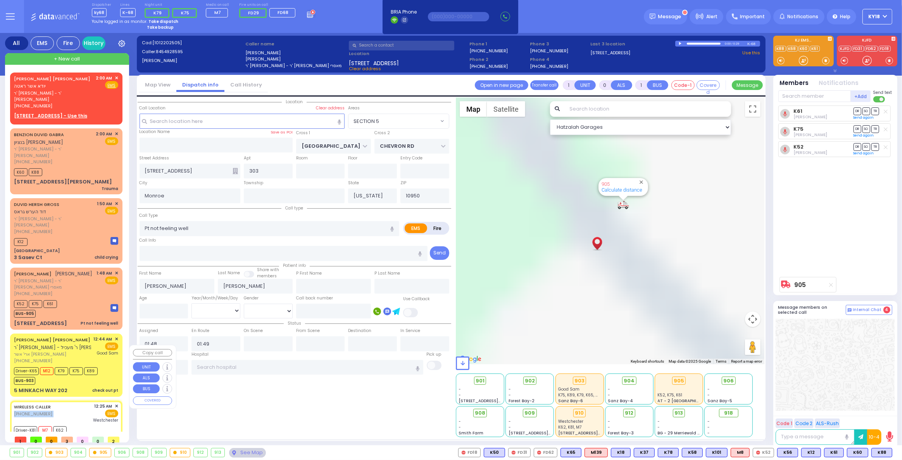
radio input "true"
type input "[PERSON_NAME]"
type input "24"
select select "Year"
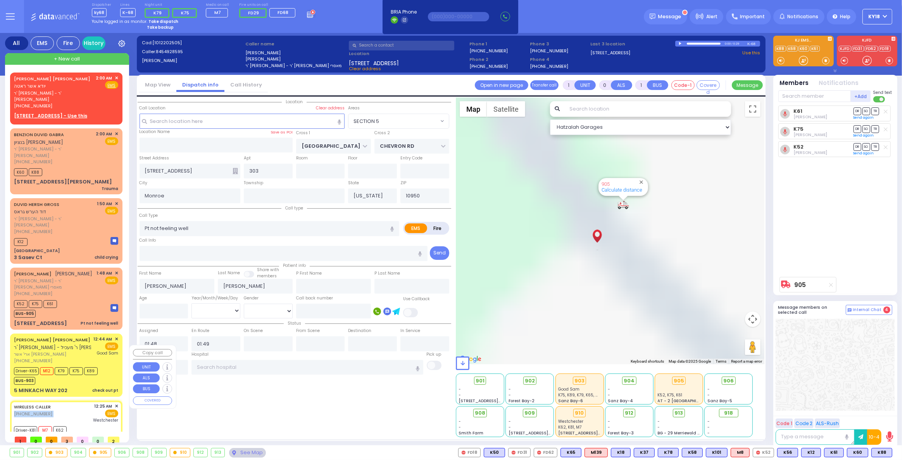
select select "[DEMOGRAPHIC_DATA]"
type input "00:25"
type input "00:27"
type input "00:28"
type input "00:39"
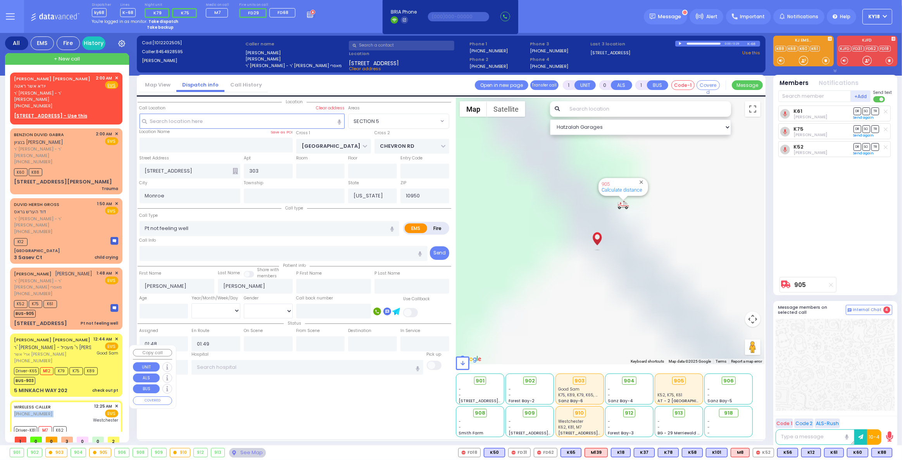
type input "01:16"
type input "01:27"
type input "[GEOGRAPHIC_DATA]-[PERSON_NAME][GEOGRAPHIC_DATA]"
type input "[PERSON_NAME][GEOGRAPHIC_DATA]"
type input "PILNUA RD"
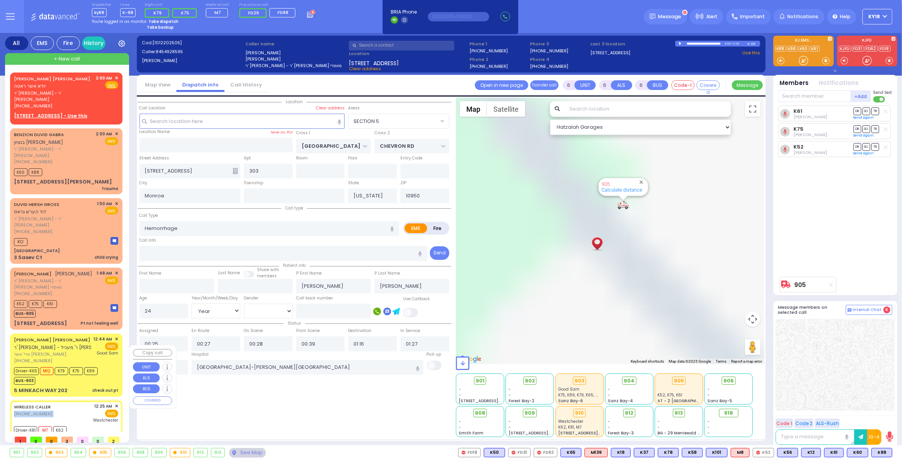
type input "[STREET_ADDRESS]"
type input "102"
select select "Hatzalah Garages"
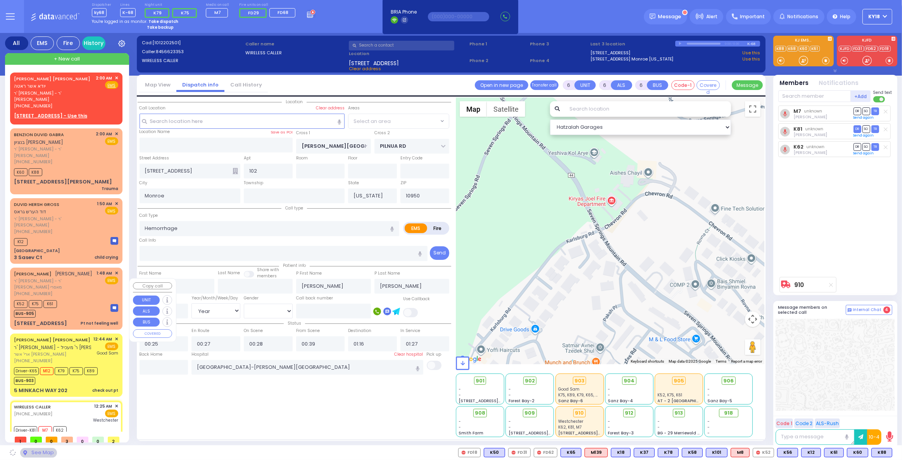
click at [85, 375] on div "BUS-903" at bounding box center [56, 380] width 84 height 10
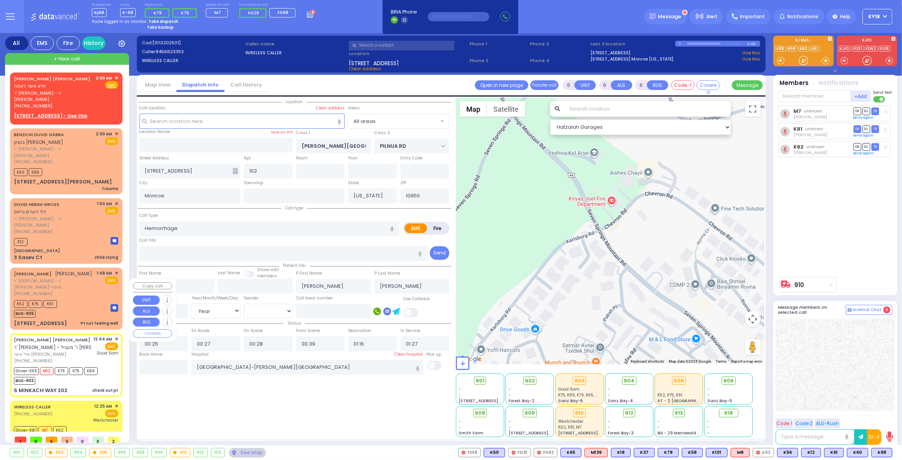
select select
type input "check out pt"
radio input "true"
type input "[PERSON_NAME]"
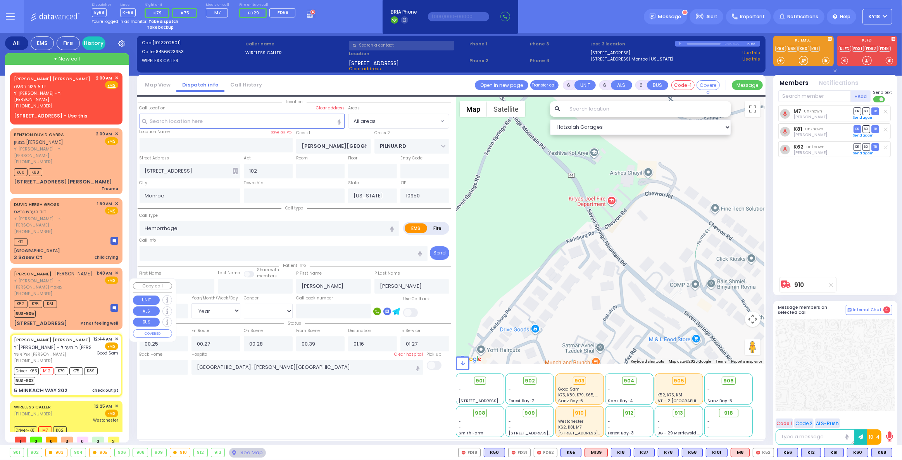
type input "[PERSON_NAME]"
type input "Falkovitz"
select select "Year"
select select "[DEMOGRAPHIC_DATA]"
type input "00:44"
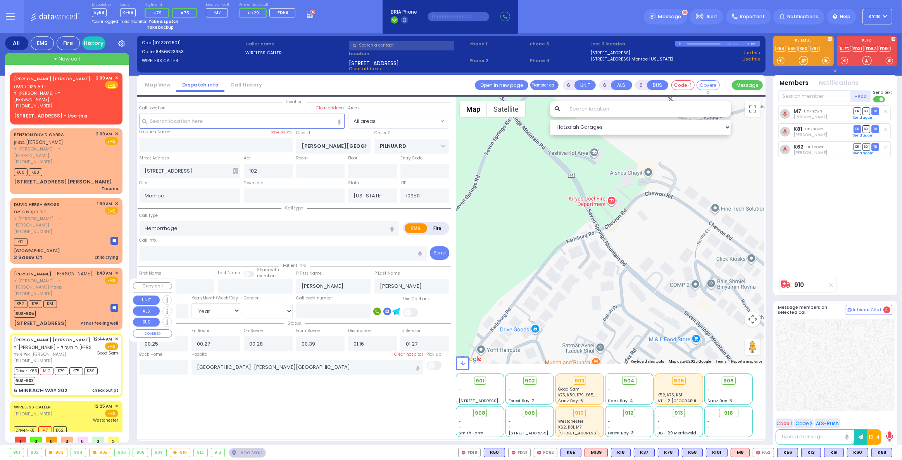
type input "00:46"
type input "00:50"
type input "01:15"
type input "01:40"
type input "01:50"
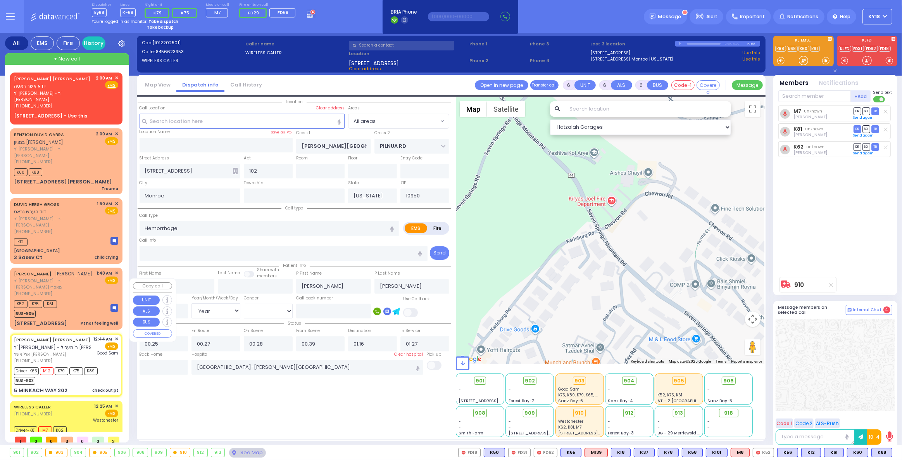
type input "[GEOGRAPHIC_DATA]"
select select "Hatzalah Garages"
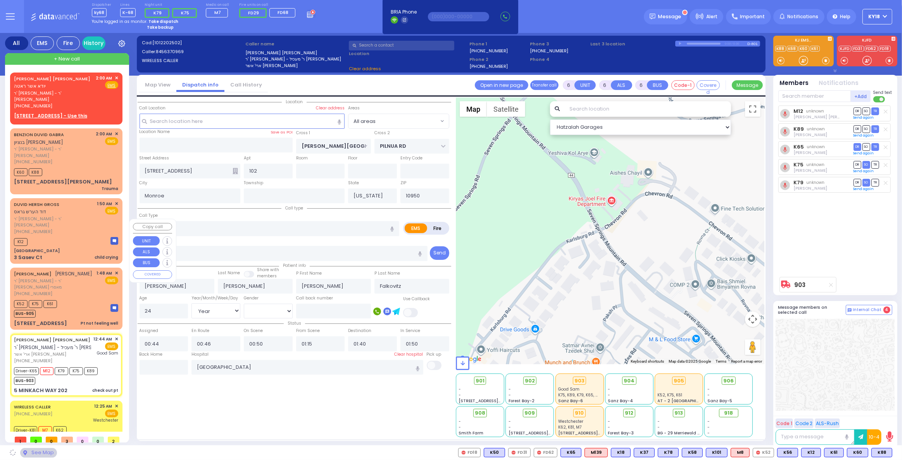
type input "AMSTERDAM WAY"
type input "[GEOGRAPHIC_DATA]"
type input "5 MINKACH WAY"
type input "202"
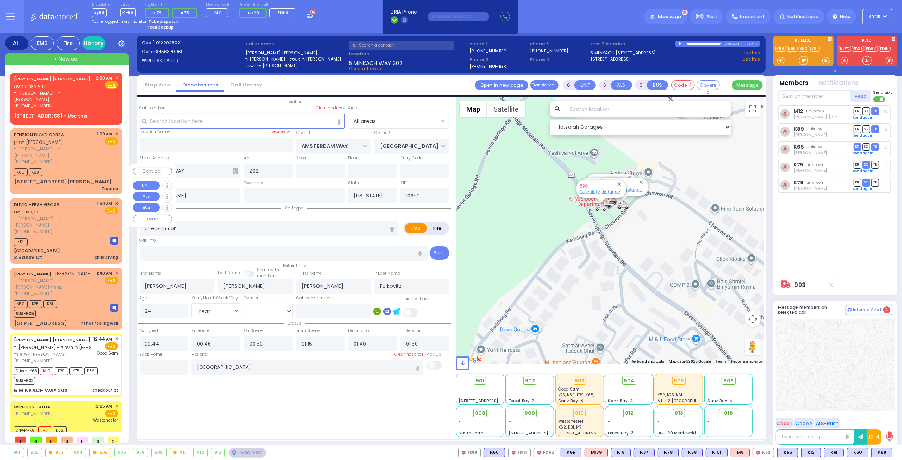
click at [86, 236] on div "K12" at bounding box center [66, 241] width 104 height 10
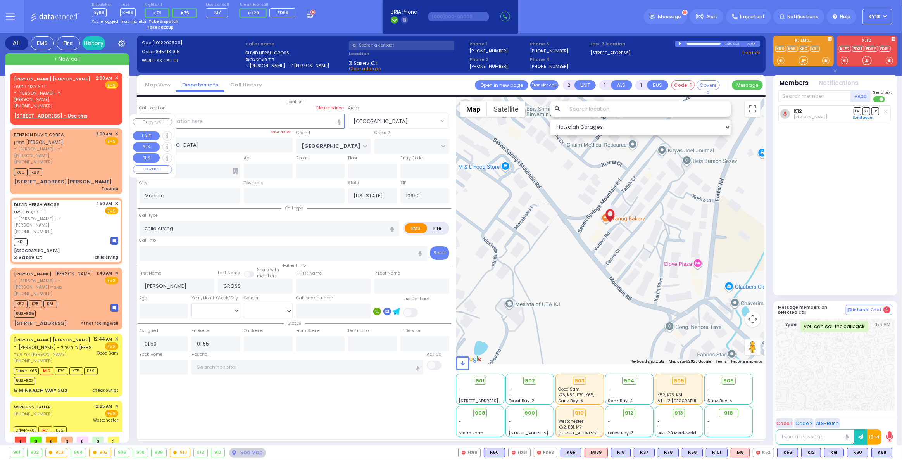
click at [88, 178] on div "12 Lemberg Ct 207 Trauma" at bounding box center [66, 185] width 104 height 14
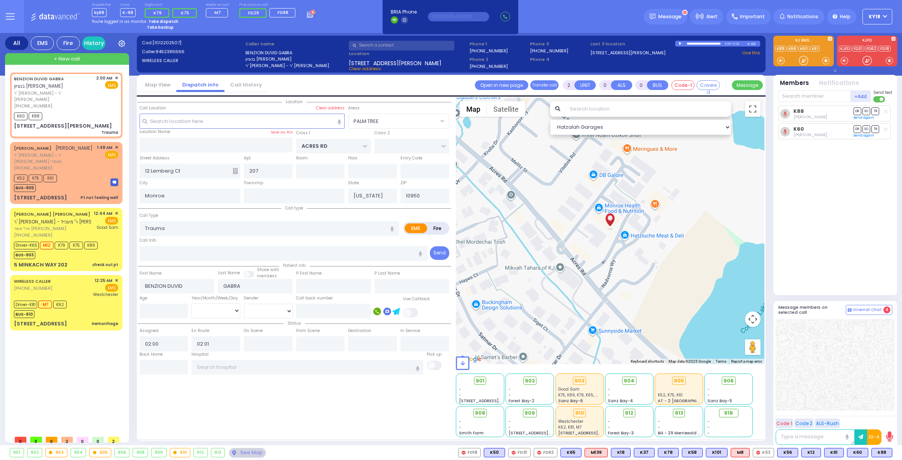
select select "PALM TREE"
select select
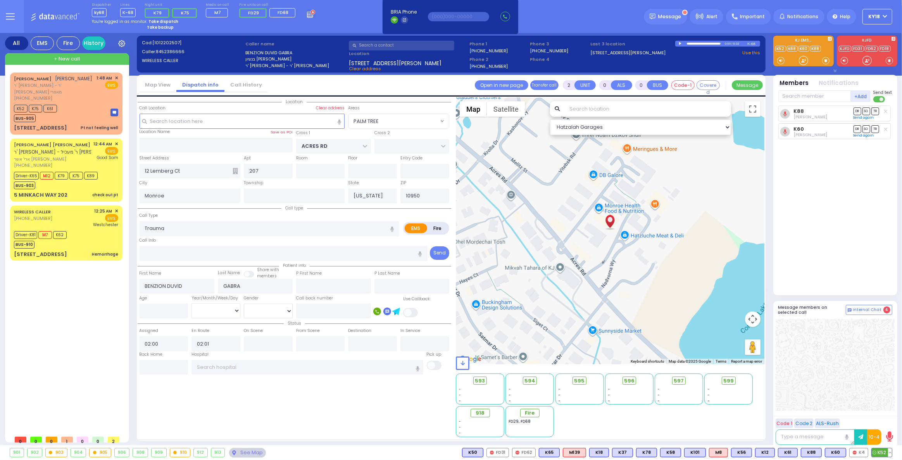
click at [891, 454] on button at bounding box center [890, 452] width 4 height 9
click at [885, 419] on icon at bounding box center [884, 418] width 8 height 8
click at [78, 106] on div "K52 K75 K61 BUS-905" at bounding box center [66, 112] width 104 height 19
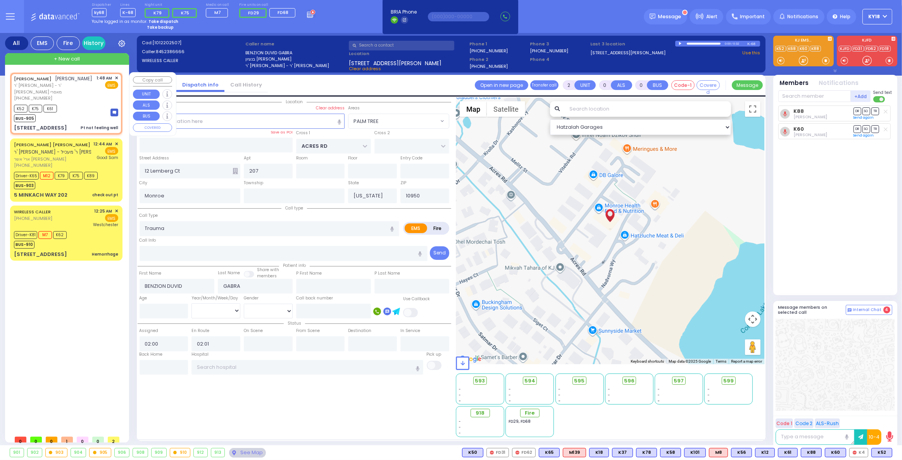
type input "1"
select select
type input "Pt not feeling well"
radio input "true"
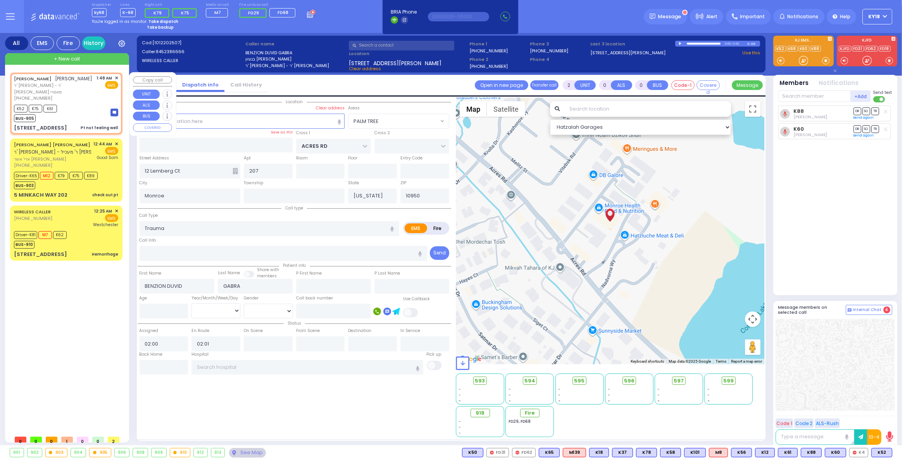
type input "[PERSON_NAME]"
select select
type input "01:48"
type input "01:49"
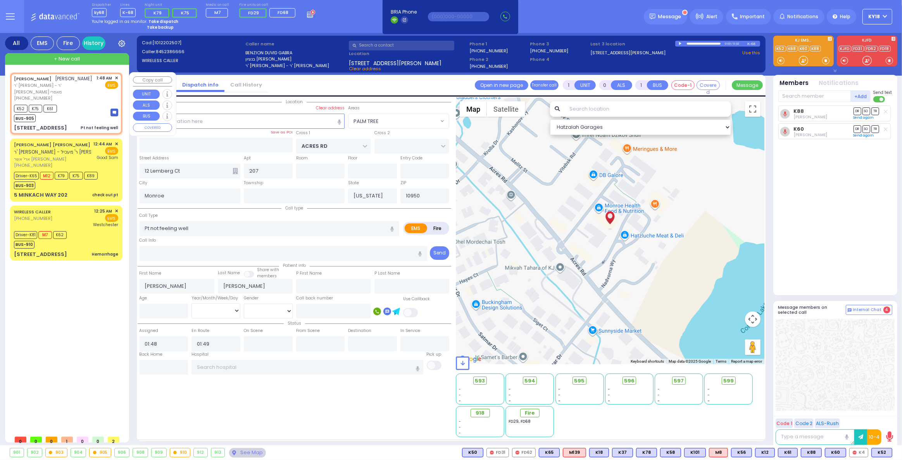
type input "[GEOGRAPHIC_DATA]"
type input "CHEVRON RD"
type input "[STREET_ADDRESS]"
type input "303"
select select "Hatzalah Garages"
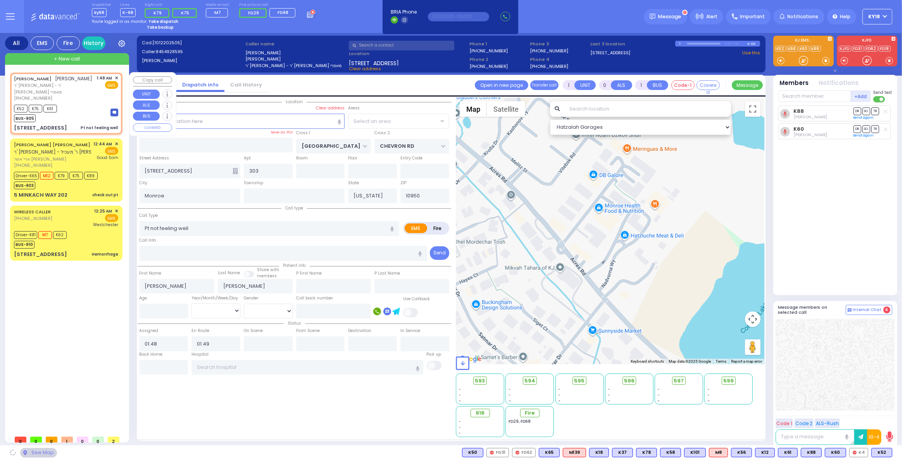
select select "SECTION 5"
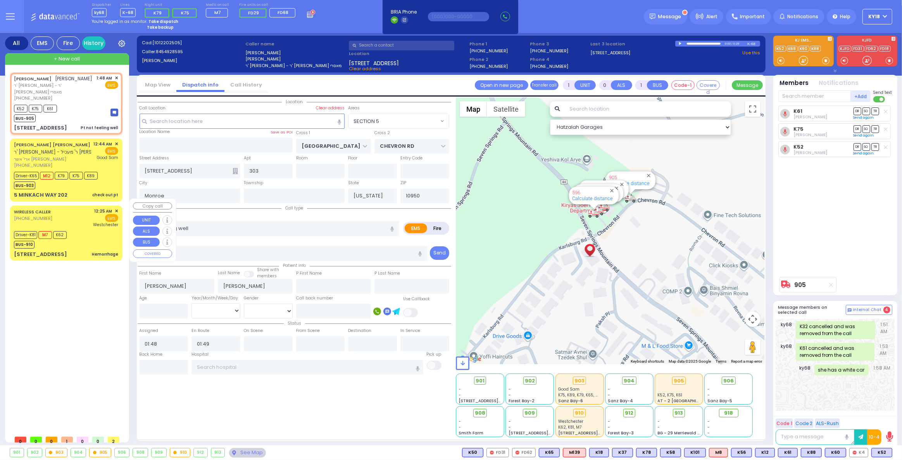
click at [101, 234] on div "Driver-K81 M7 K62 BUS-910" at bounding box center [66, 238] width 104 height 19
type input "6"
select select
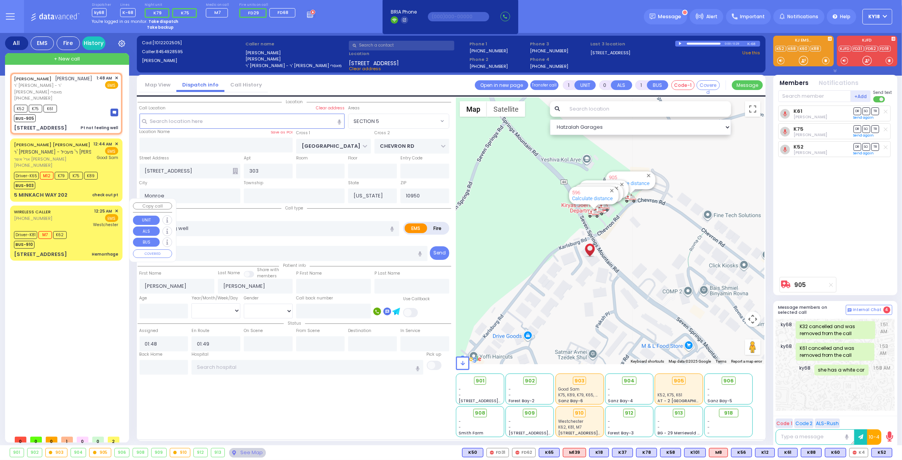
type input "Hemorrhage"
radio input "true"
type input "[PERSON_NAME]"
type input "24"
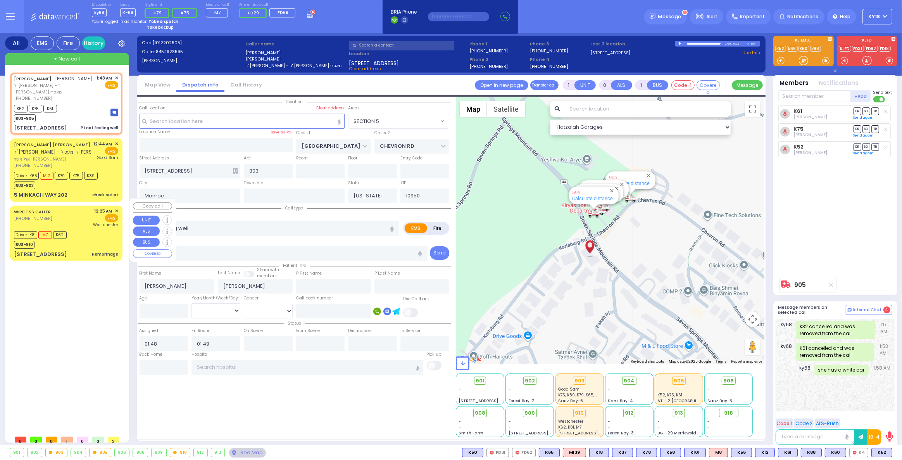
select select "Year"
select select "[DEMOGRAPHIC_DATA]"
type input "00:25"
type input "00:27"
type input "00:28"
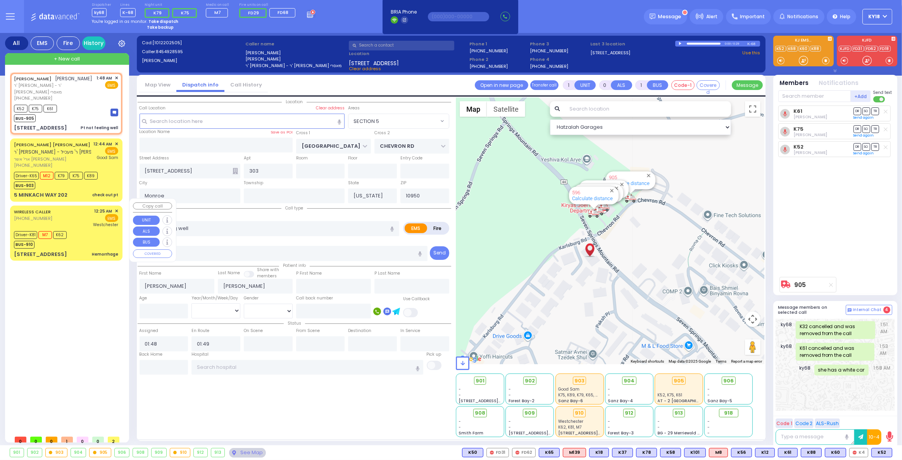
type input "00:39"
type input "01:16"
type input "01:27"
type input "[GEOGRAPHIC_DATA]-[PERSON_NAME][GEOGRAPHIC_DATA]"
select select "Hatzalah Garages"
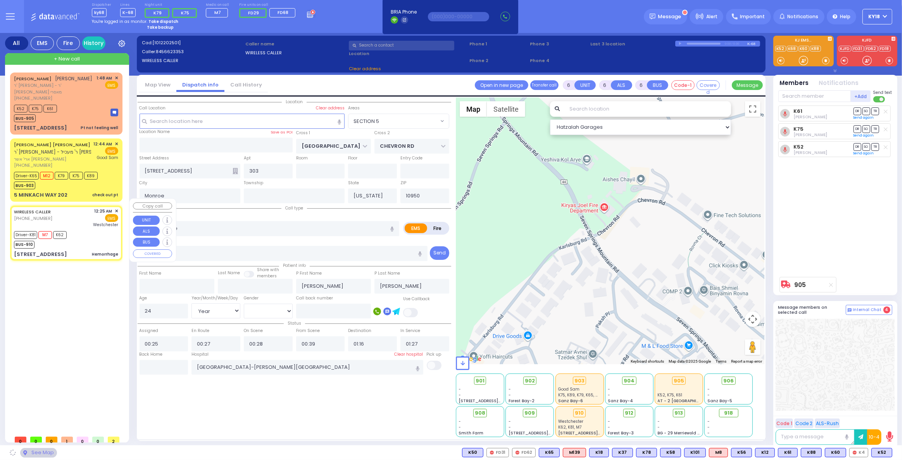
type input "[PERSON_NAME][GEOGRAPHIC_DATA]"
type input "PILNUA RD"
type input "[STREET_ADDRESS]"
type input "102"
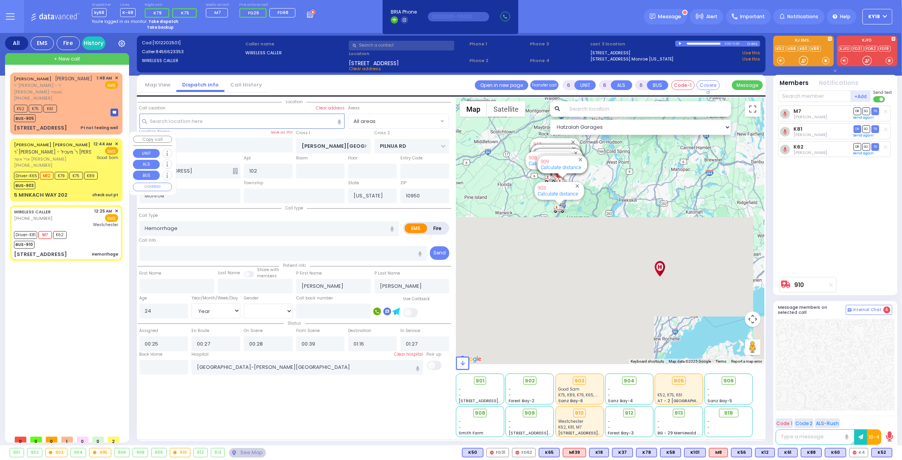
click at [106, 192] on div "check out pt" at bounding box center [105, 195] width 26 height 6
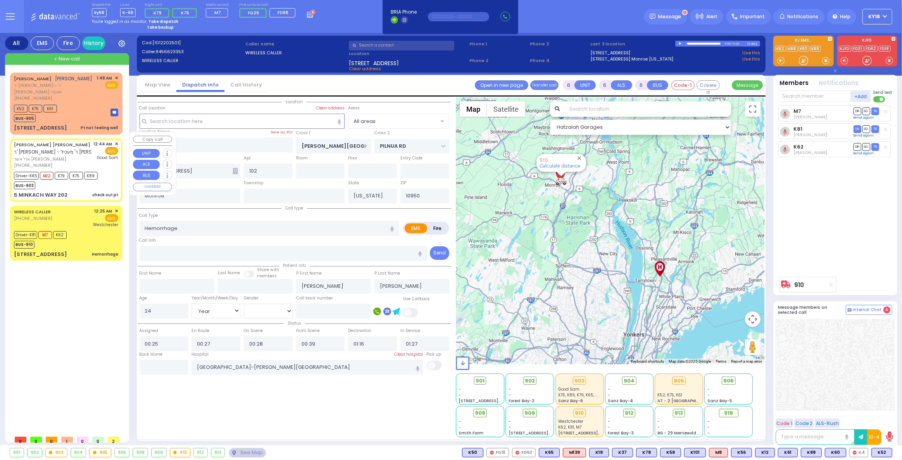
select select
type input "check out pt"
radio input "true"
type input "[PERSON_NAME]"
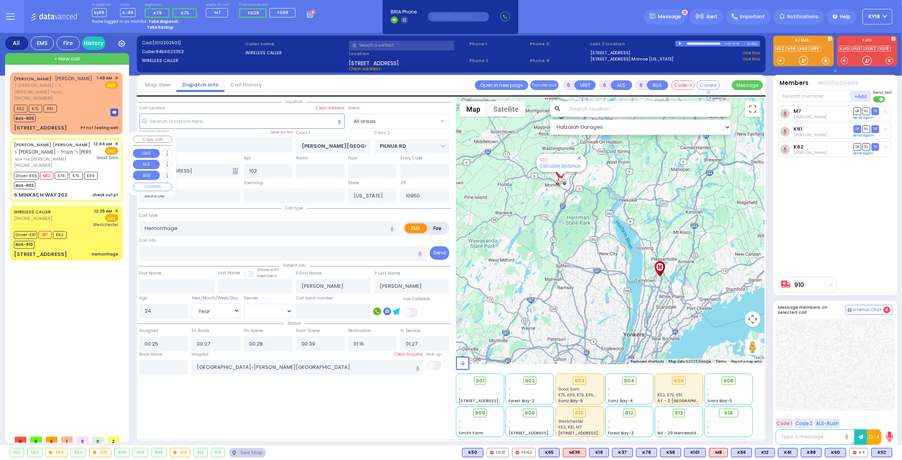
type input "[PERSON_NAME]"
type input "Falkovitz"
select select "Year"
select select "[DEMOGRAPHIC_DATA]"
type input "00:44"
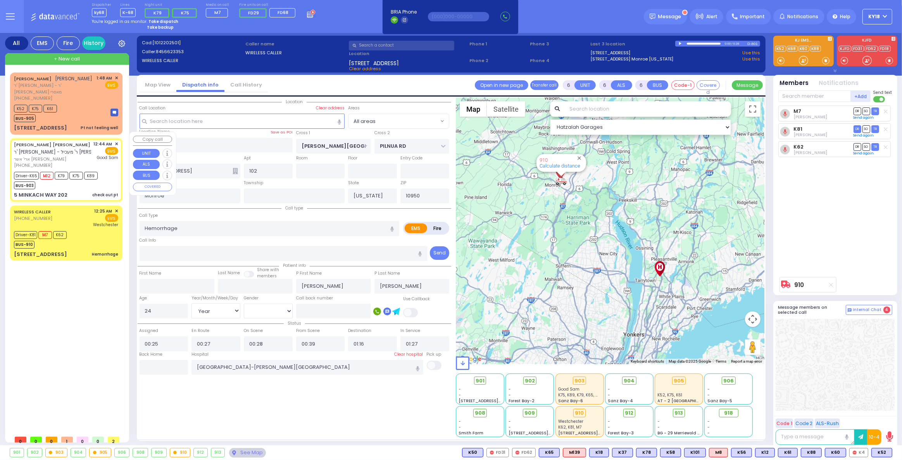
type input "00:46"
type input "00:50"
type input "01:15"
type input "01:40"
type input "01:50"
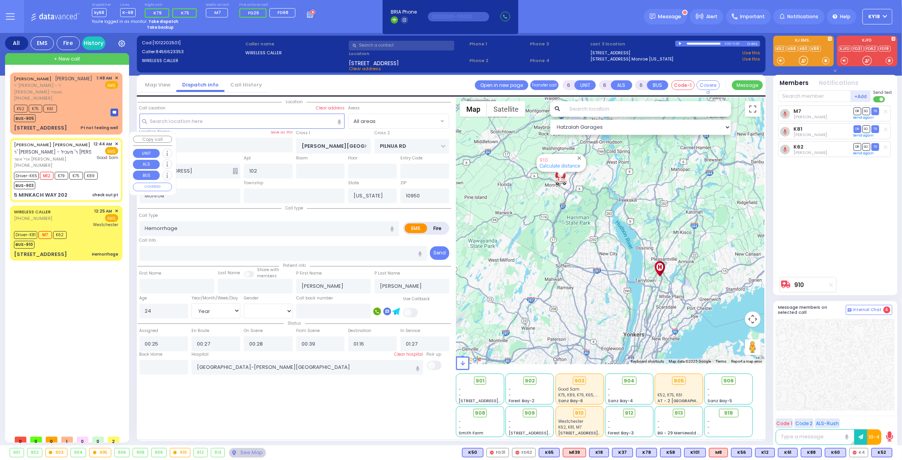
type input "[GEOGRAPHIC_DATA]"
type input "AMSTERDAM WAY"
type input "[GEOGRAPHIC_DATA]"
type input "5 MINKACH WAY"
type input "202"
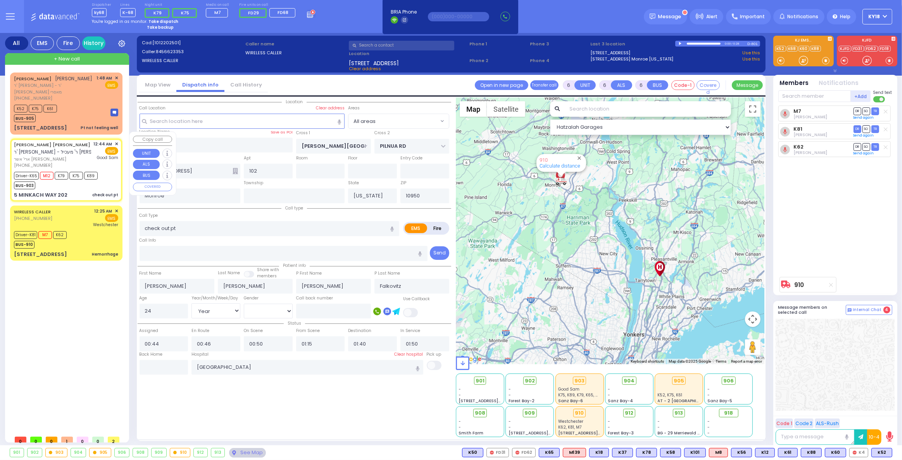
type input "[PERSON_NAME]"
select select "Hatzalah Garages"
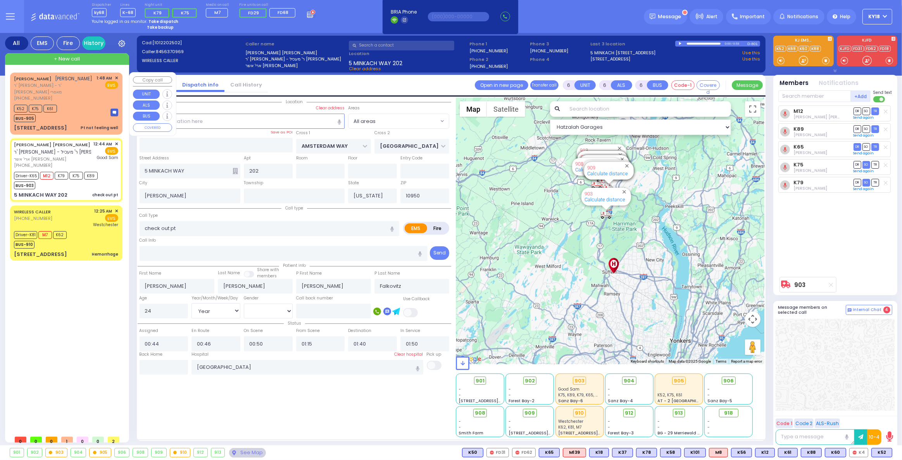
click at [90, 109] on div "K52 K75 K61 BUS-905" at bounding box center [66, 112] width 104 height 19
type input "1"
type input "0"
type input "1"
select select
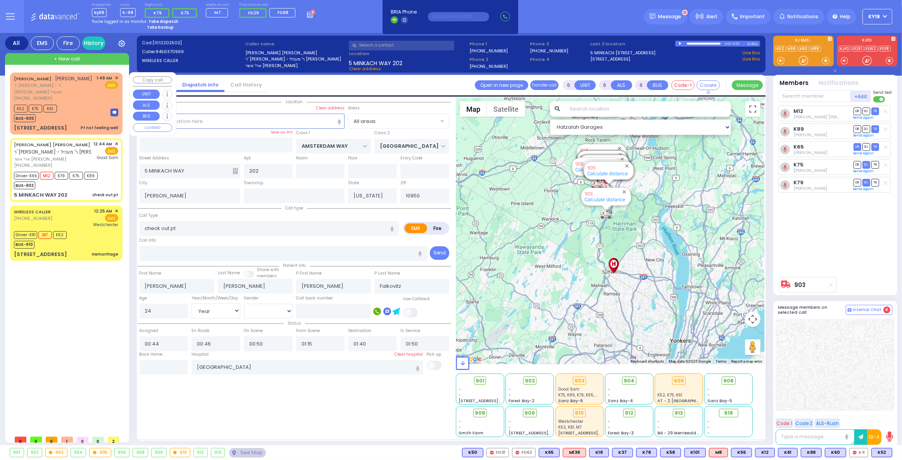
type input "Pt not feeling well"
radio input "true"
type input "[PERSON_NAME]"
select select
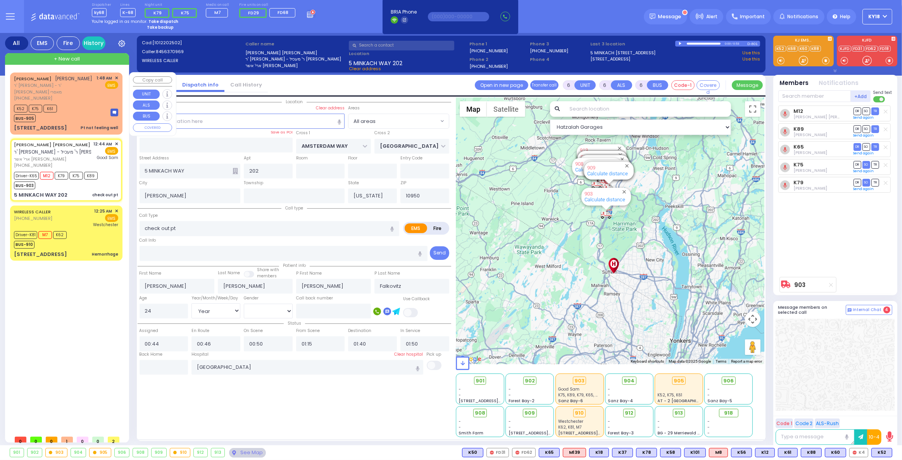
select select
type input "01:48"
type input "01:49"
select select "Hatzalah Garages"
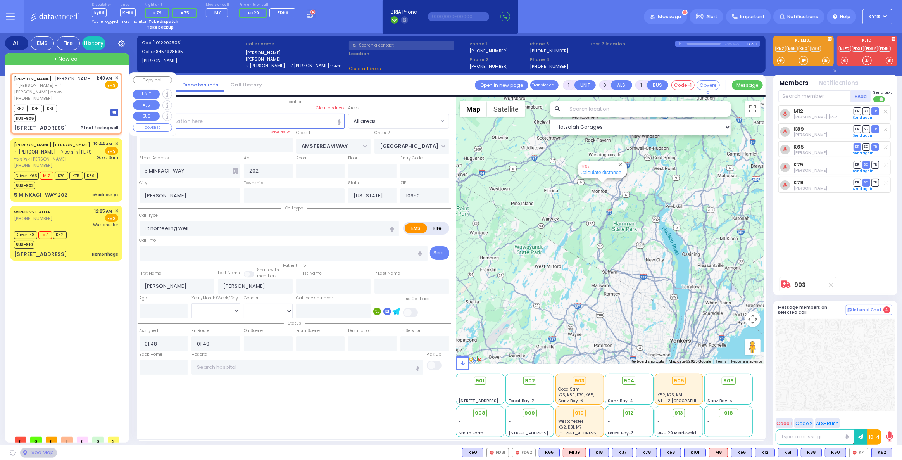
type input "[GEOGRAPHIC_DATA]"
type input "CHEVRON RD"
type input "[STREET_ADDRESS]"
type input "303"
type input "Monroe"
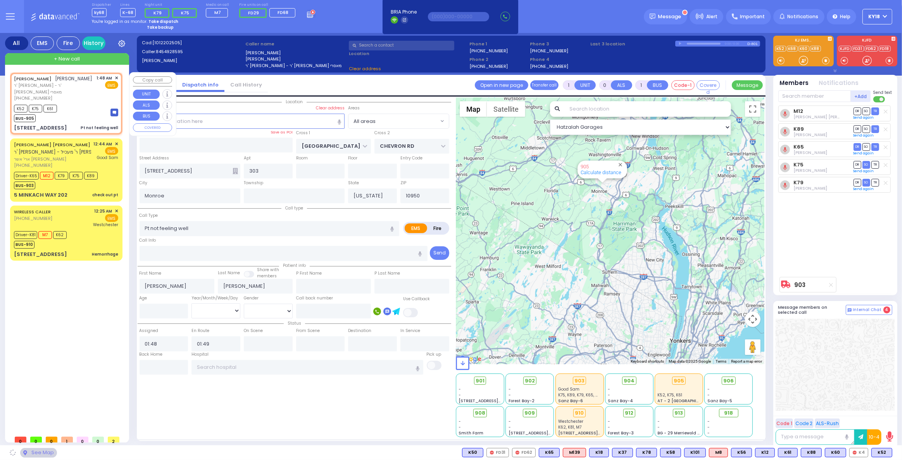
select select "SECTION 5"
